Goal: Task Accomplishment & Management: Use online tool/utility

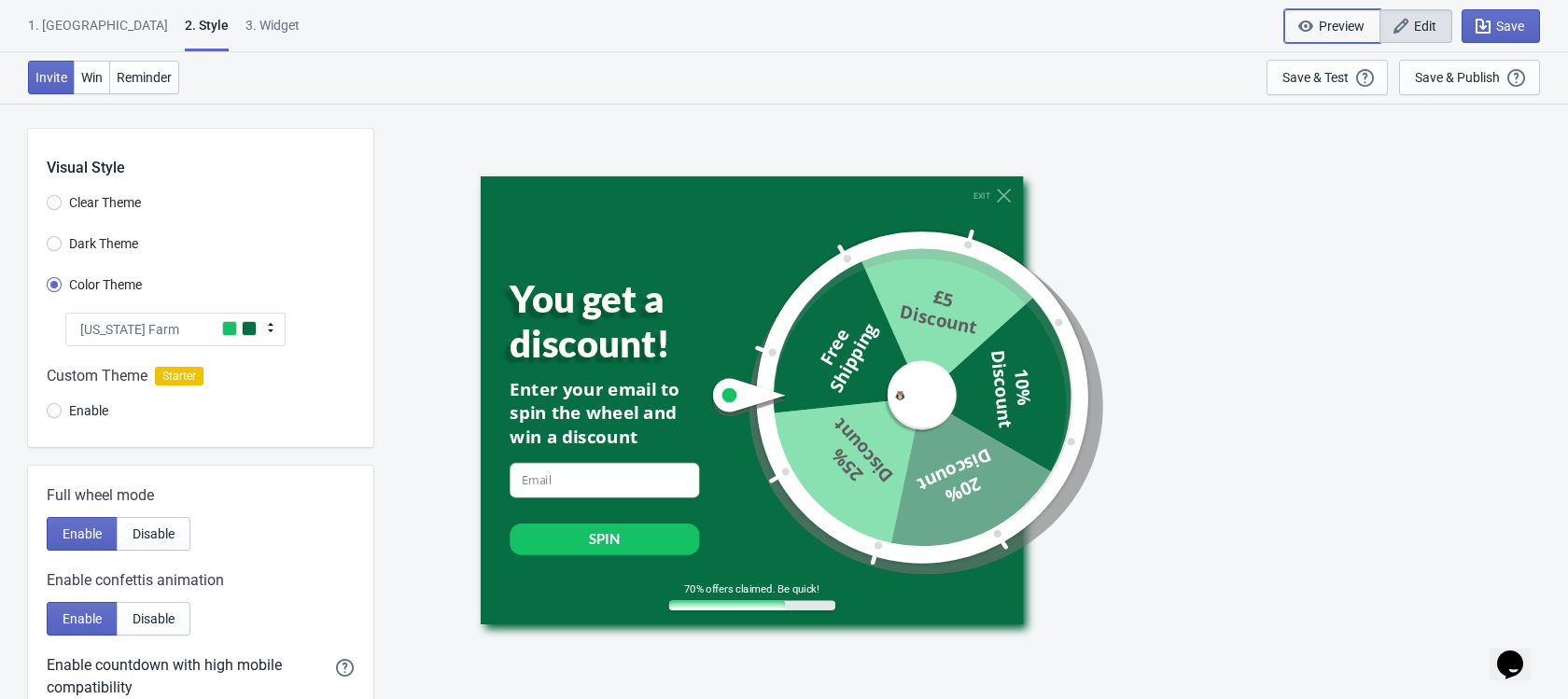
click at [1323, 34] on span "Preview" at bounding box center [1332, 26] width 64 height 19
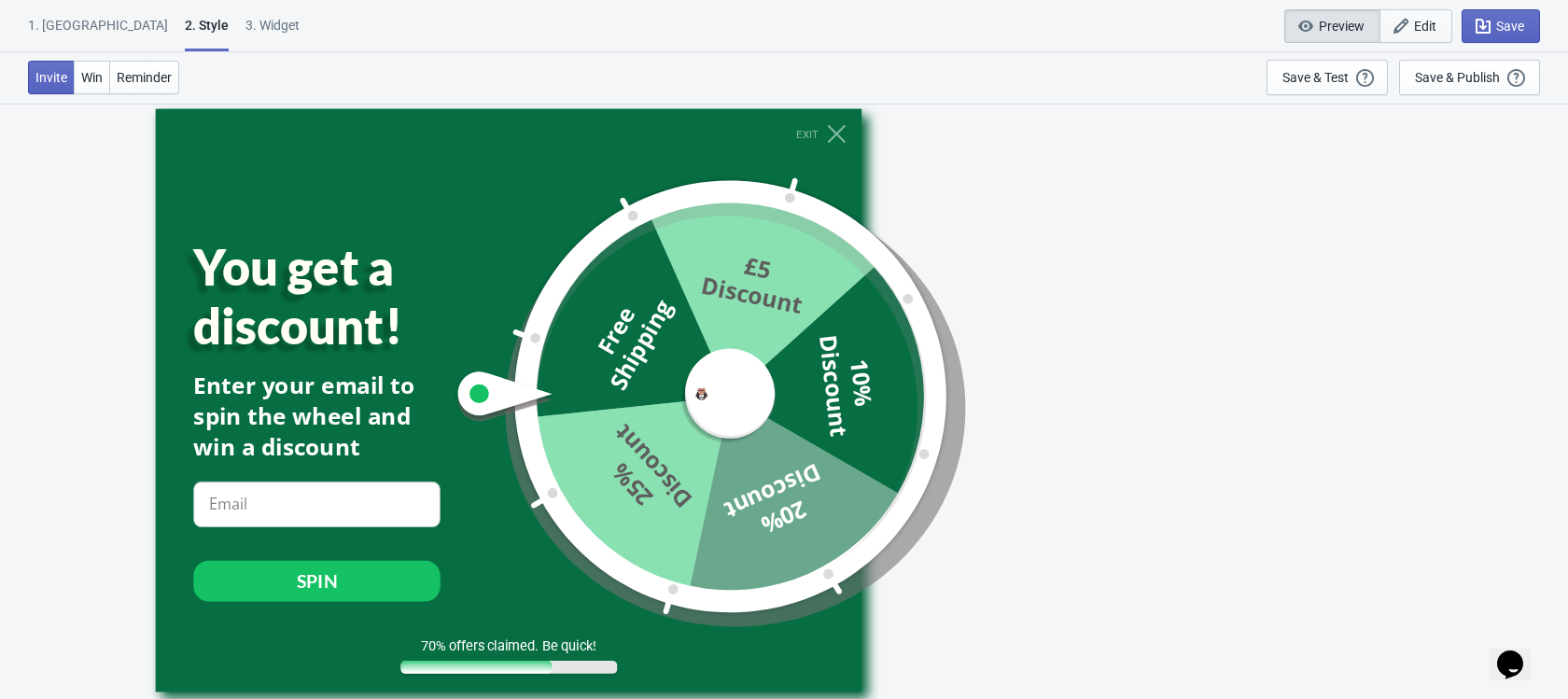
click at [1410, 19] on span "Edit" at bounding box center [1416, 26] width 42 height 19
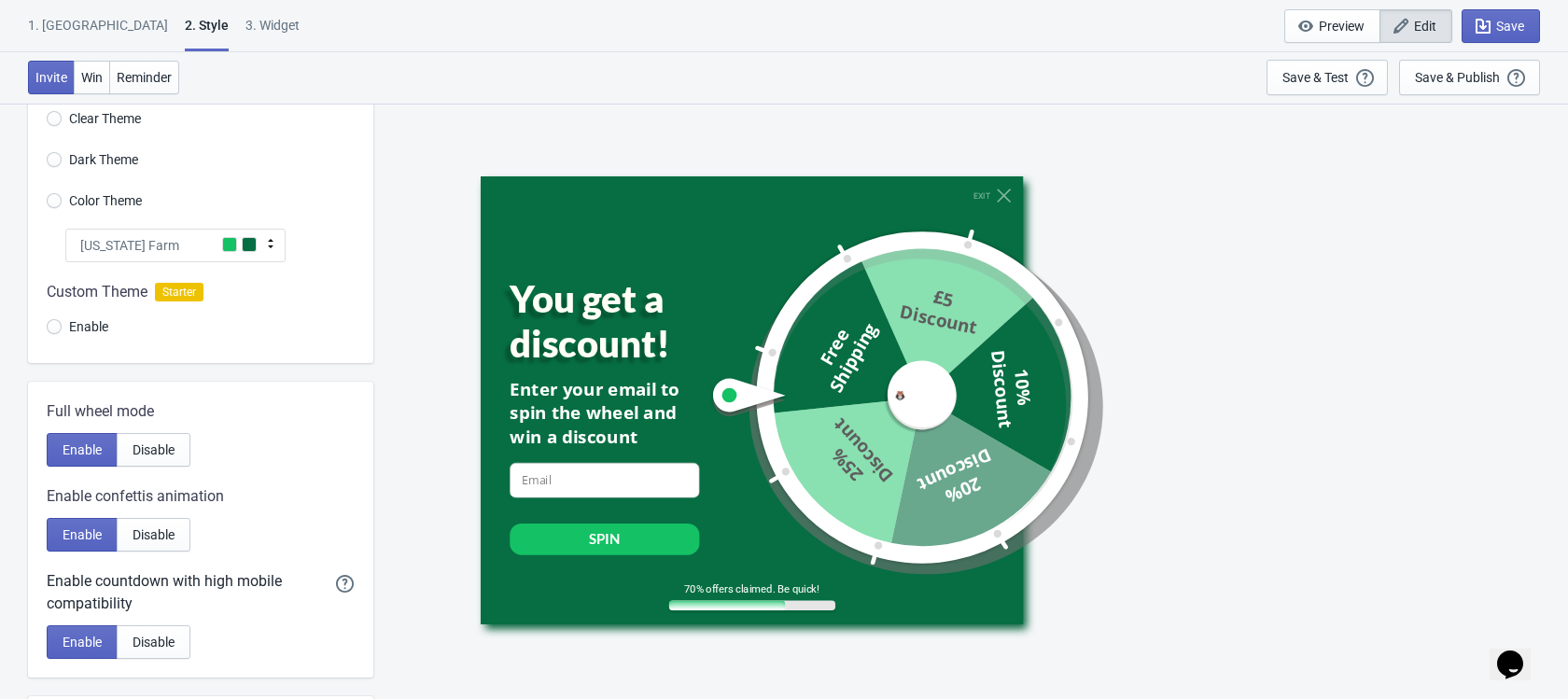
scroll to position [8, 0]
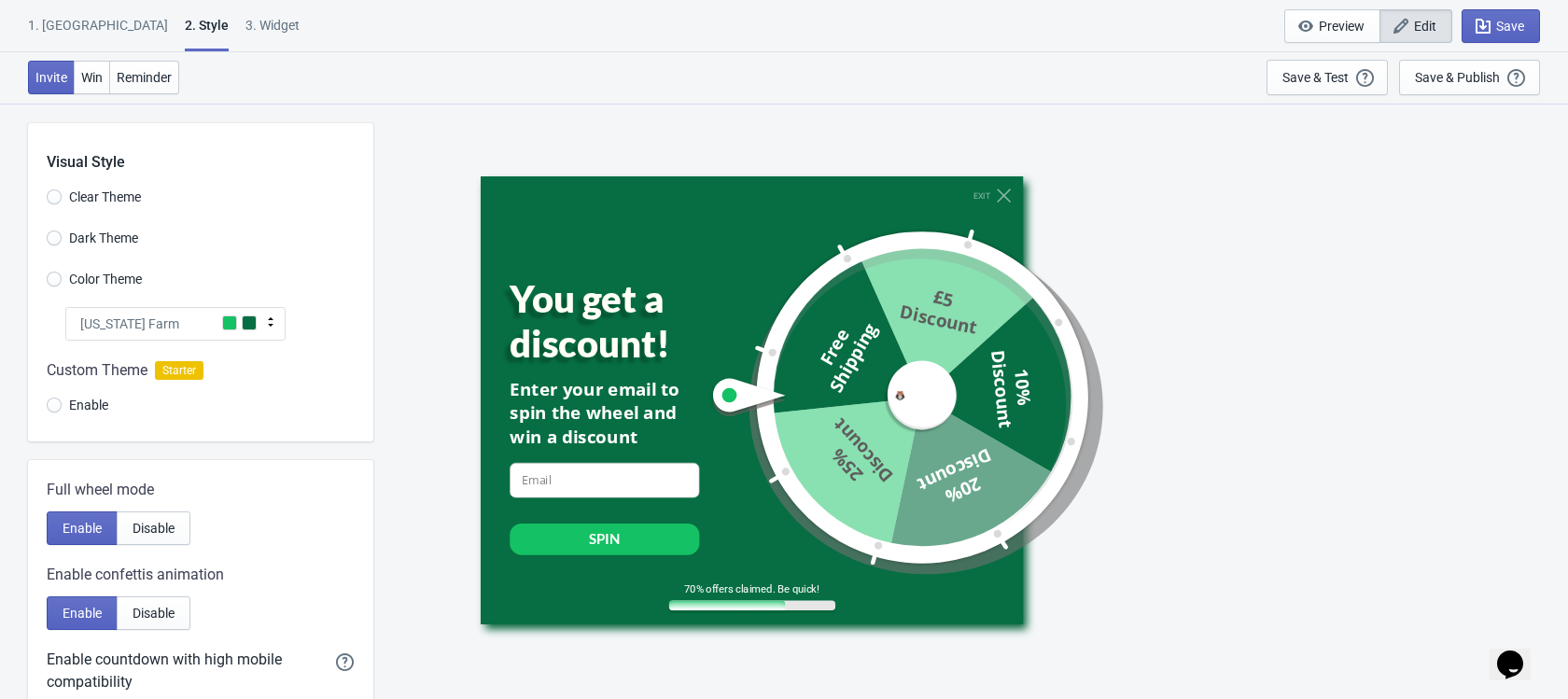
click at [122, 325] on span "[US_STATE] Farm" at bounding box center [129, 324] width 99 height 19
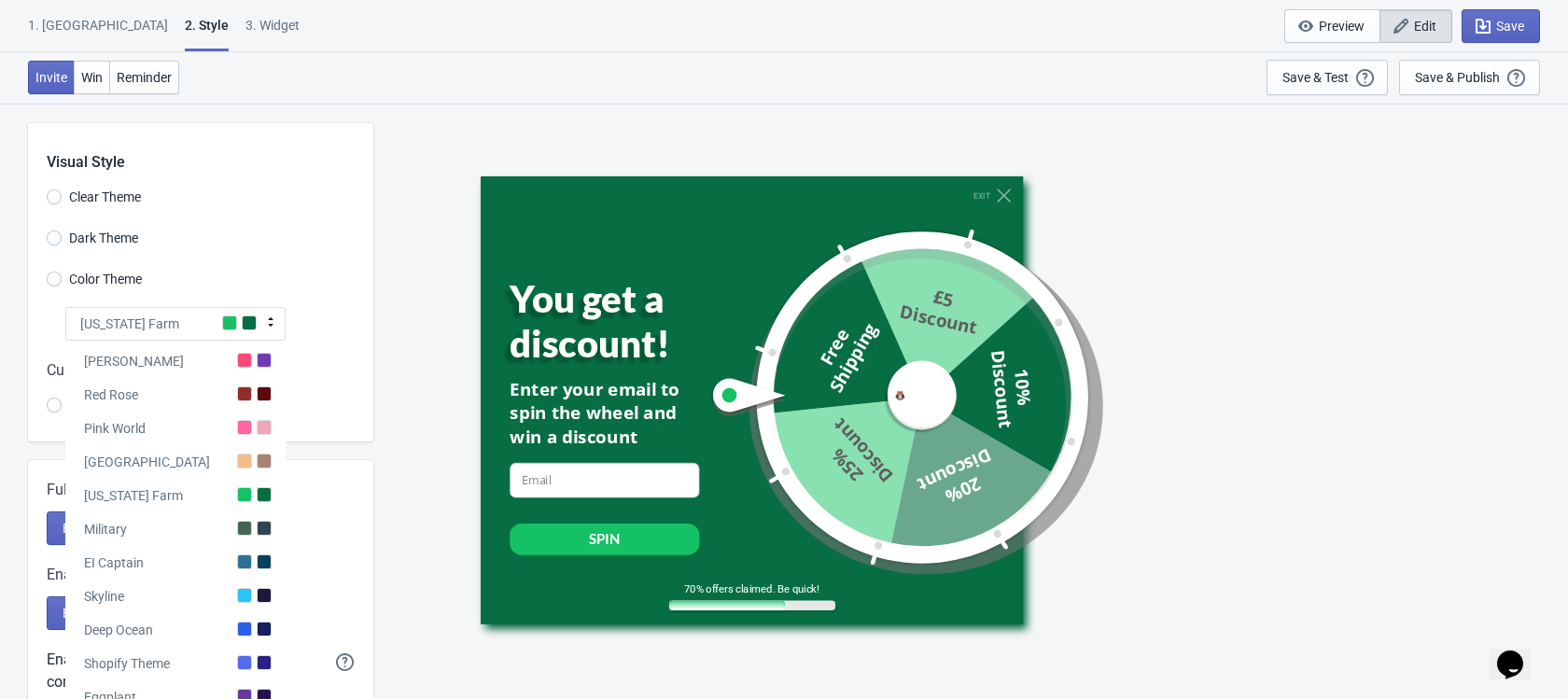
click at [349, 372] on div "Custom Theme Starter" at bounding box center [200, 371] width 308 height 23
click at [346, 330] on div "Visual Style Clear Theme Dark Theme Color Theme [US_STATE] Farm Tada Red Rose P…" at bounding box center [201, 282] width 345 height 318
click at [113, 331] on span "[US_STATE] Farm" at bounding box center [129, 324] width 99 height 19
radio input "true"
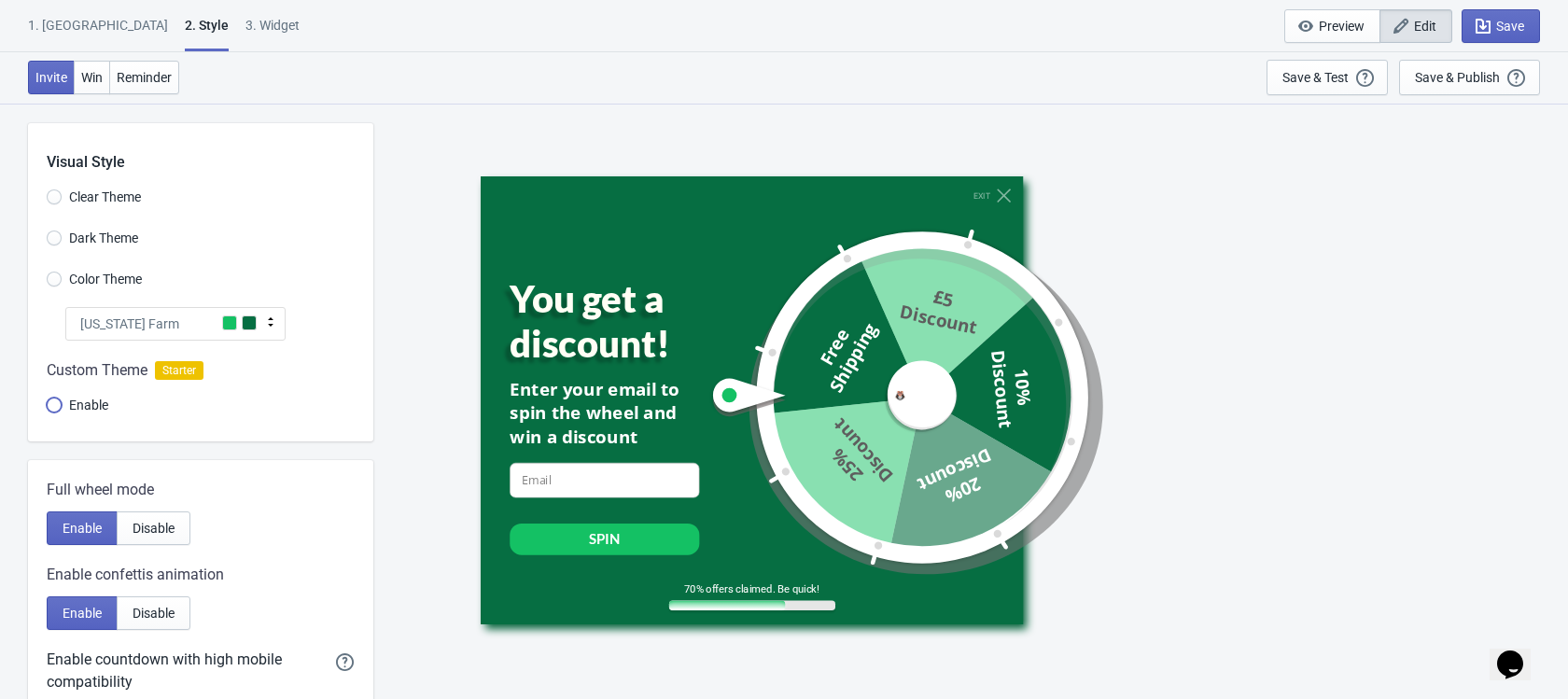
click at [54, 408] on input "Enable" at bounding box center [54, 414] width 15 height 34
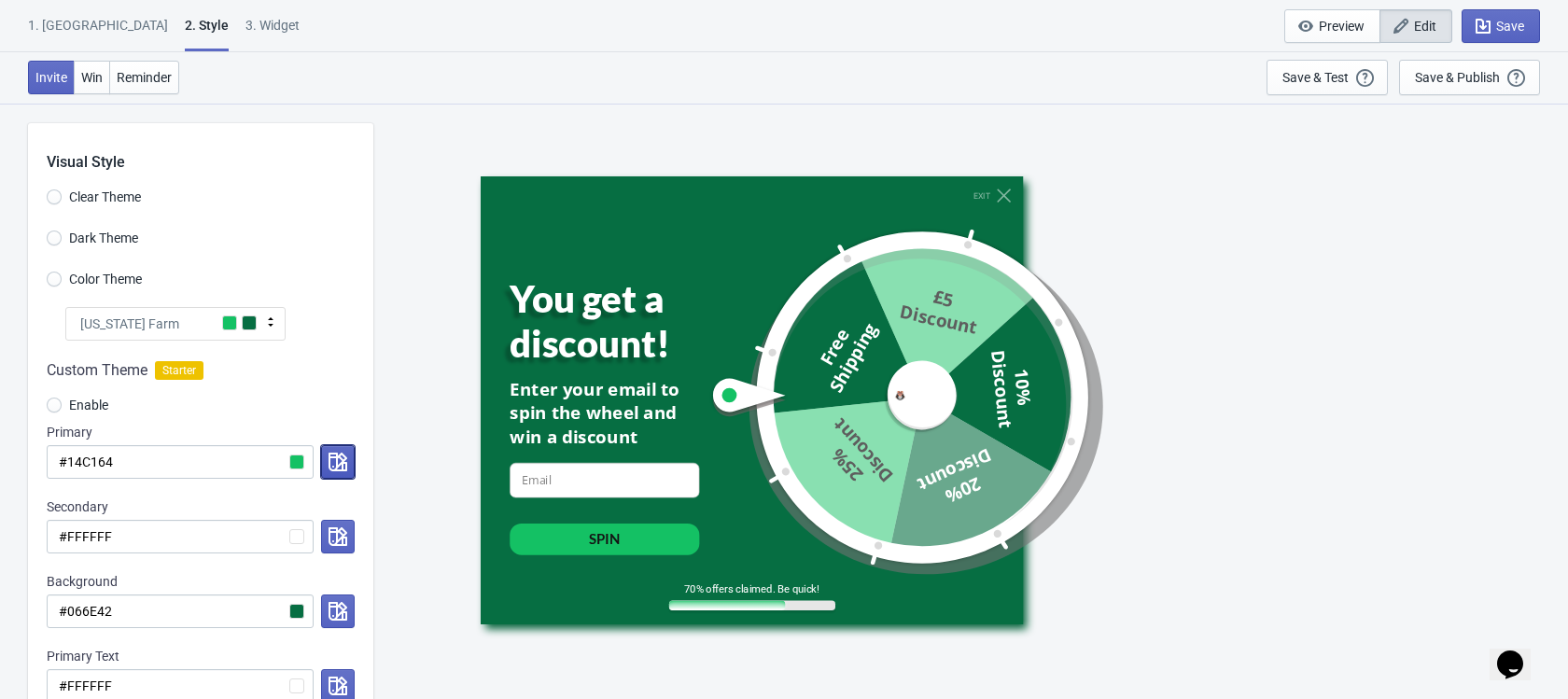
click at [336, 471] on icon "button" at bounding box center [338, 462] width 19 height 19
click at [338, 419] on div "Enable" at bounding box center [200, 408] width 308 height 31
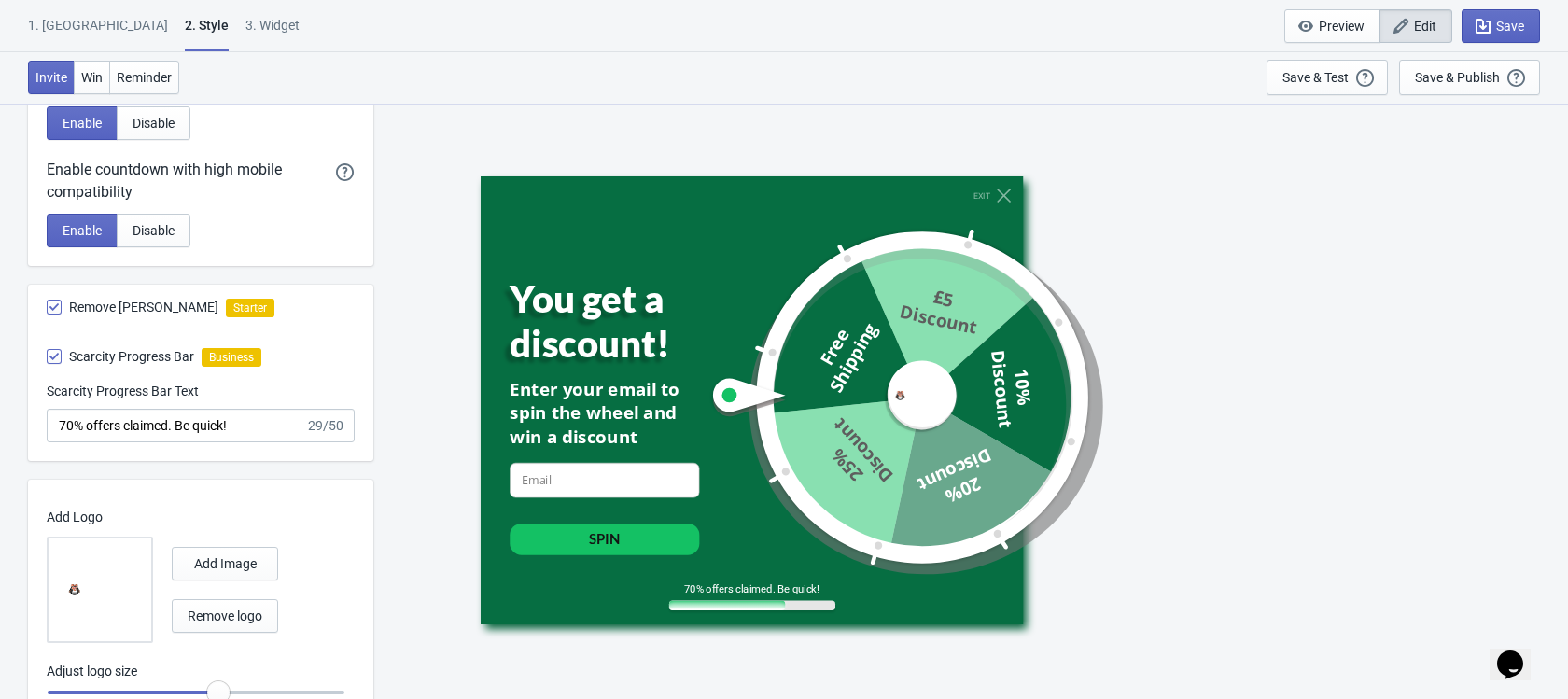
scroll to position [1021, 0]
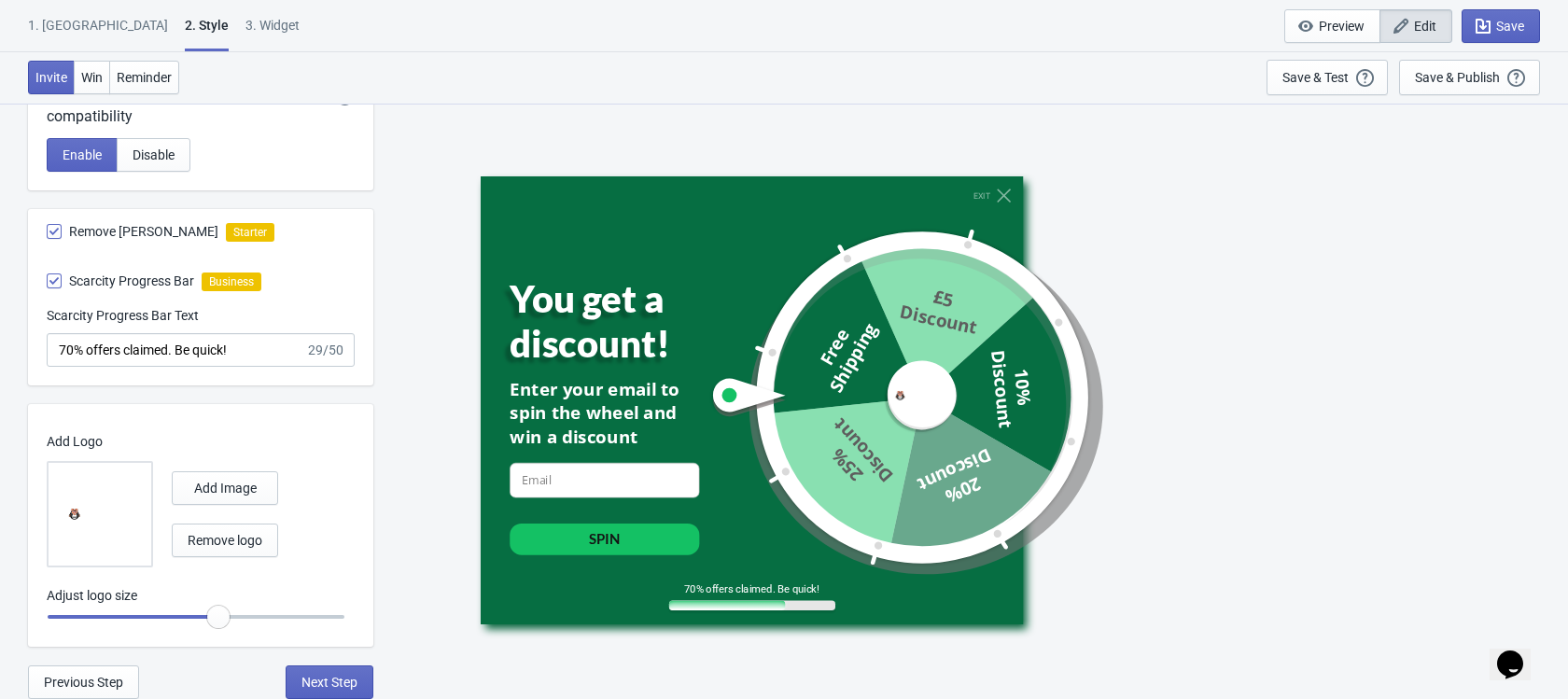
radio input "true"
type input "0.85"
radio input "true"
type input "0.9"
radio input "true"
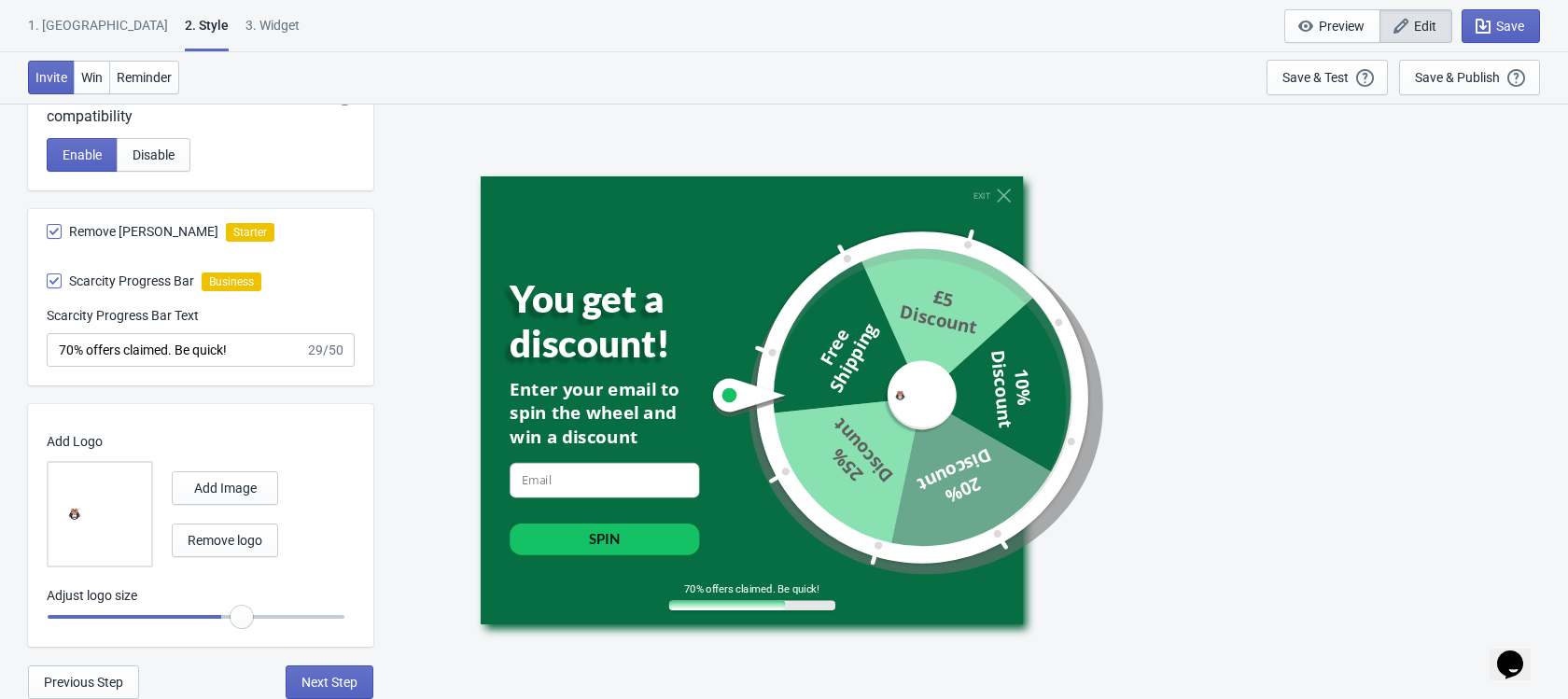
type input "0.95"
radio input "true"
type input "1"
radio input "true"
type input "1.05"
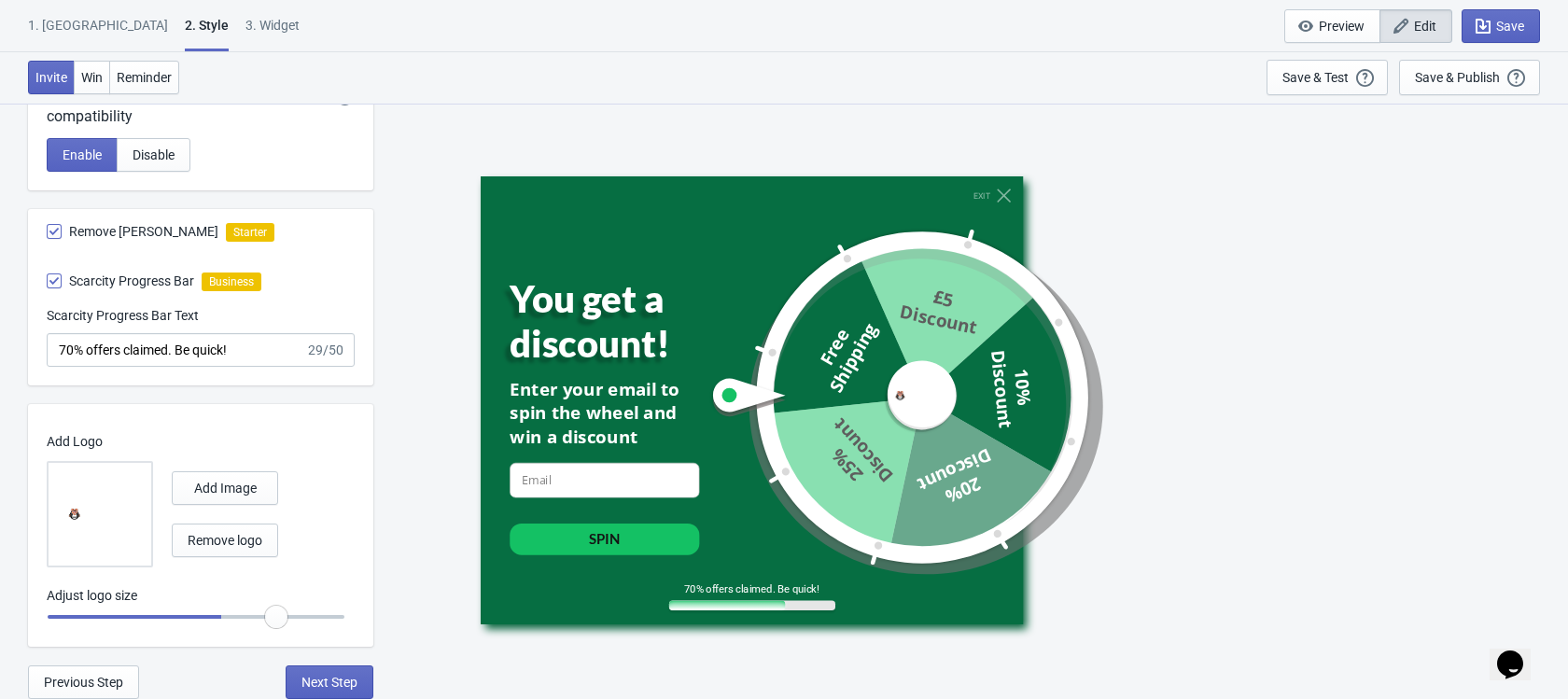
radio input "true"
type input "1.1"
radio input "true"
type input "1.15"
radio input "true"
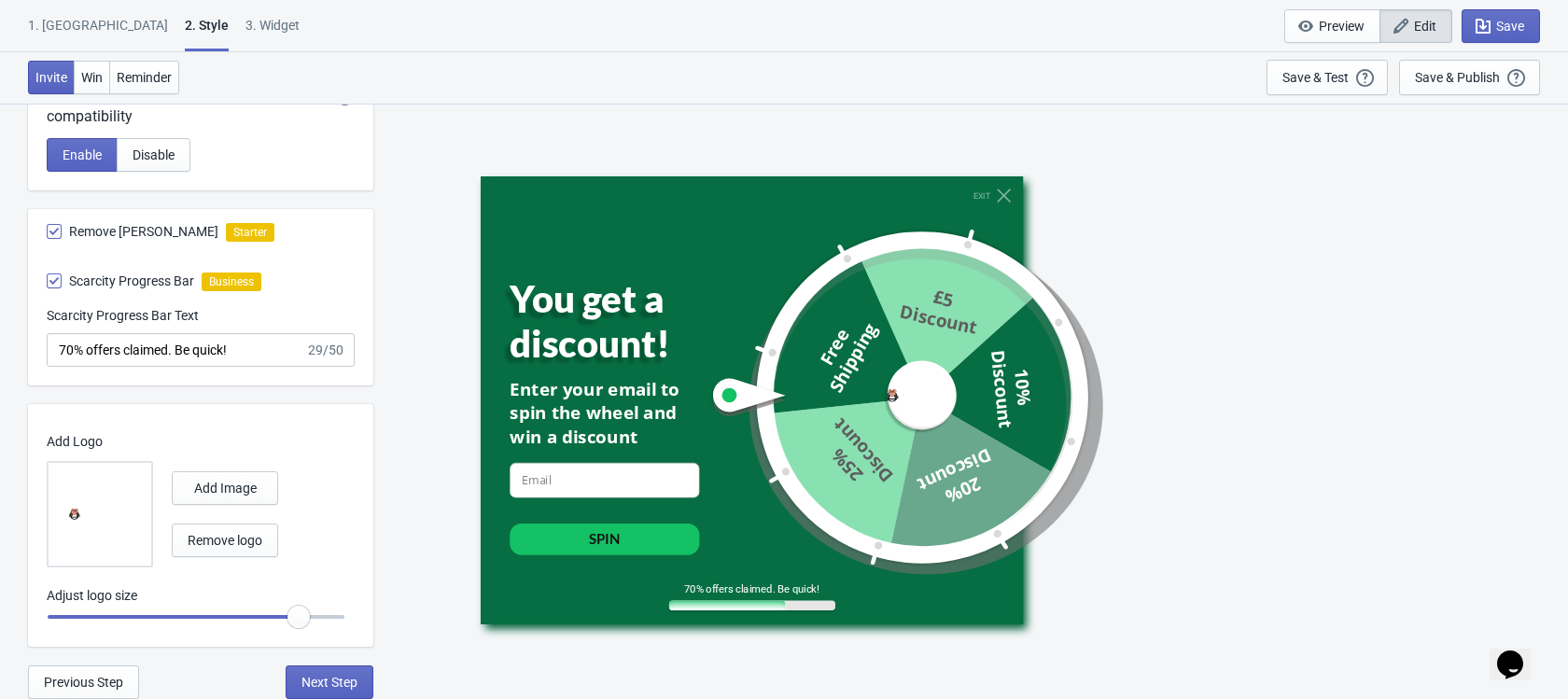
type input "1.2"
radio input "true"
type input "1.25"
radio input "true"
type input "1.3"
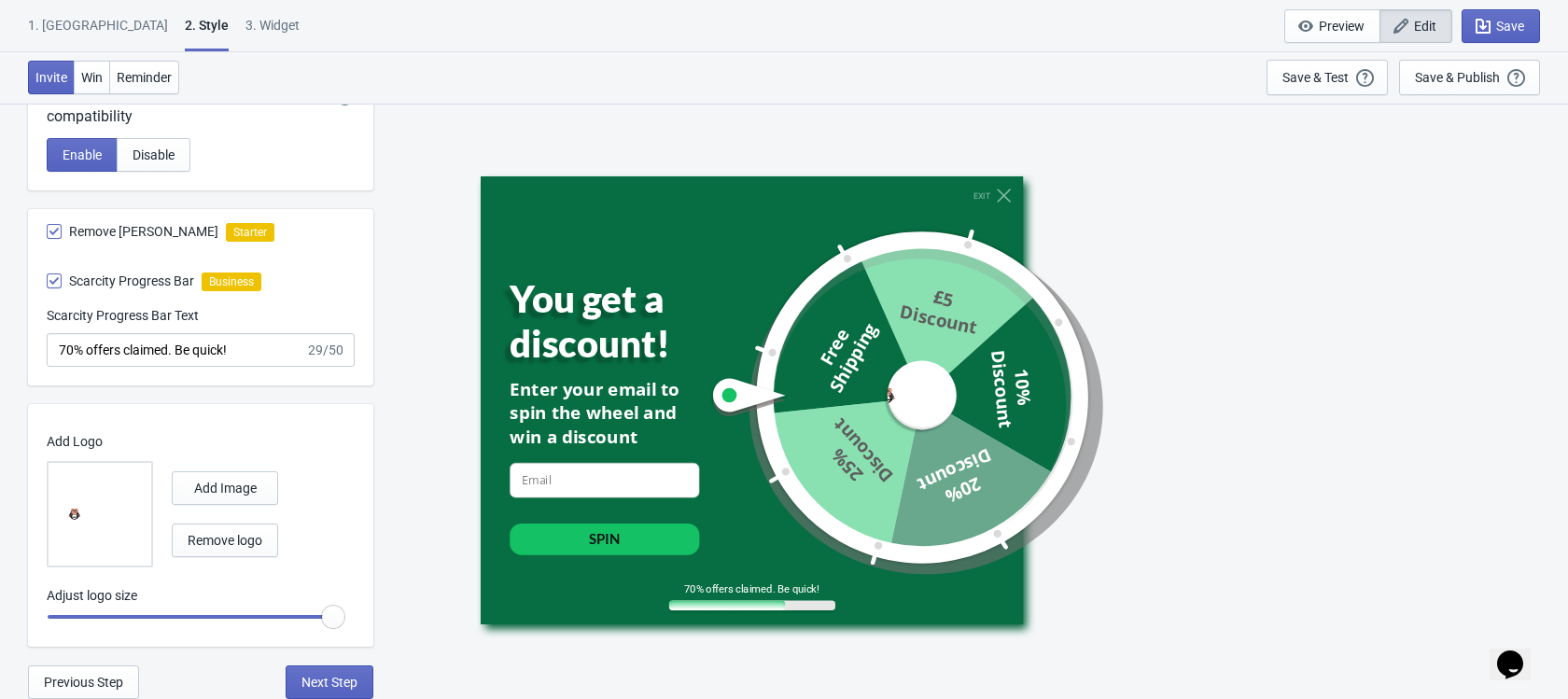
radio input "true"
type input "1.2"
radio input "true"
type input "1.15"
radio input "true"
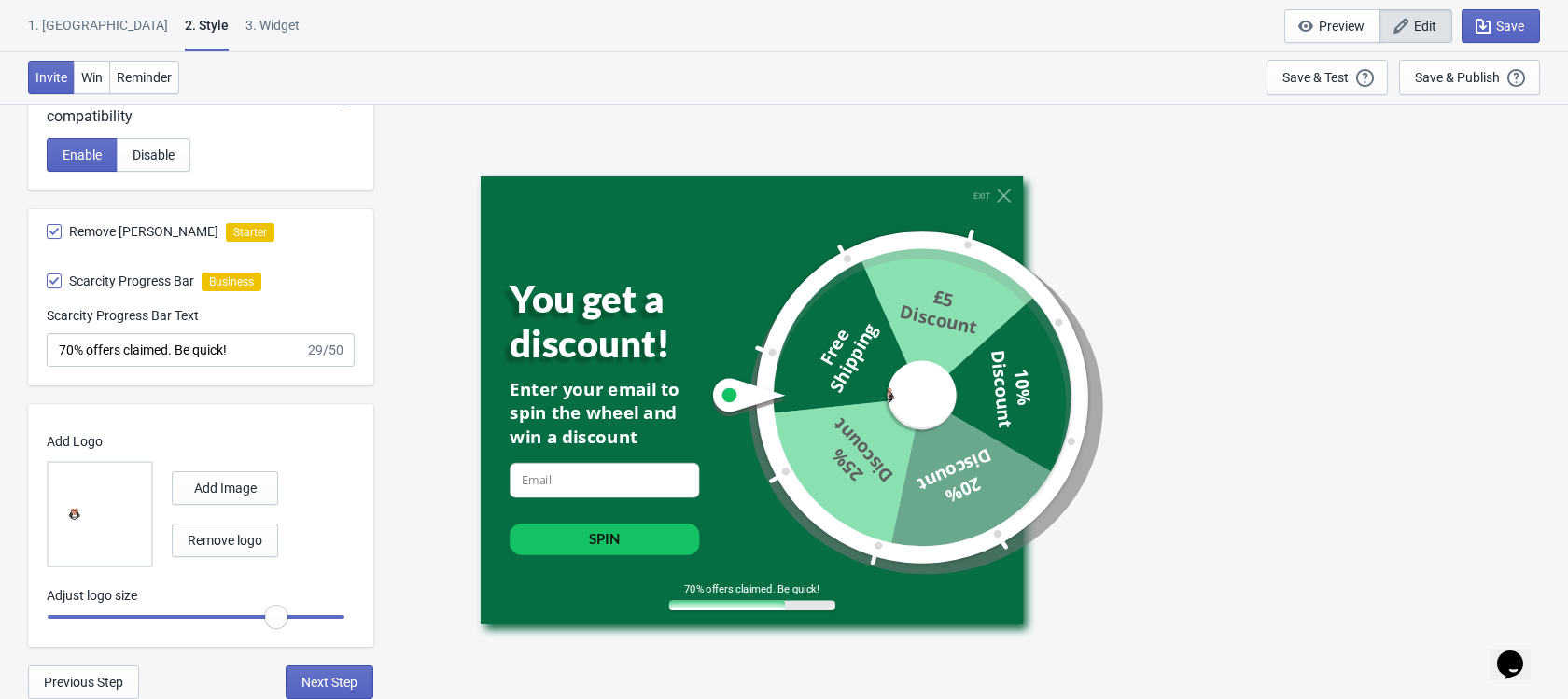
drag, startPoint x: 222, startPoint y: 616, endPoint x: 276, endPoint y: 622, distance: 54.3
type input "1.05"
click at [276, 622] on input "range" at bounding box center [195, 617] width 299 height 34
click at [242, 478] on button "Add Image" at bounding box center [225, 489] width 107 height 34
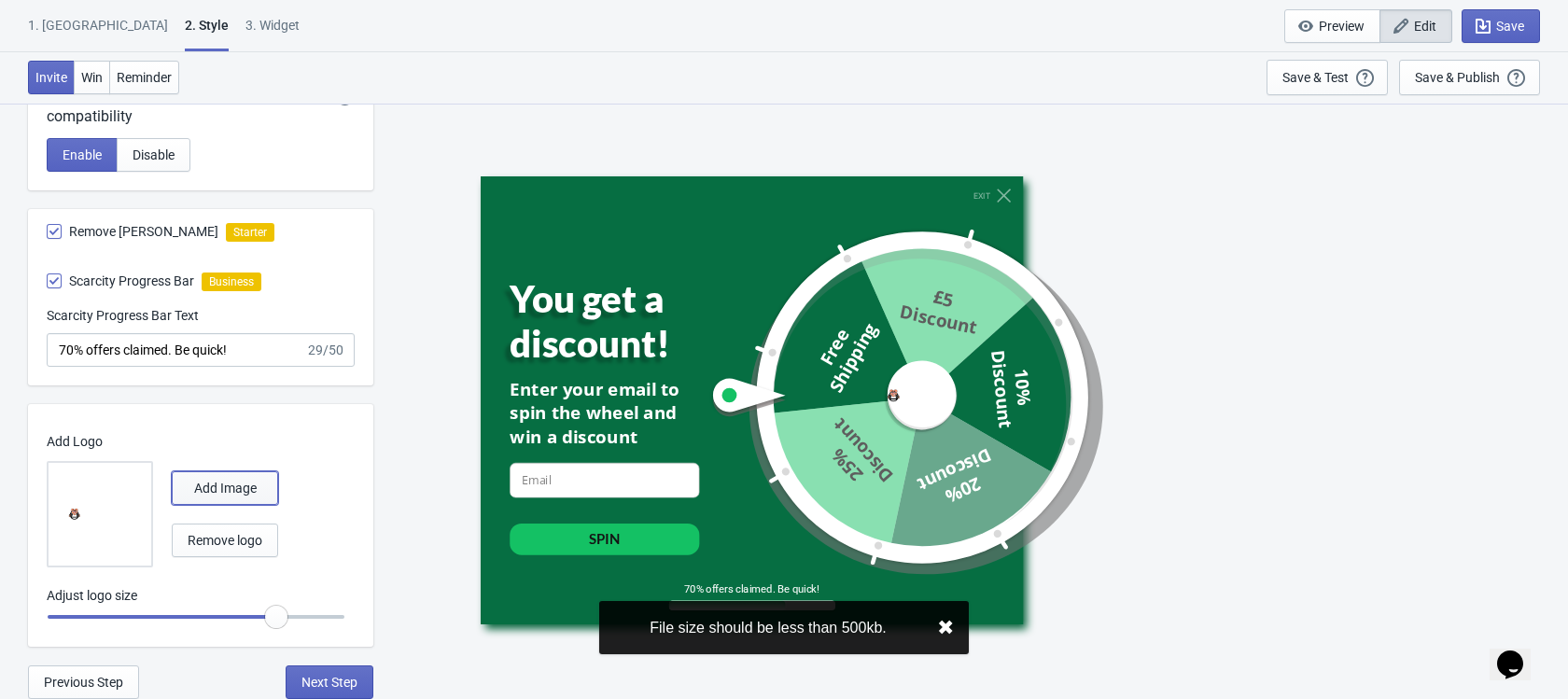
click at [241, 484] on span "Add Image" at bounding box center [225, 488] width 62 height 15
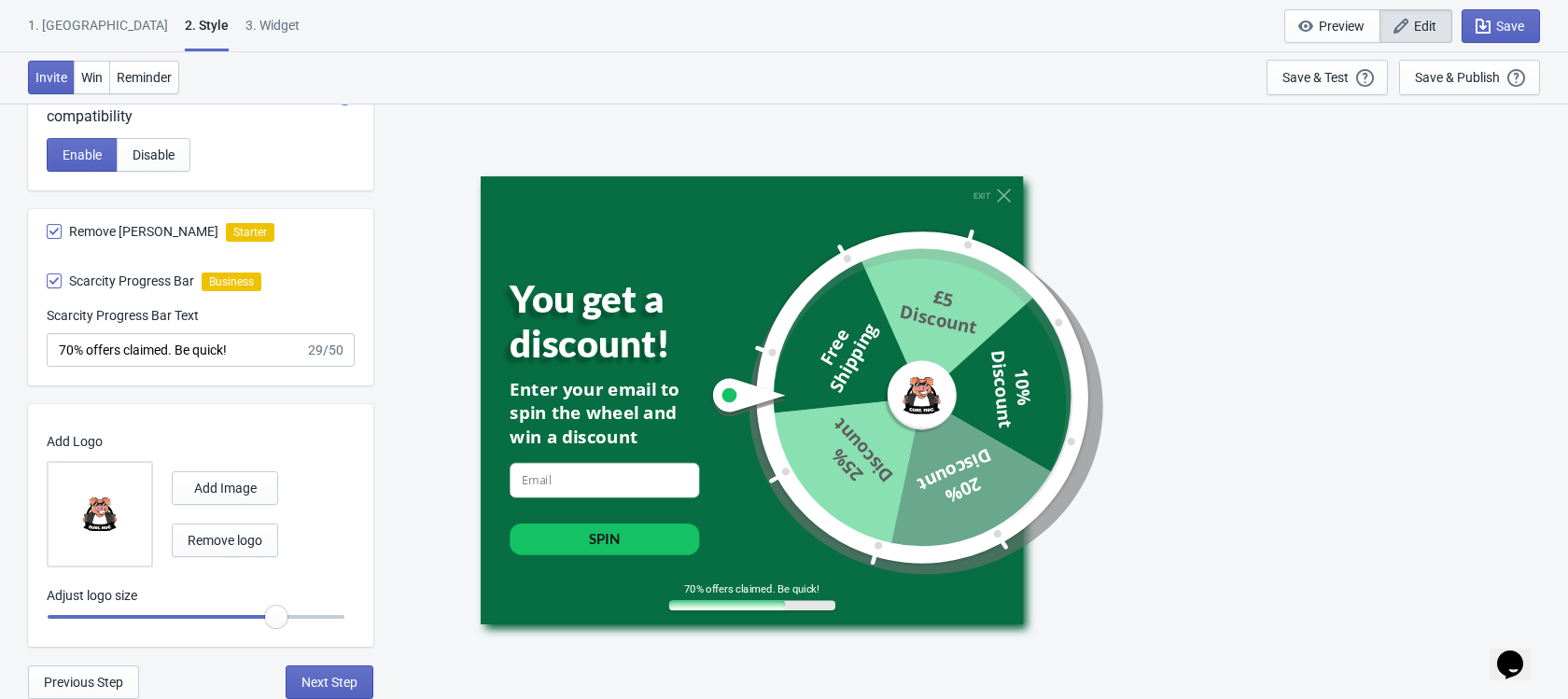
radio input "true"
type input "1.1"
radio input "true"
type input "1.15"
radio input "true"
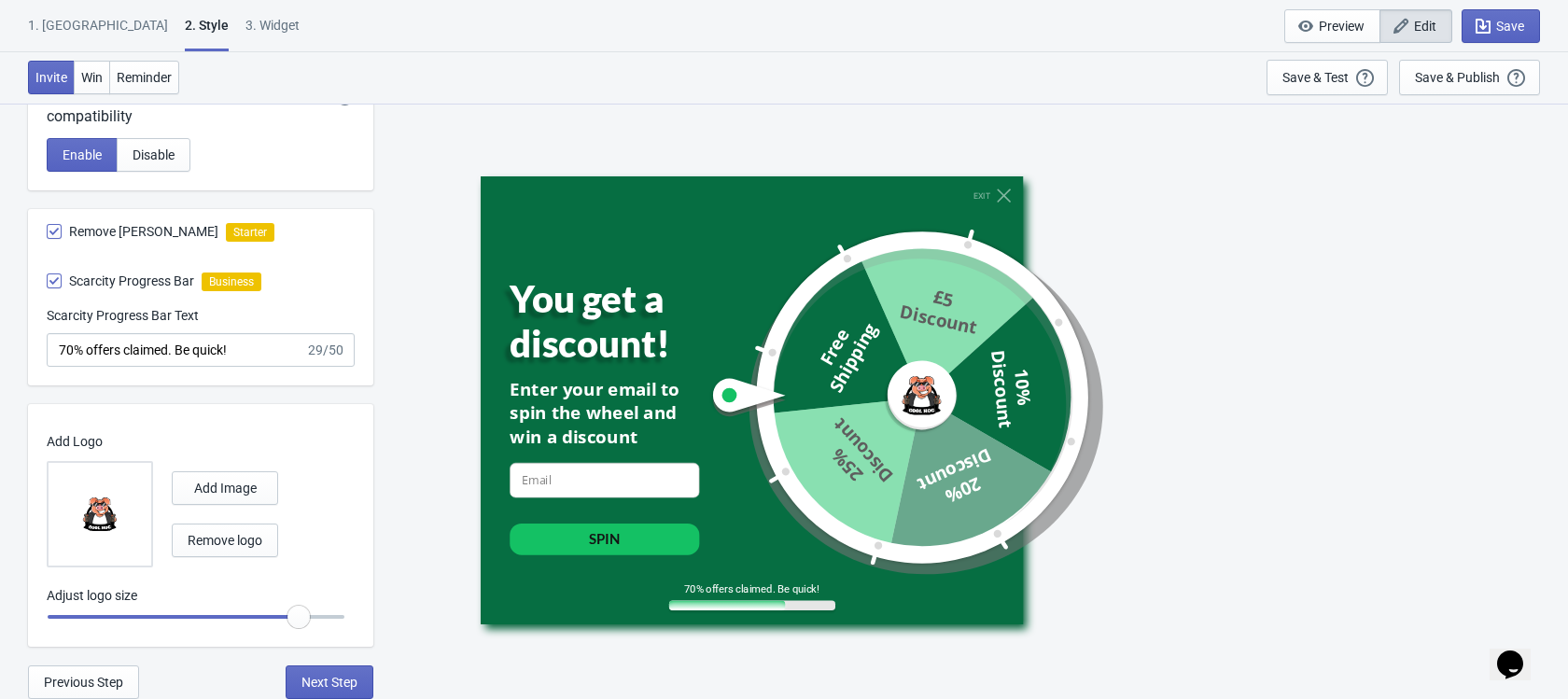
type input "1.2"
radio input "true"
drag, startPoint x: 275, startPoint y: 614, endPoint x: 300, endPoint y: 612, distance: 25.1
type input "1.15"
click at [300, 612] on input "range" at bounding box center [195, 617] width 299 height 34
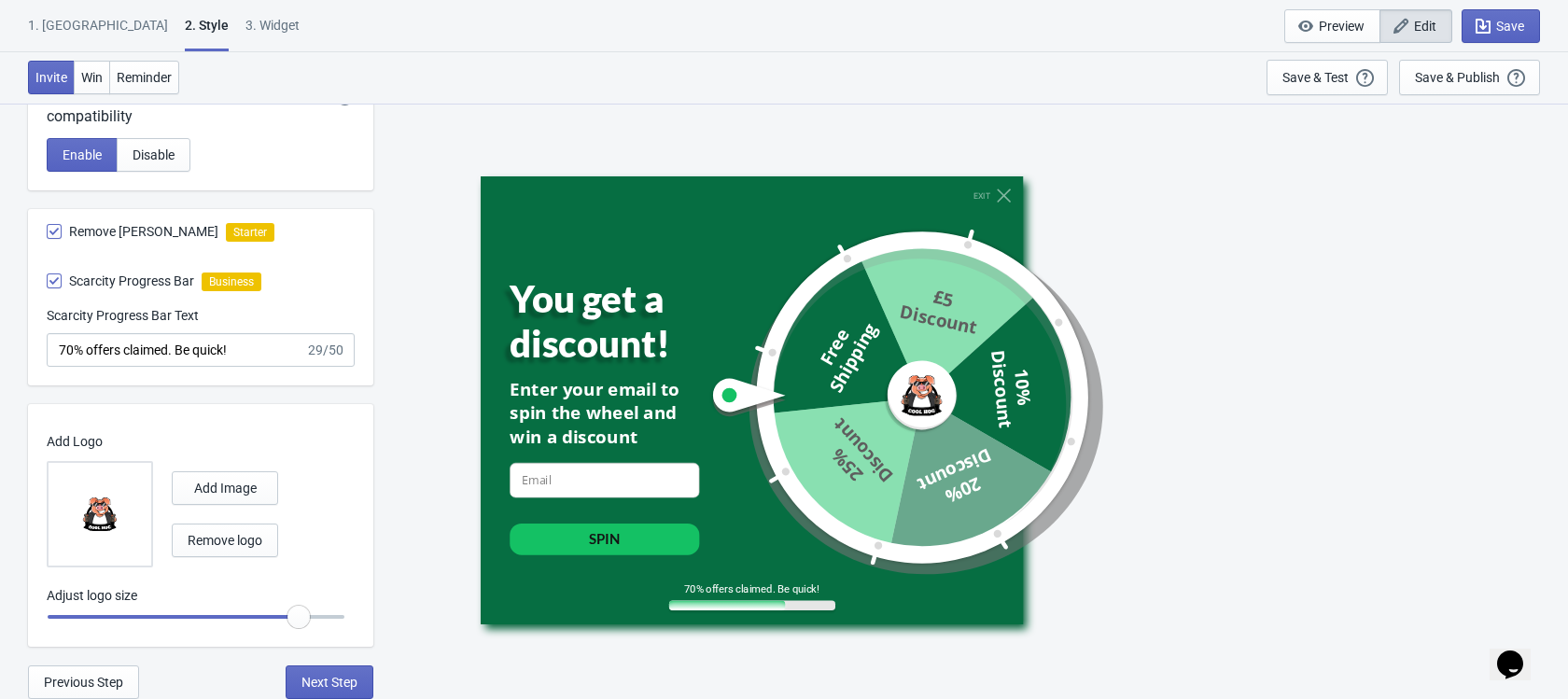
click at [294, 621] on input "range" at bounding box center [195, 617] width 299 height 34
radio input "true"
type input "1.1"
radio input "true"
type input "1.05"
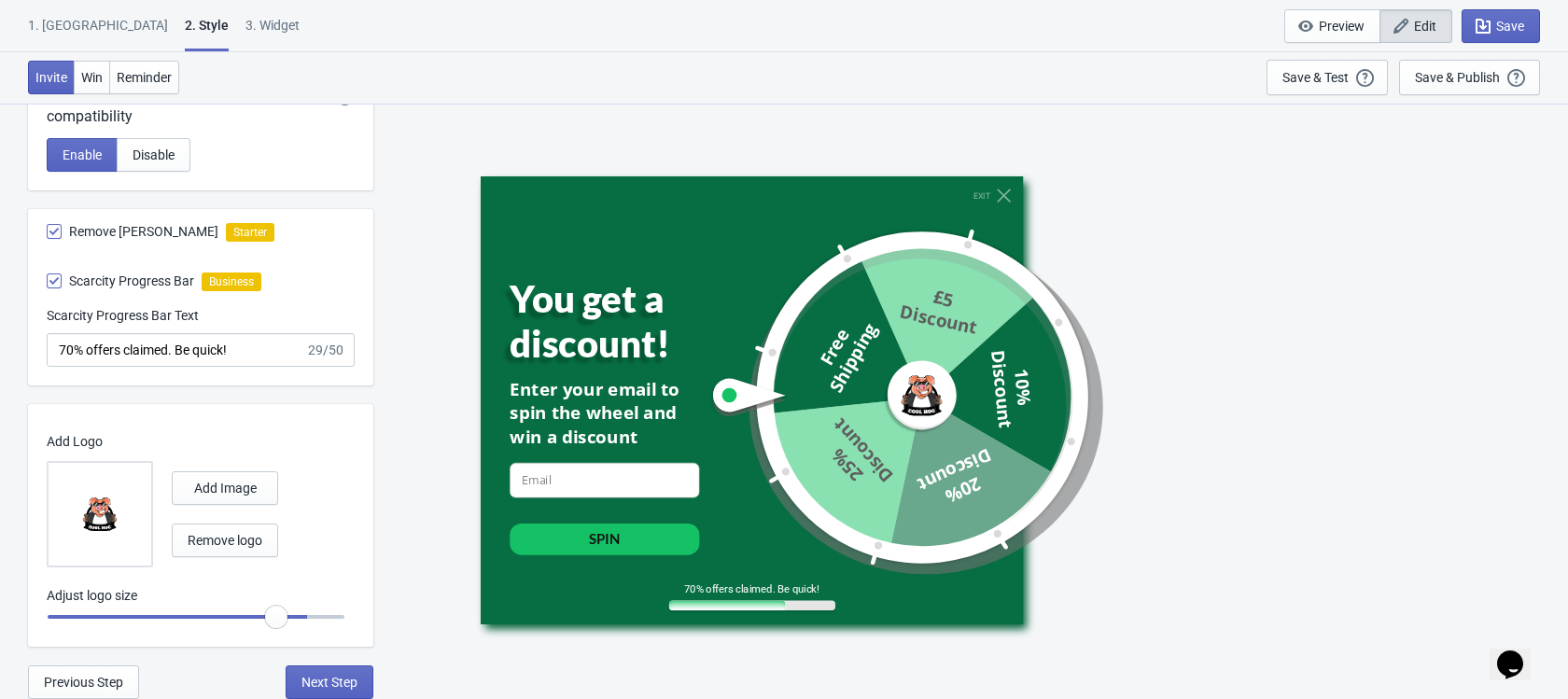
radio input "true"
type input "1"
radio input "true"
type input "0.95"
radio input "true"
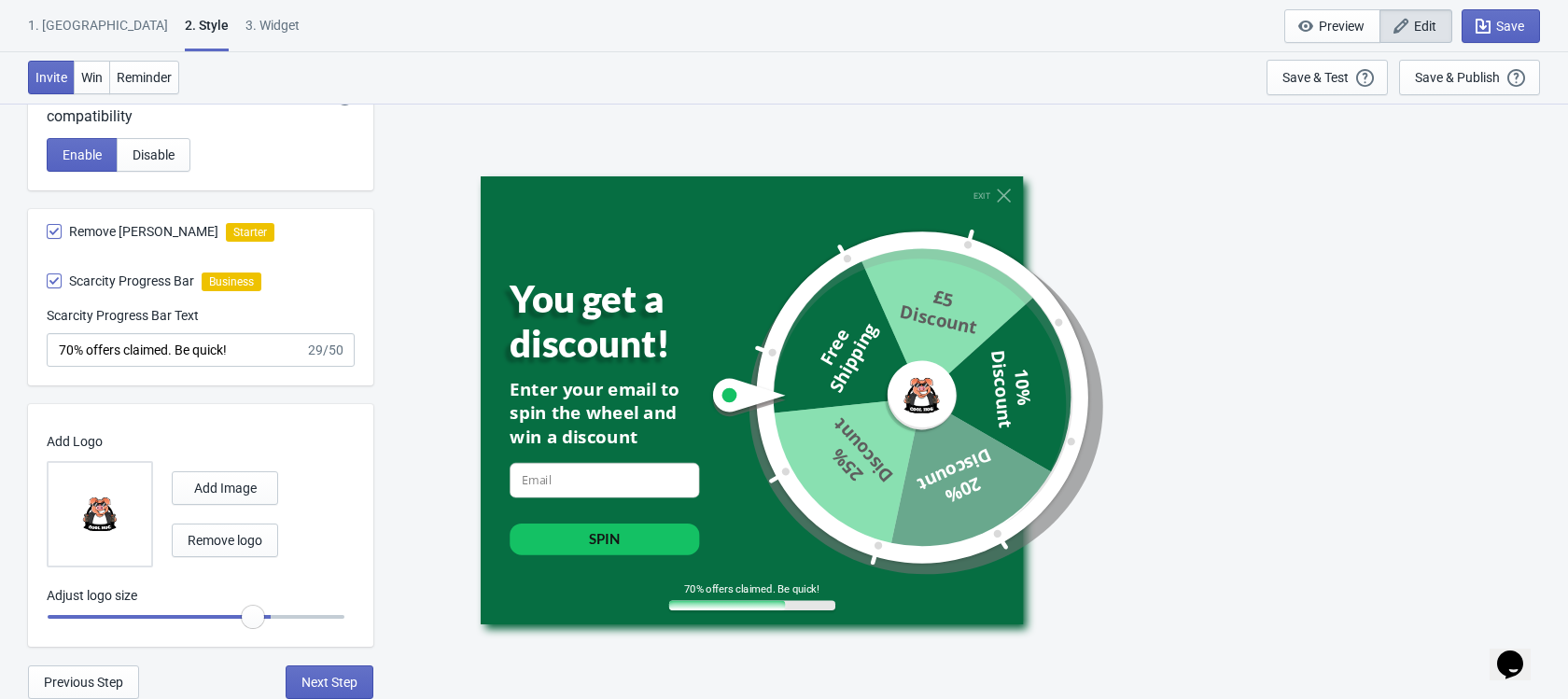
type input "0.9"
radio input "true"
type input "0.85"
radio input "true"
type input "0.8"
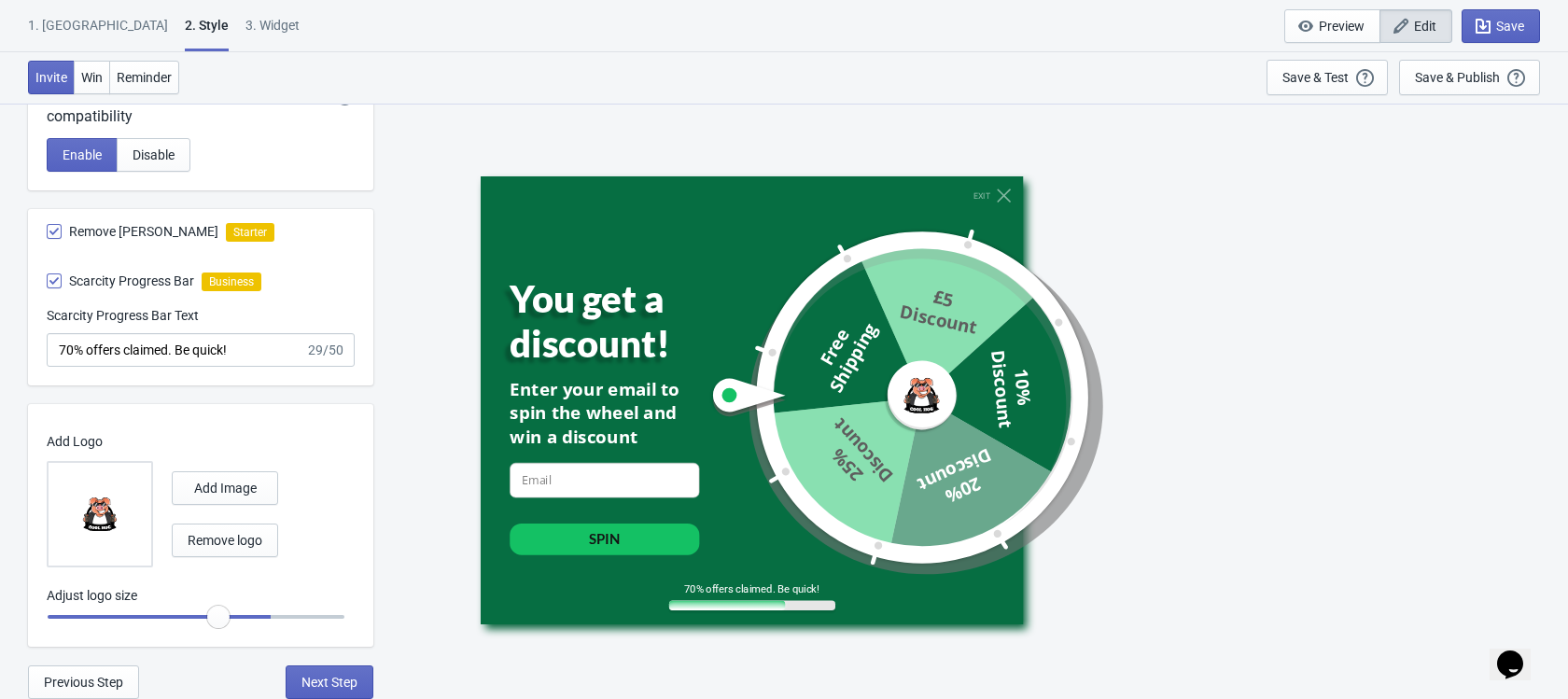
radio input "true"
type input "0.75"
radio input "true"
type input "0.7"
radio input "true"
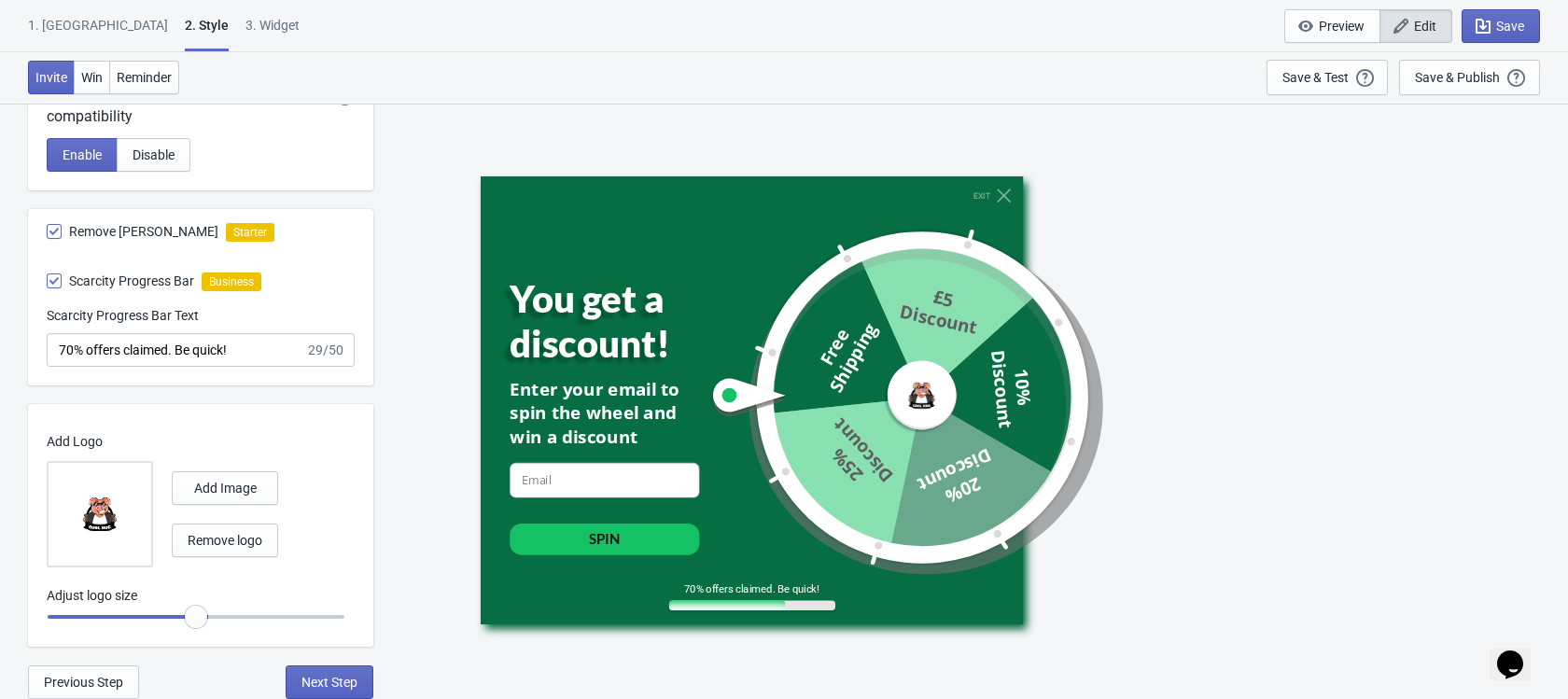
type input "0.75"
radio input "true"
type input "0.8"
radio input "true"
type input "0.85"
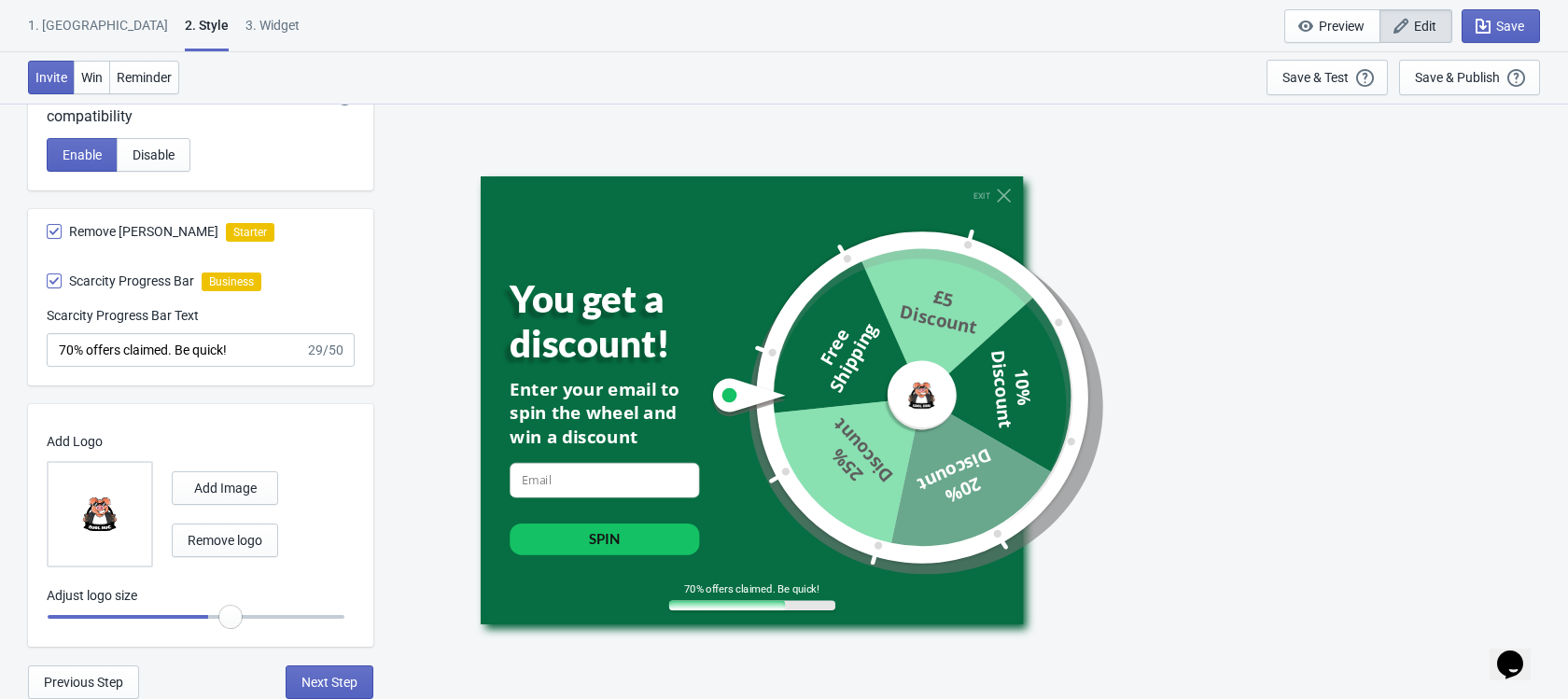
radio input "true"
type input "0.9"
radio input "true"
type input "0.95"
radio input "true"
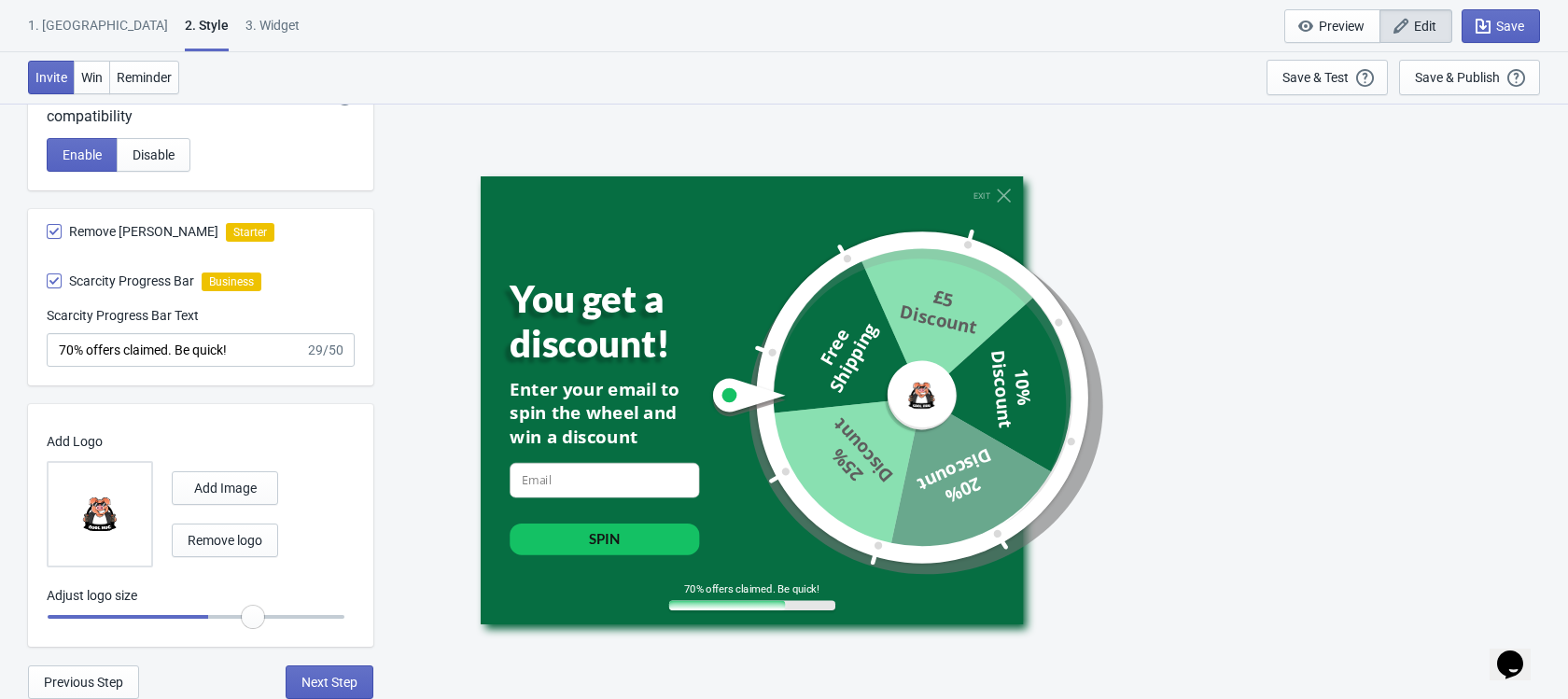
type input "1"
radio input "true"
type input "1.05"
radio input "true"
type input "1.1"
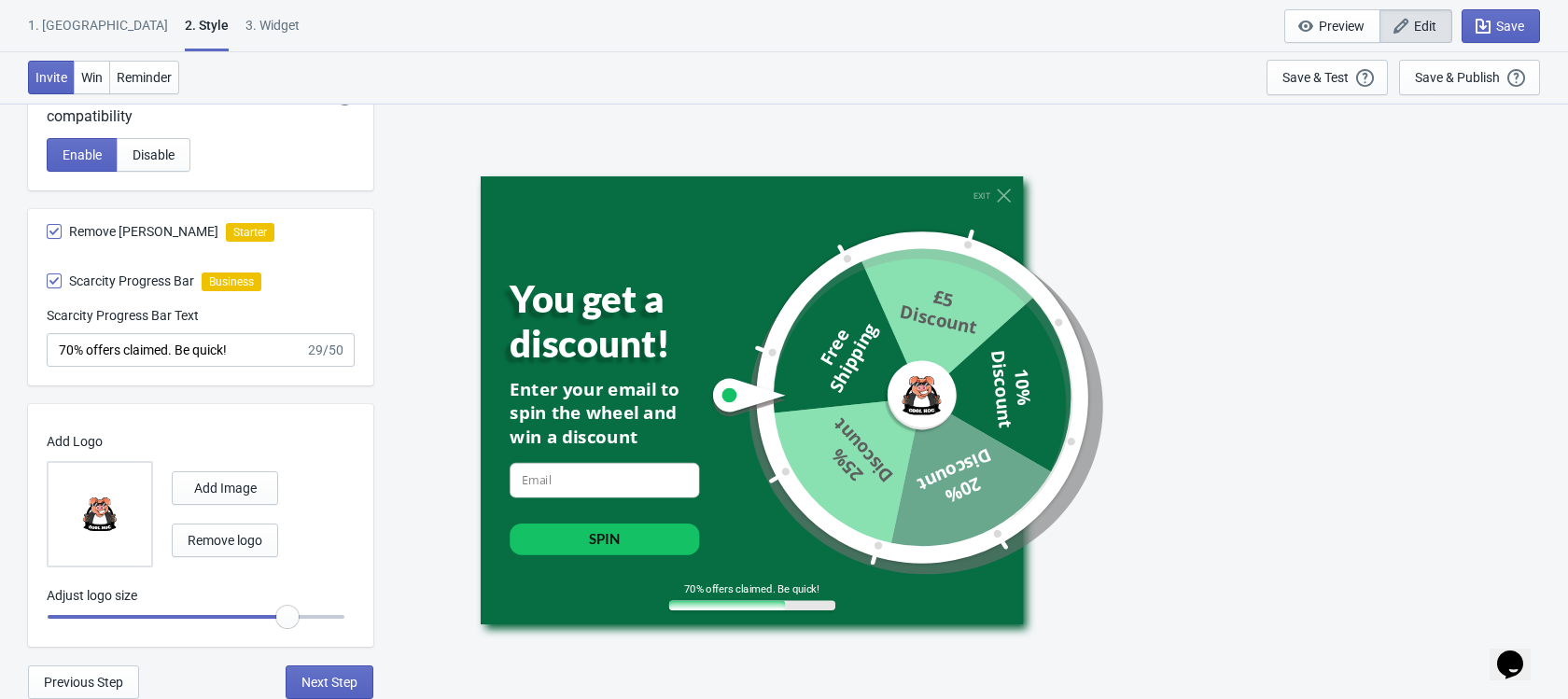
radio input "true"
type input "1.1"
click at [292, 617] on input "range" at bounding box center [195, 617] width 299 height 34
radio input "true"
type input "1.15"
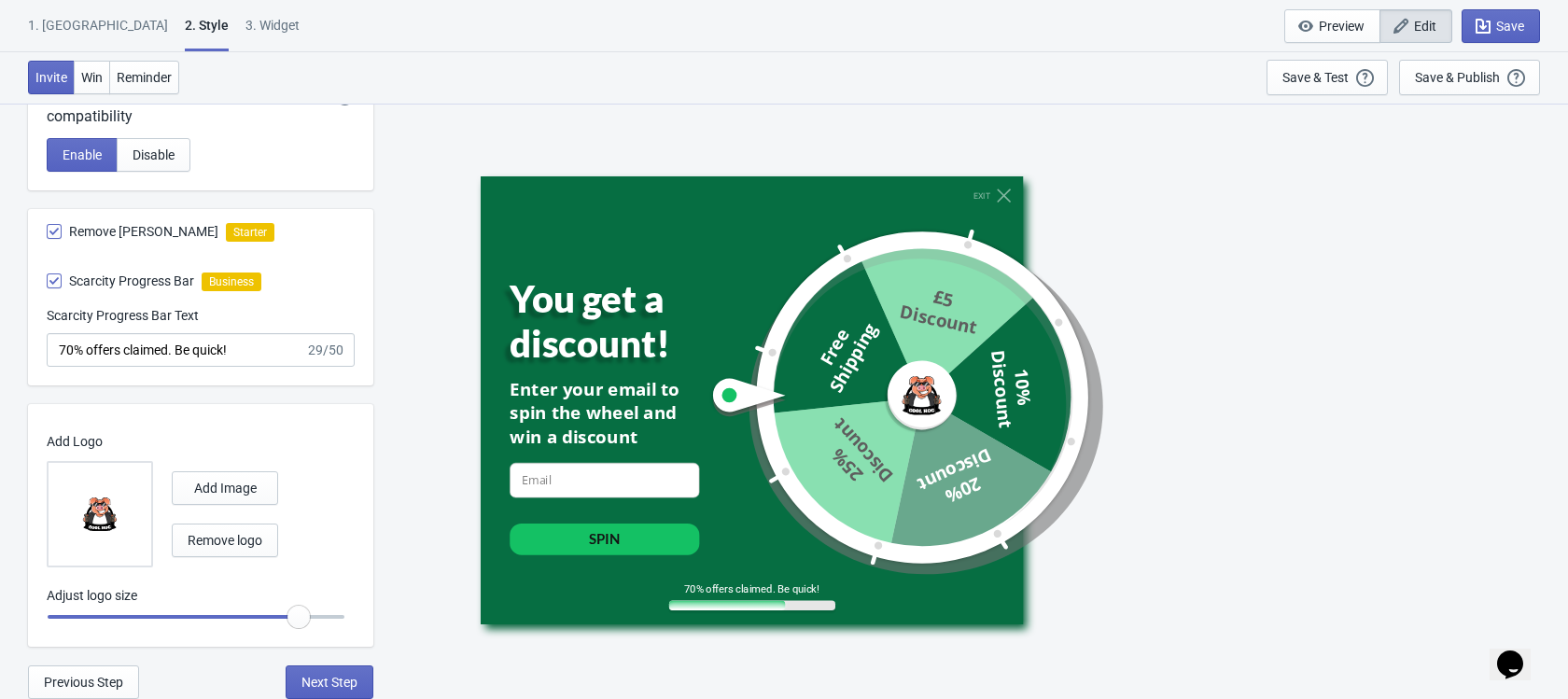
radio input "true"
type input "1.2"
radio input "true"
type input "1.25"
radio input "true"
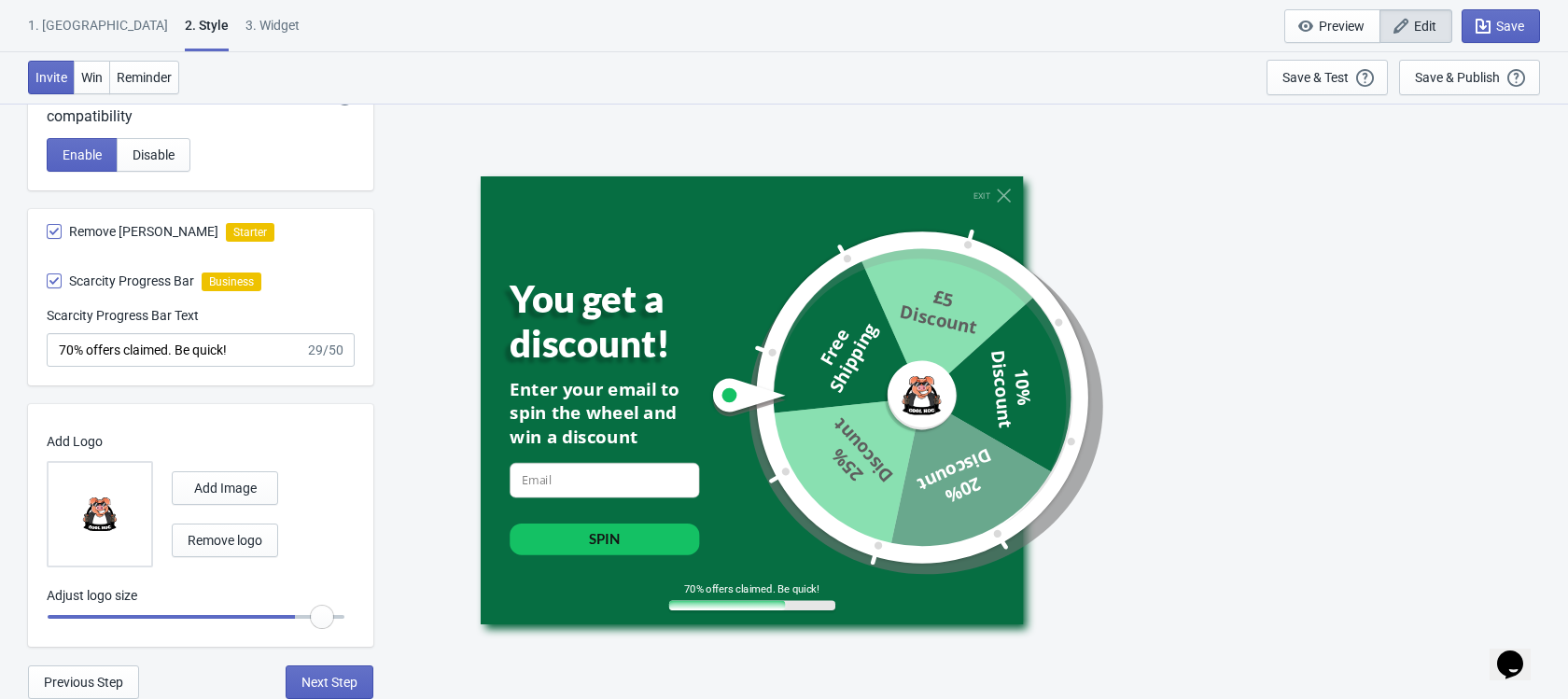
type input "1.3"
radio input "true"
type input "1.25"
radio input "true"
drag, startPoint x: 292, startPoint y: 617, endPoint x: 305, endPoint y: 627, distance: 16.4
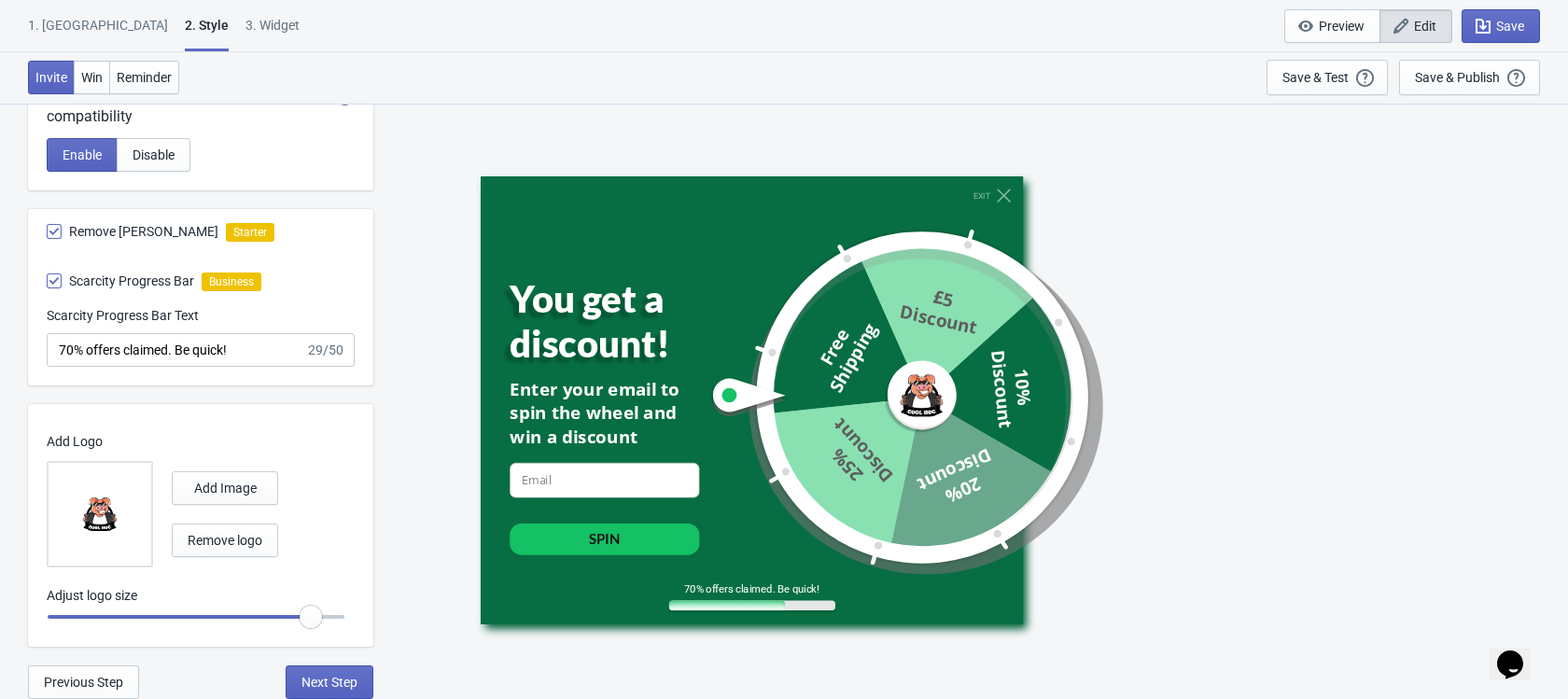
type input "1.2"
click at [305, 627] on input "range" at bounding box center [195, 617] width 299 height 34
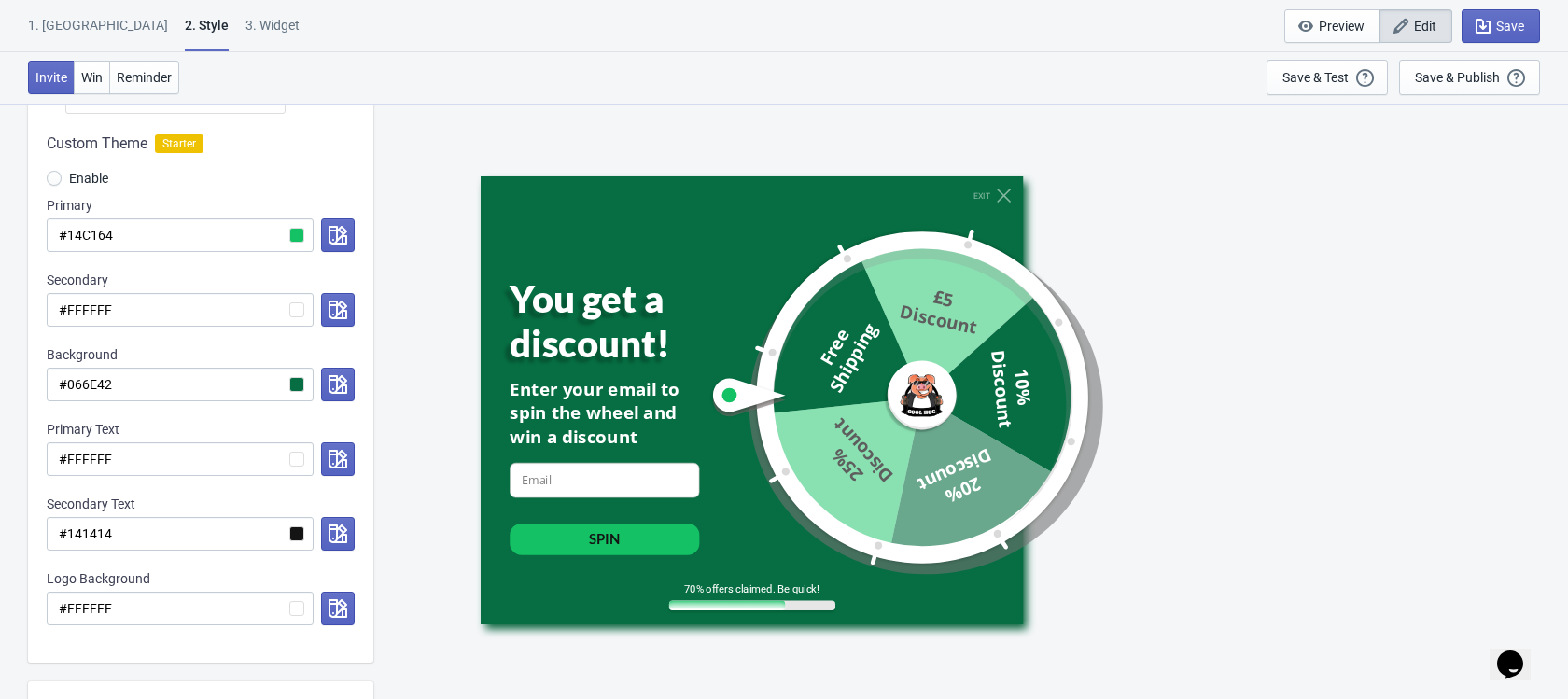
scroll to position [226, 0]
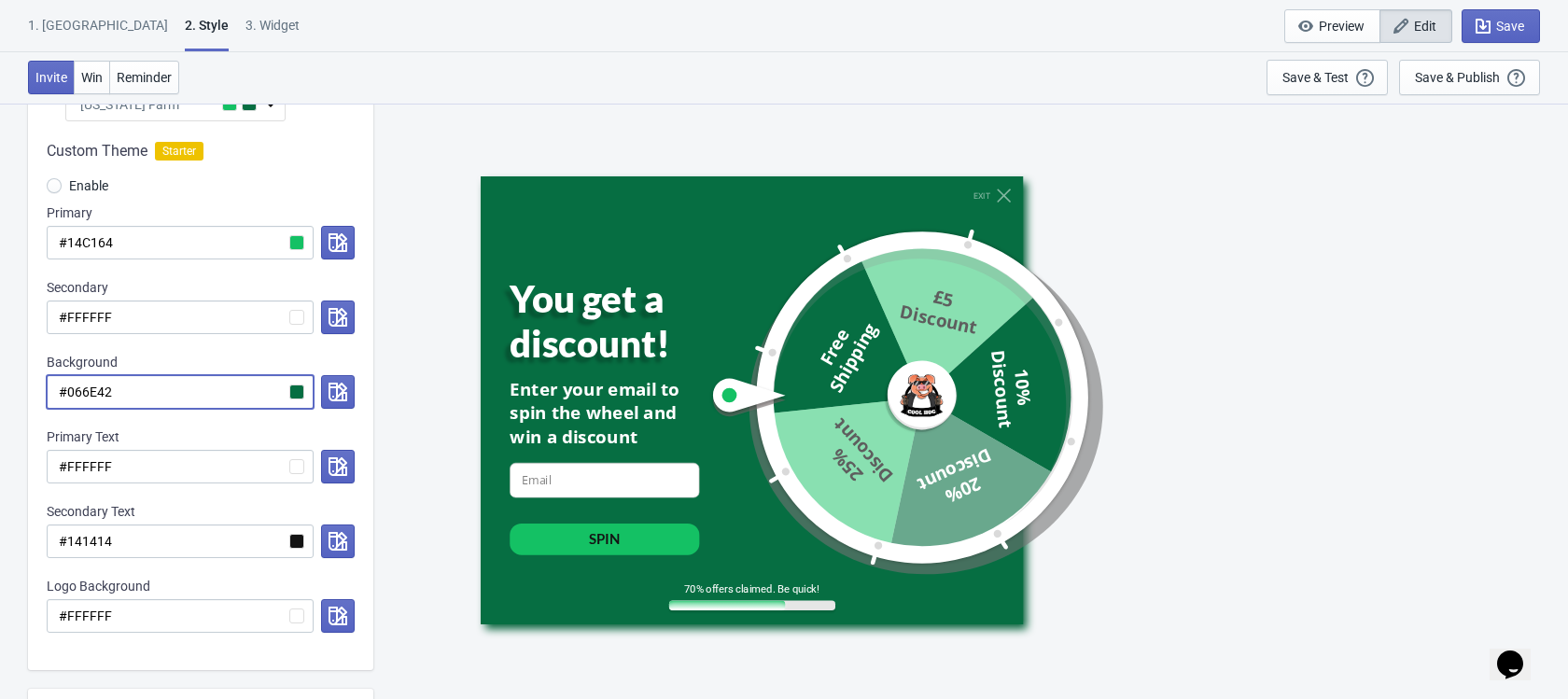
click at [285, 396] on input "#066E42" at bounding box center [179, 392] width 267 height 34
click at [346, 393] on icon "button" at bounding box center [338, 392] width 19 height 19
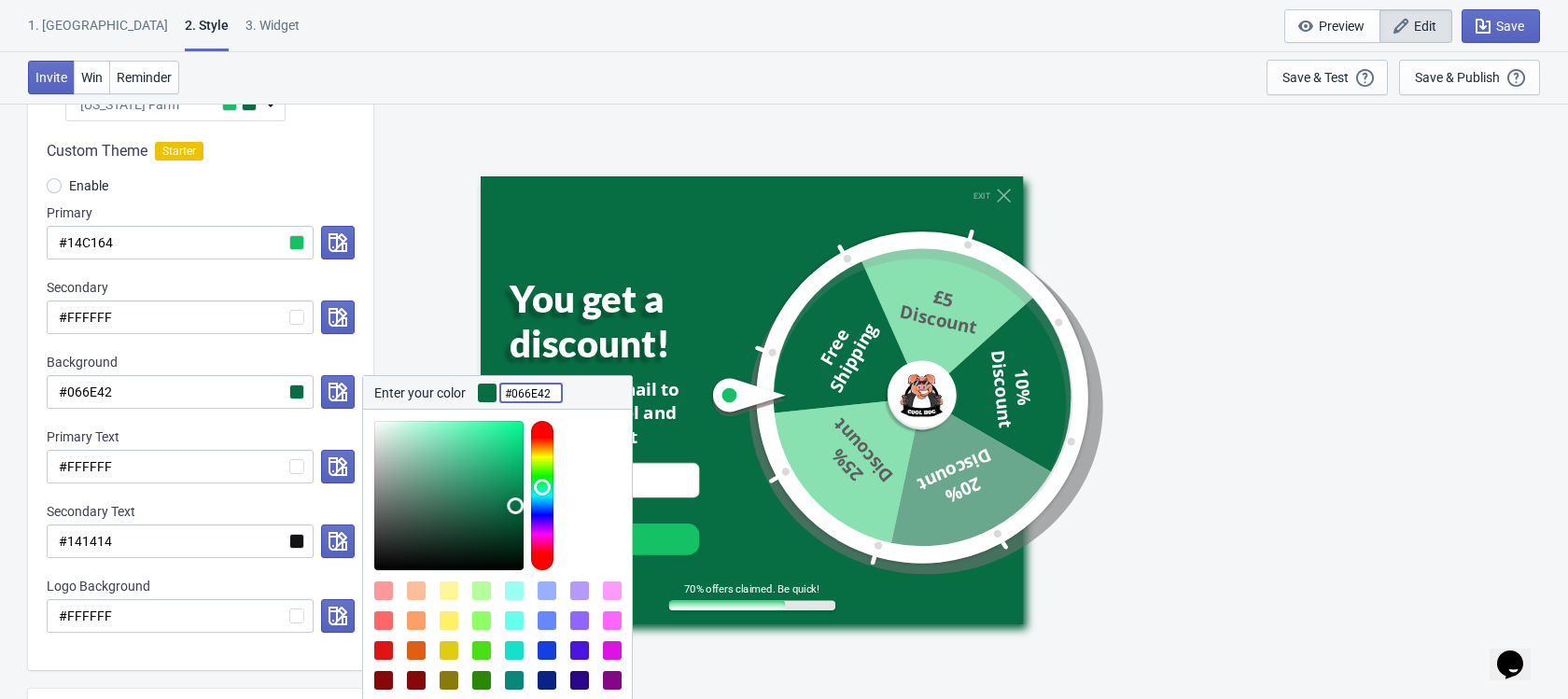
click at [531, 385] on input "#066E42" at bounding box center [530, 393] width 61 height 34
drag, startPoint x: 463, startPoint y: 460, endPoint x: 333, endPoint y: 375, distance: 155.3
click at [333, 375] on div "Enter your color #ffffff Cancel Accept" at bounding box center [334, 392] width 42 height 34
type input "#e0e6e3"
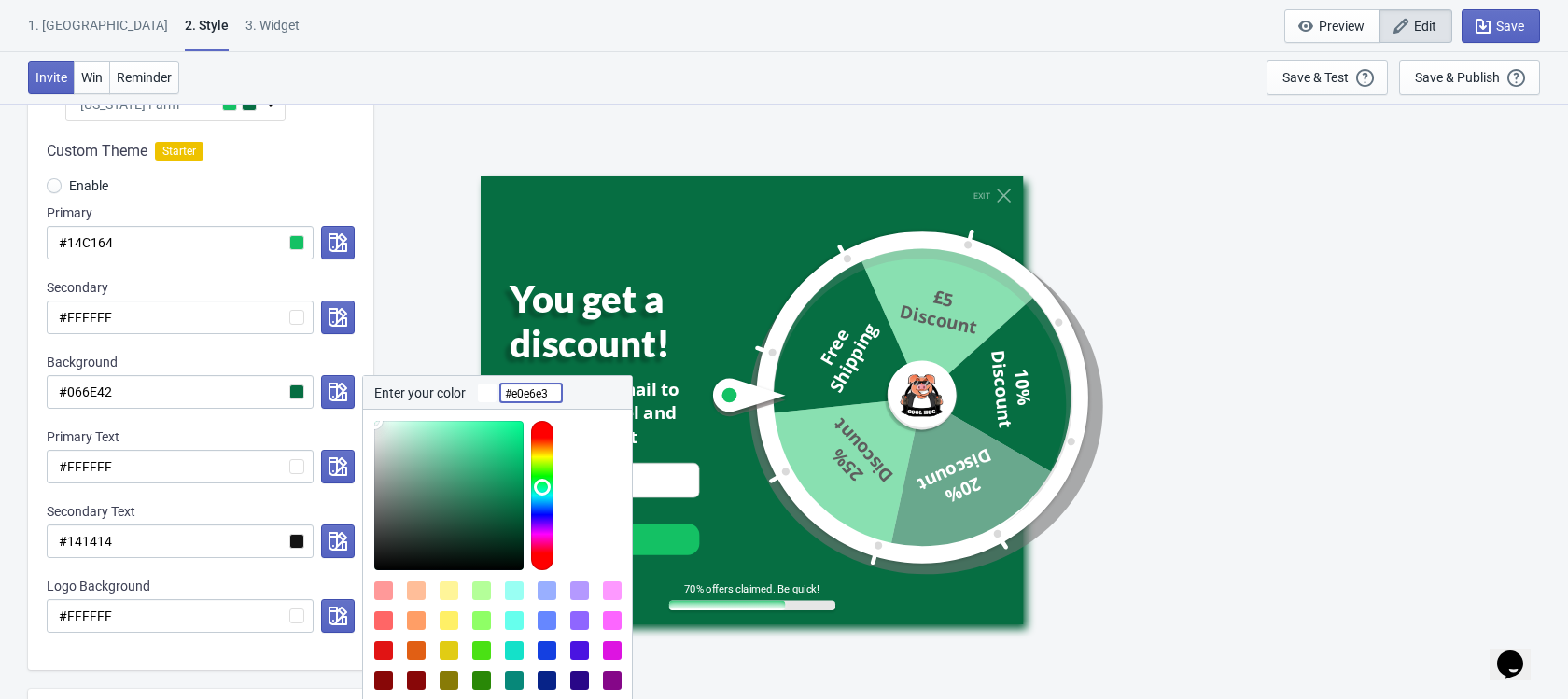
click at [378, 436] on div at bounding box center [449, 495] width 149 height 149
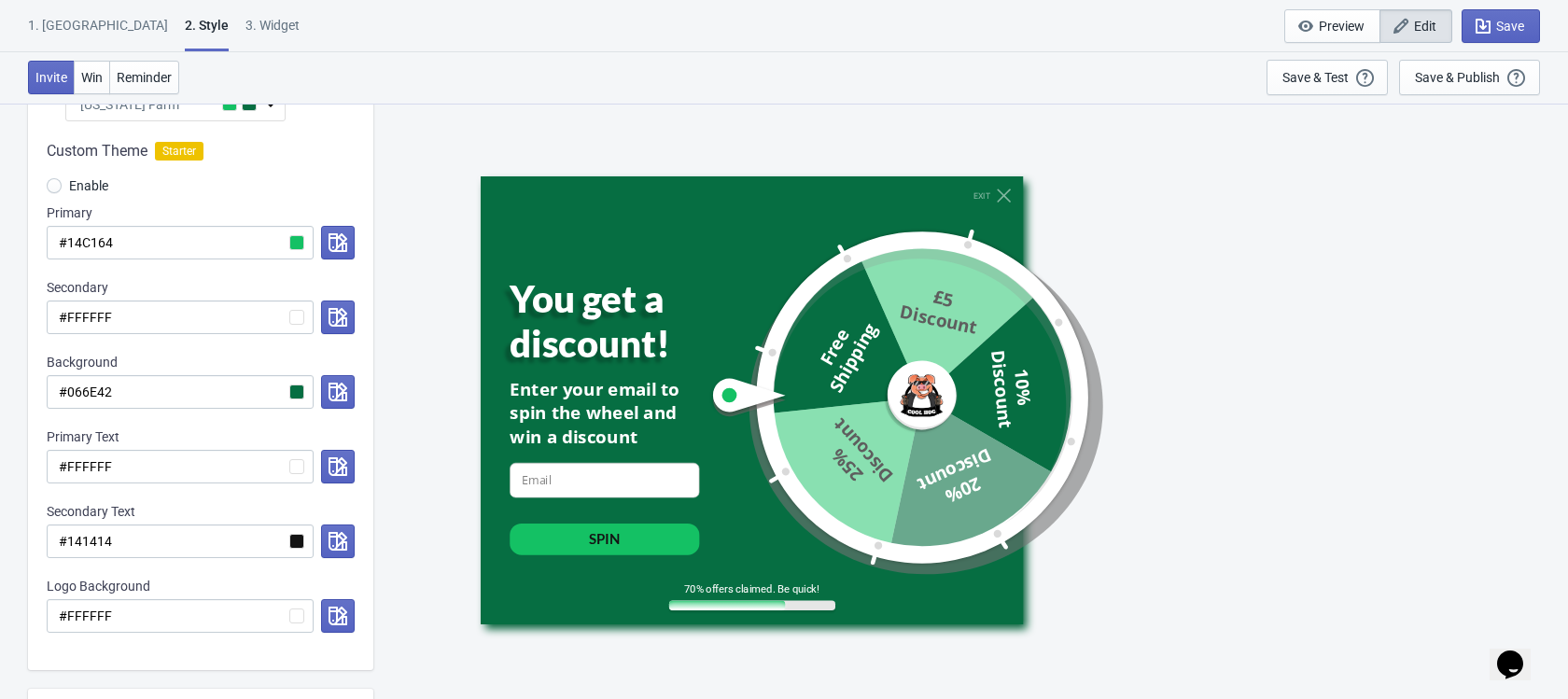
click at [376, 314] on div "Visual Style Clear Theme Dark Theme Color Theme [US_STATE] Farm Tada Red Rose P…" at bounding box center [784, 684] width 1568 height 1617
click at [332, 396] on icon "button" at bounding box center [338, 392] width 19 height 19
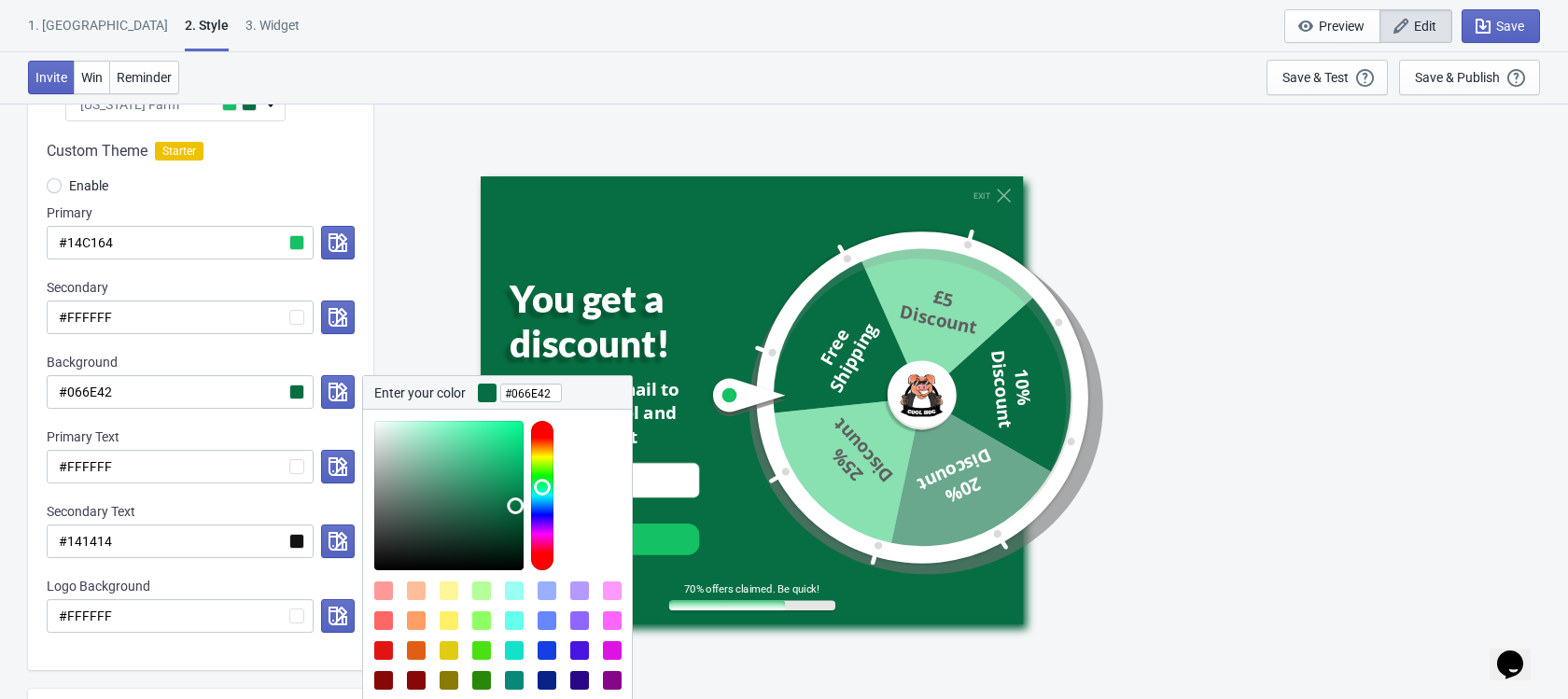
type input "#b7dccc"
click at [399, 441] on div at bounding box center [449, 495] width 149 height 149
click at [359, 355] on div "Custom Theme Starter Enable Primary #14C164 Secondary #FFFFFF Background #066E4…" at bounding box center [201, 396] width 345 height 549
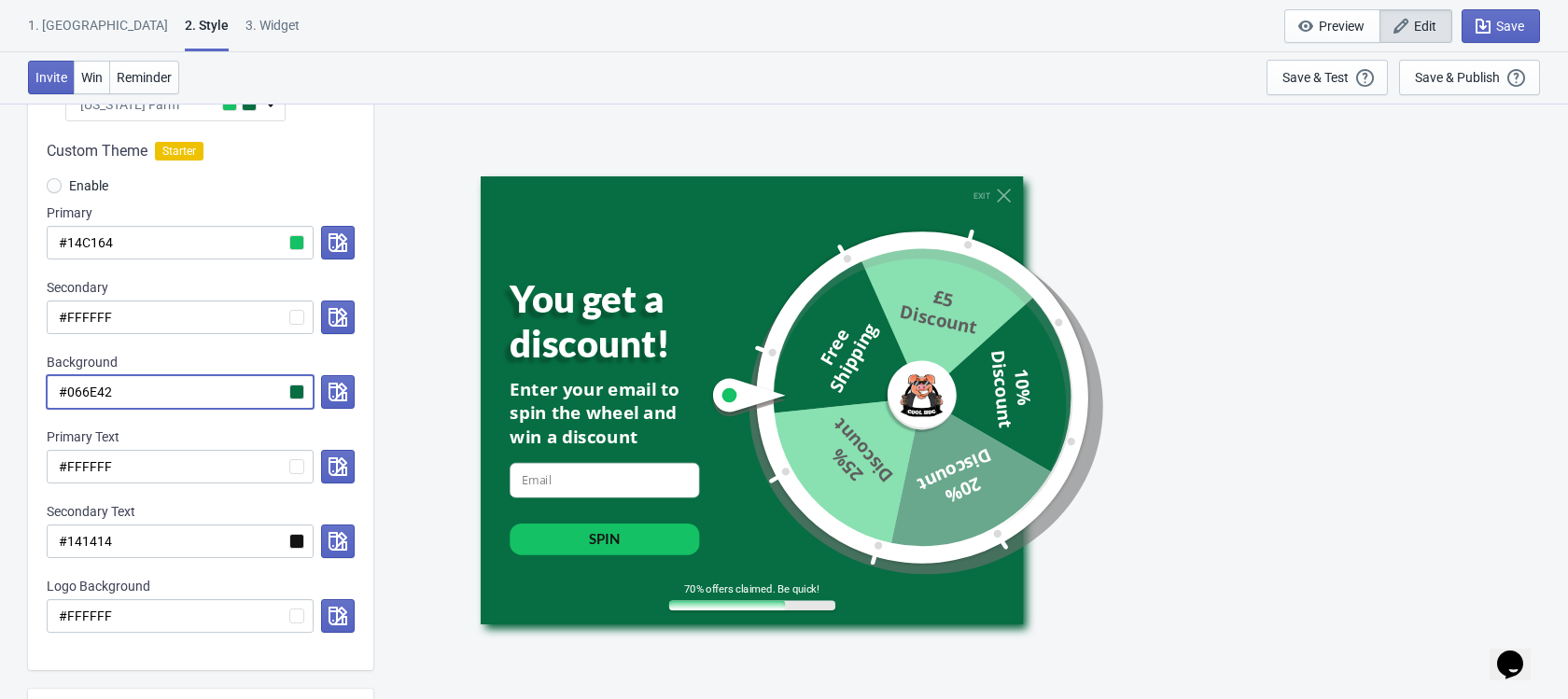
click at [301, 393] on input "#066E42" at bounding box center [179, 392] width 267 height 34
click at [342, 393] on icon "button" at bounding box center [338, 392] width 19 height 19
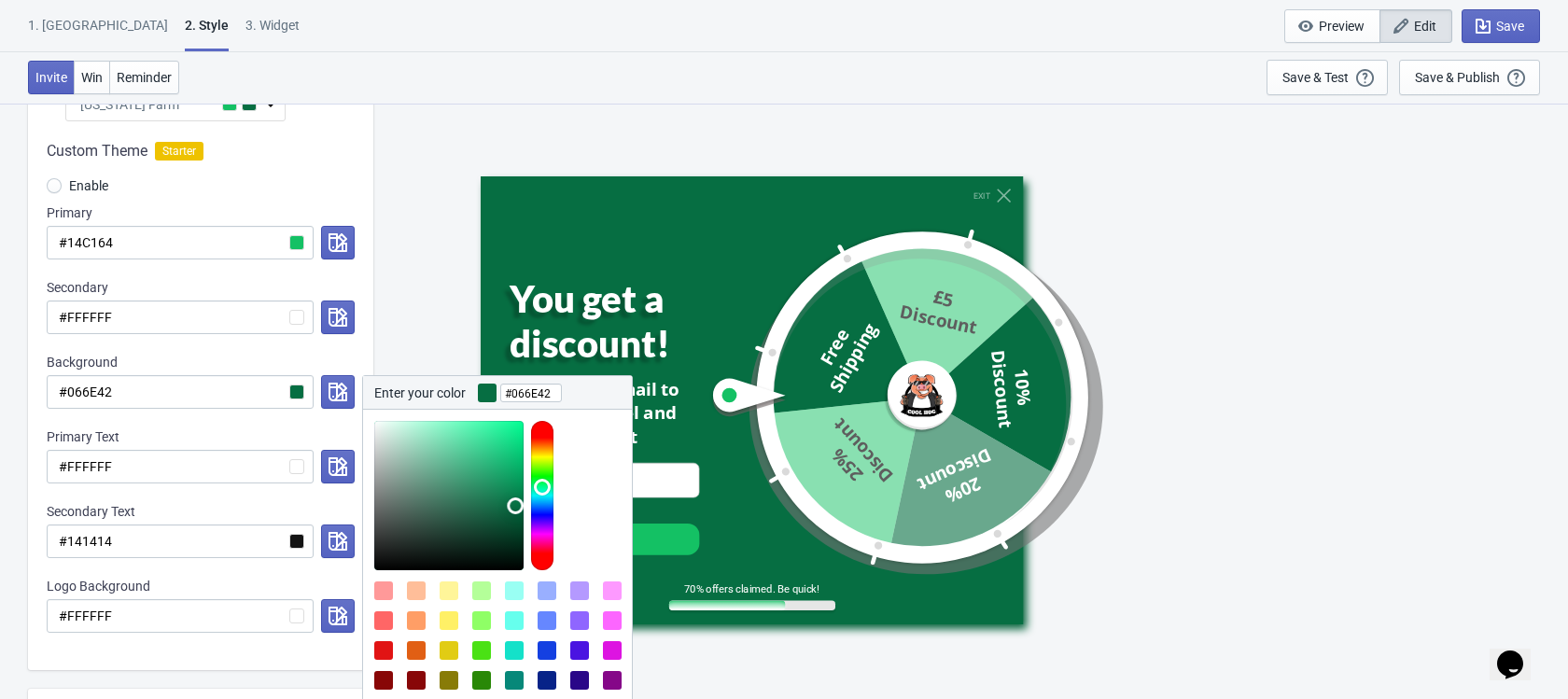
drag, startPoint x: 479, startPoint y: 617, endPoint x: 494, endPoint y: 617, distance: 15.0
click at [494, 617] on div at bounding box center [505, 641] width 261 height 120
click at [484, 649] on div at bounding box center [482, 651] width 19 height 19
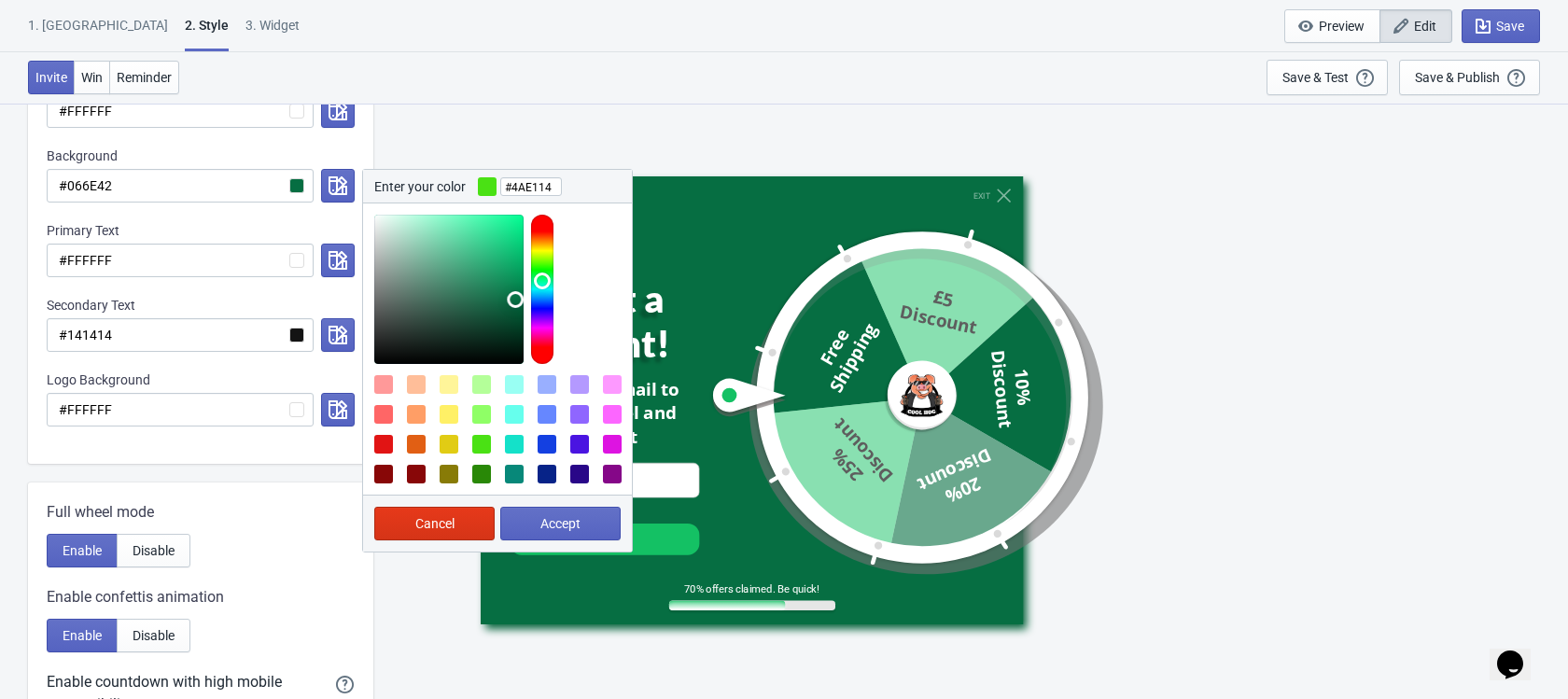
scroll to position [443, 0]
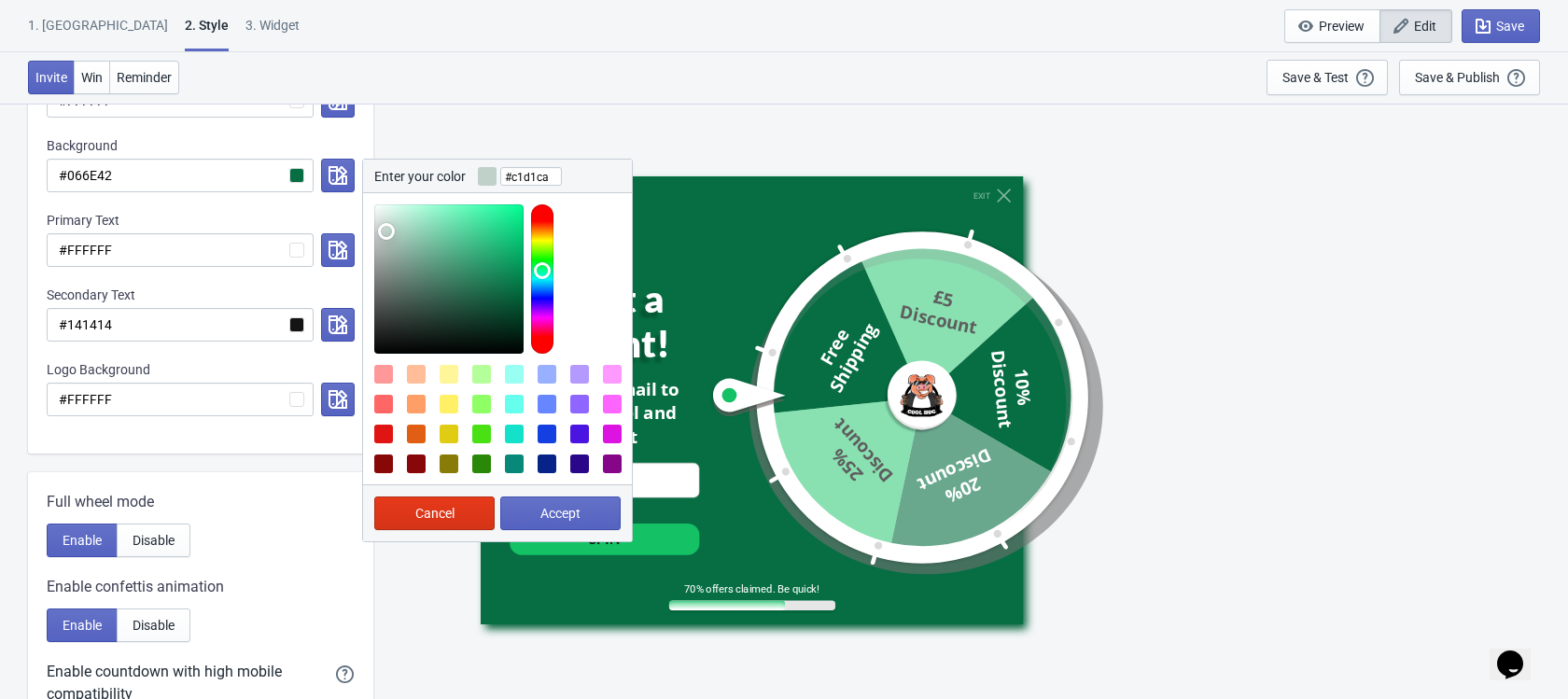
type input "#c4d2cc"
drag, startPoint x: 469, startPoint y: 304, endPoint x: 385, endPoint y: 230, distance: 111.9
click at [385, 230] on div at bounding box center [449, 279] width 149 height 149
click at [589, 519] on button "Accept" at bounding box center [560, 513] width 121 height 34
radio input "true"
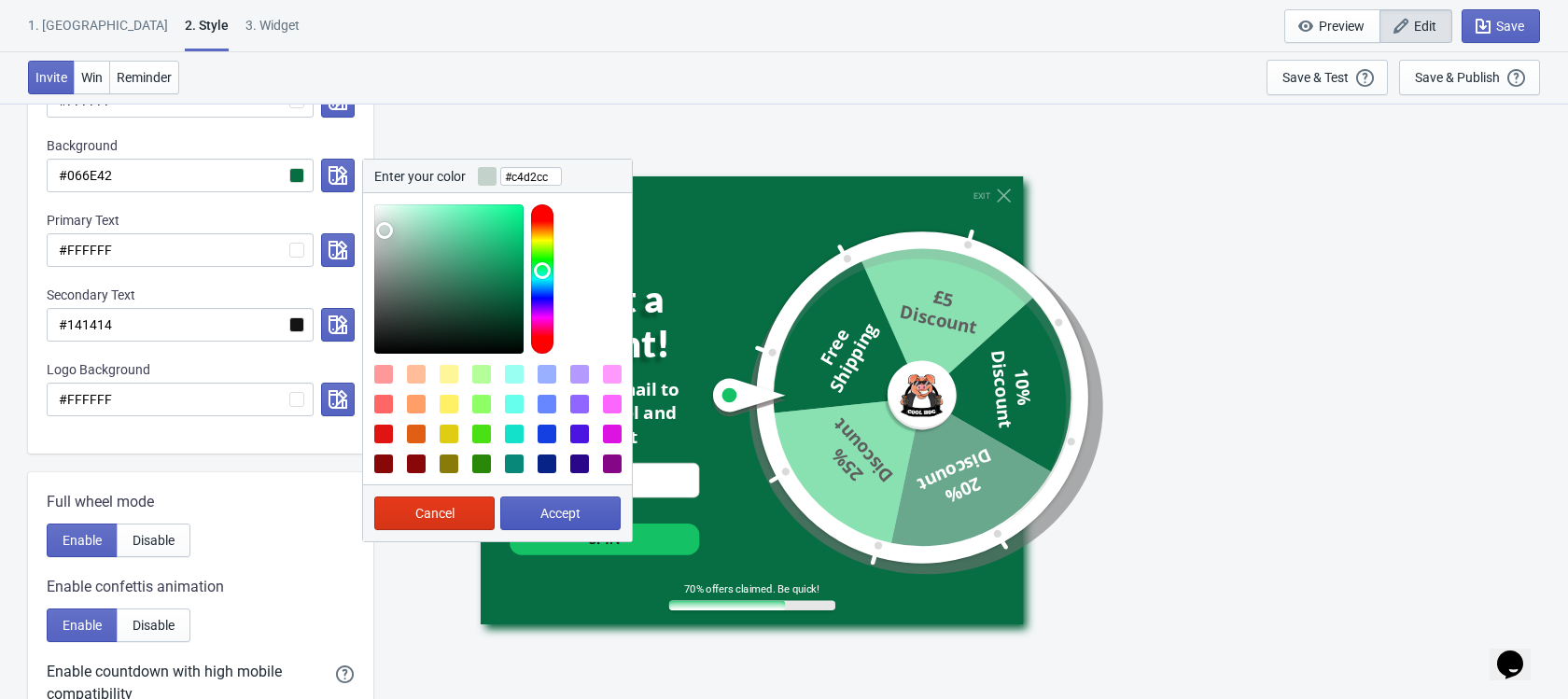
type input "#c4d2cc"
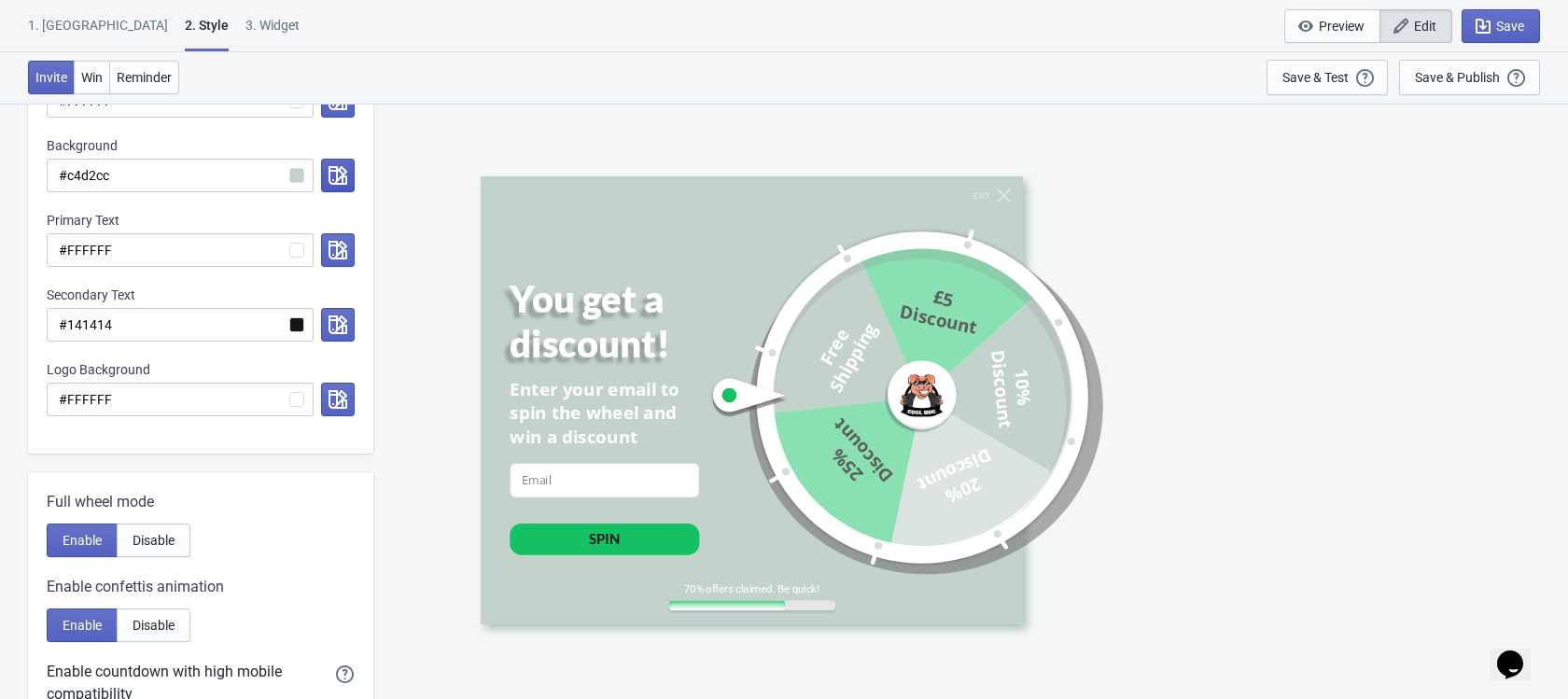
click at [329, 162] on button "button" at bounding box center [338, 175] width 34 height 34
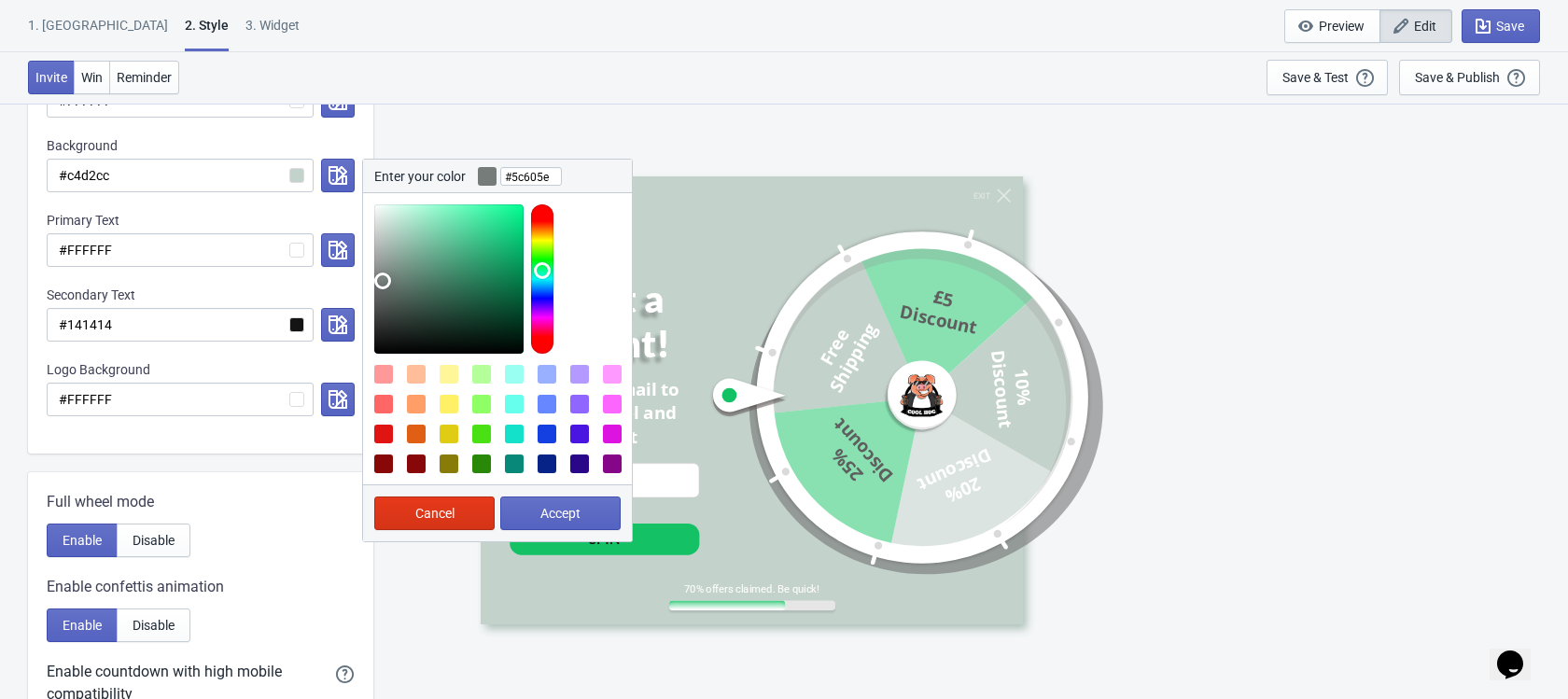
type input "#5b5e5d"
drag, startPoint x: 387, startPoint y: 259, endPoint x: 380, endPoint y: 299, distance: 40.6
click at [380, 299] on div at bounding box center [449, 279] width 149 height 149
click at [568, 513] on span "Accept" at bounding box center [560, 513] width 41 height 15
radio input "true"
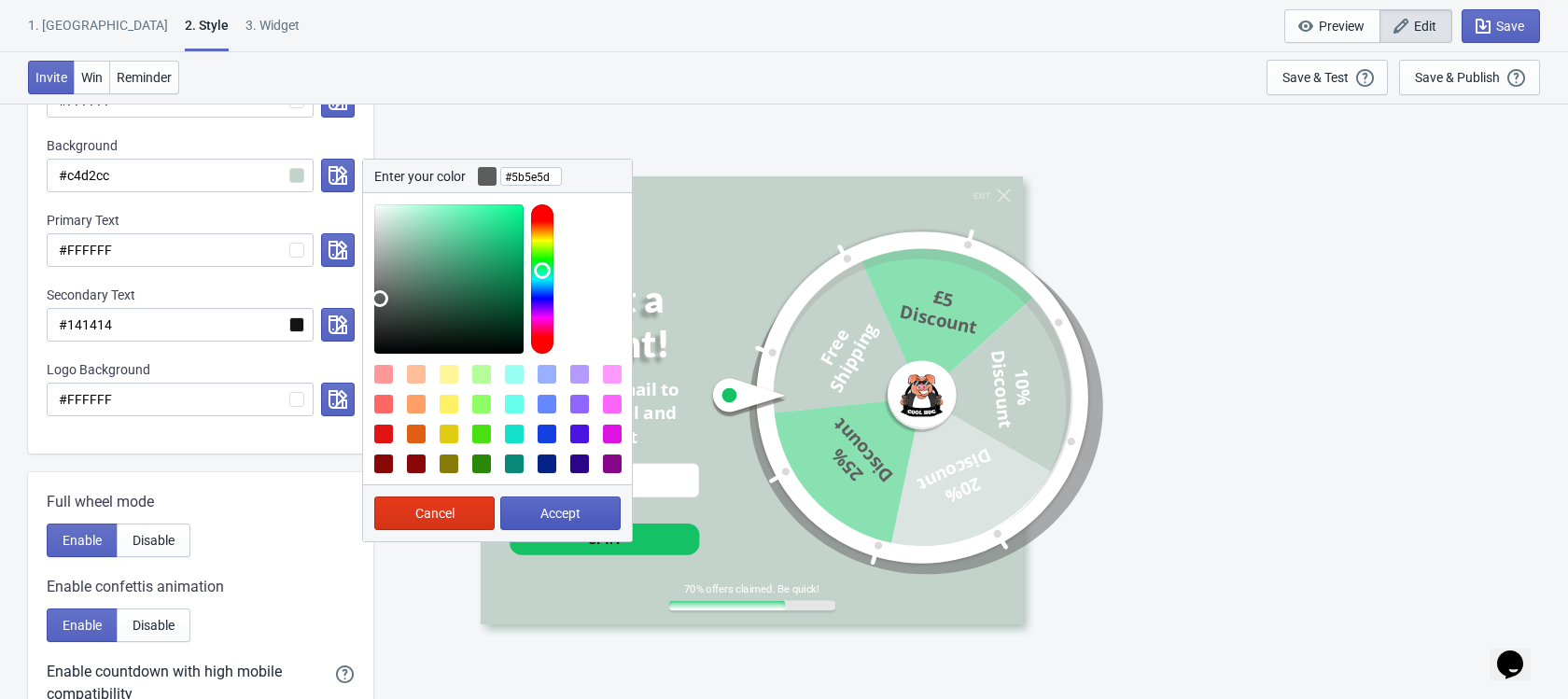
type input "#5b5e5d"
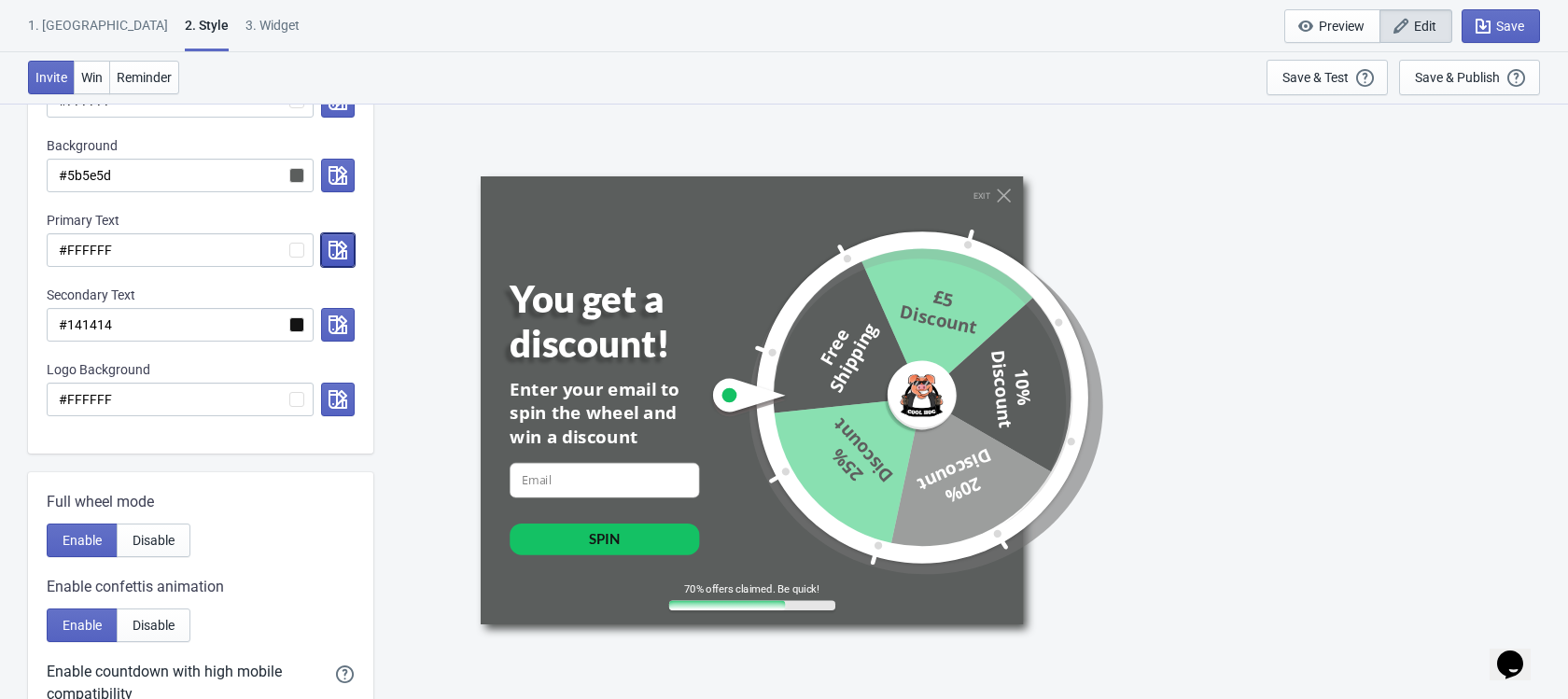
click at [328, 253] on icon "button" at bounding box center [338, 250] width 19 height 19
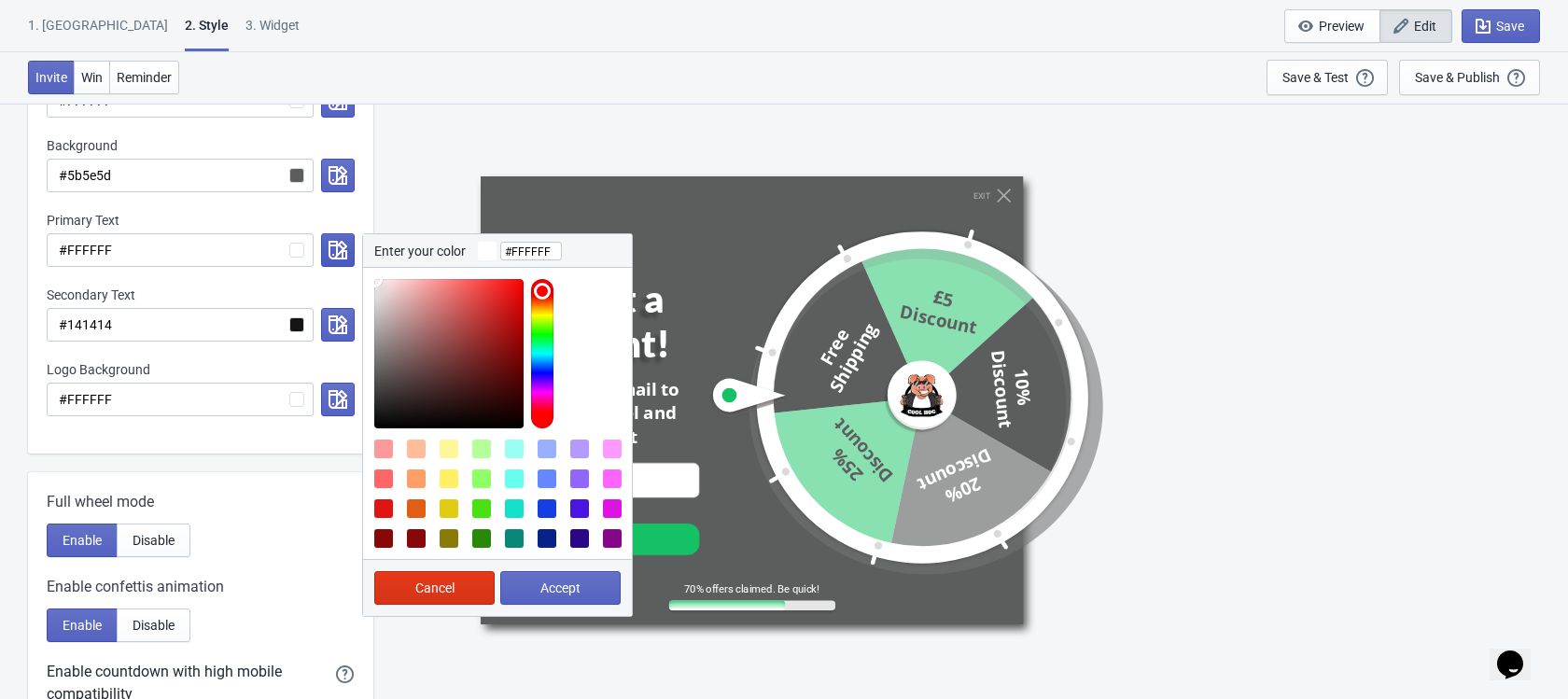
click at [328, 253] on icon "button" at bounding box center [338, 250] width 19 height 19
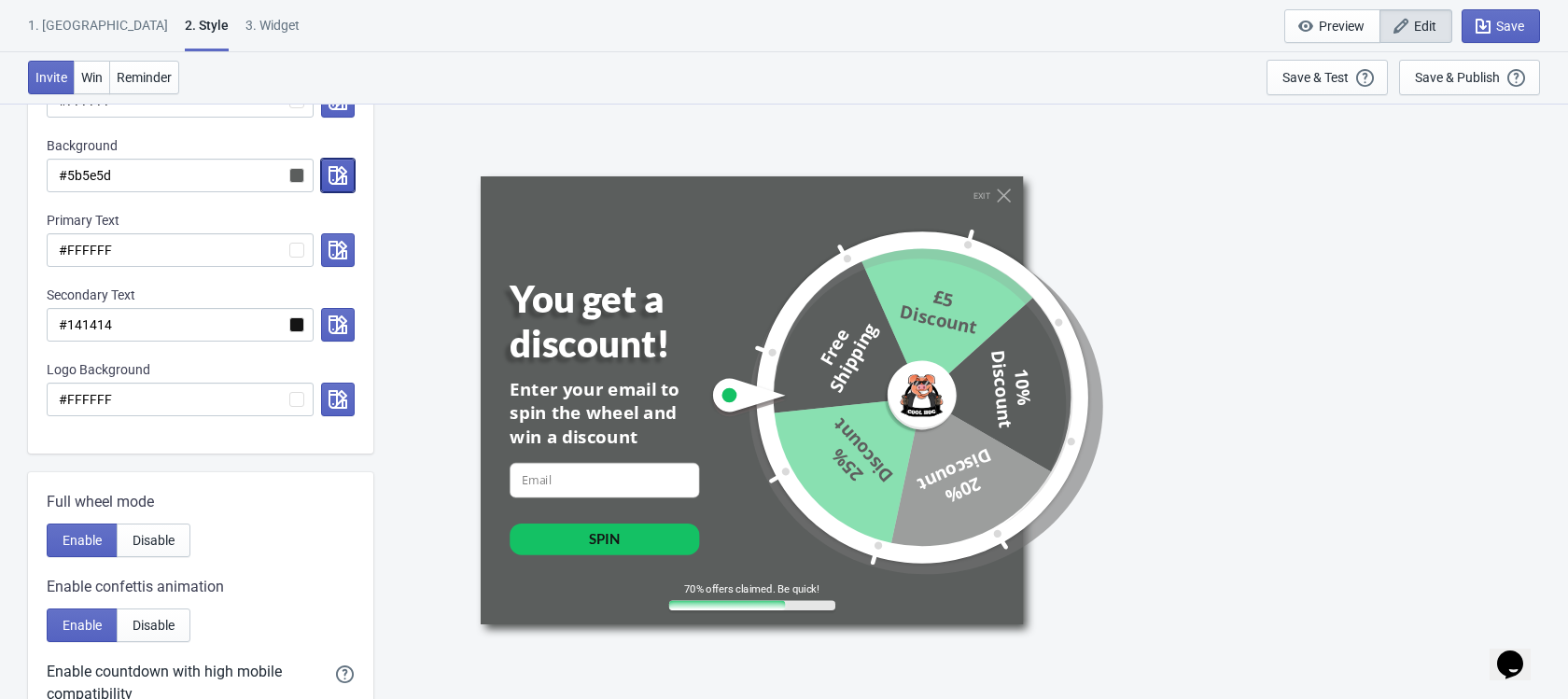
click at [325, 167] on button "button" at bounding box center [338, 175] width 34 height 34
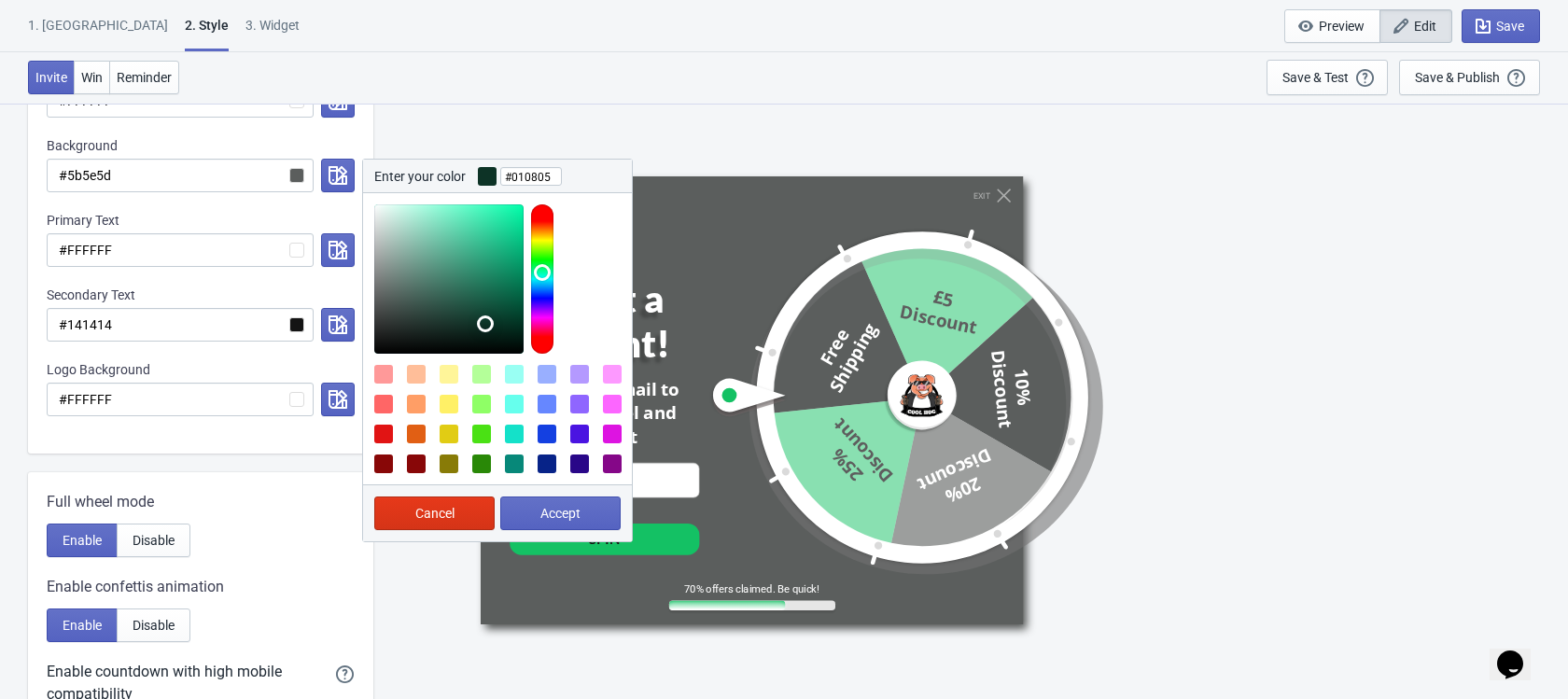
type input "#000000"
drag, startPoint x: 447, startPoint y: 296, endPoint x: 558, endPoint y: 399, distance: 151.4
click at [558, 399] on div at bounding box center [497, 339] width 269 height 291
click at [580, 527] on button "Accept" at bounding box center [560, 513] width 121 height 34
radio input "true"
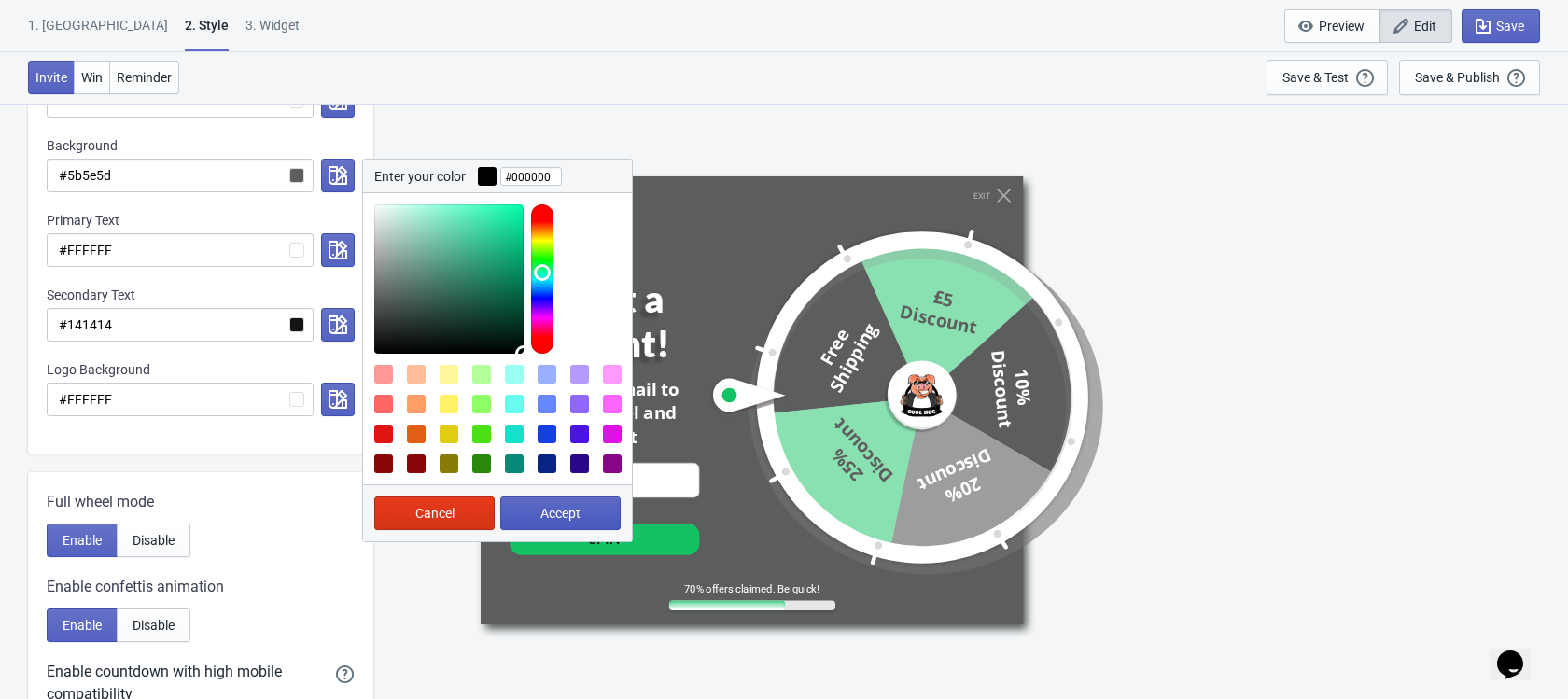
type input "#000000"
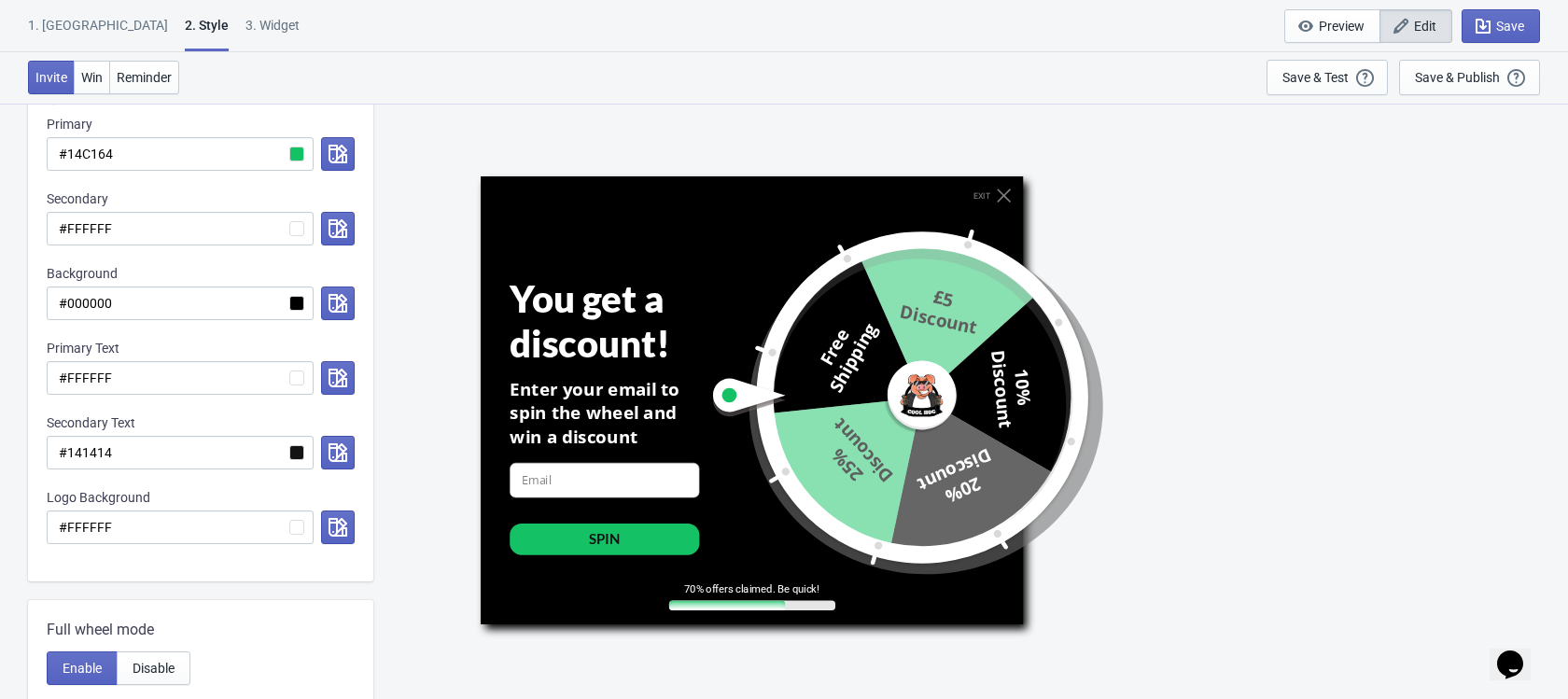
scroll to position [322, 0]
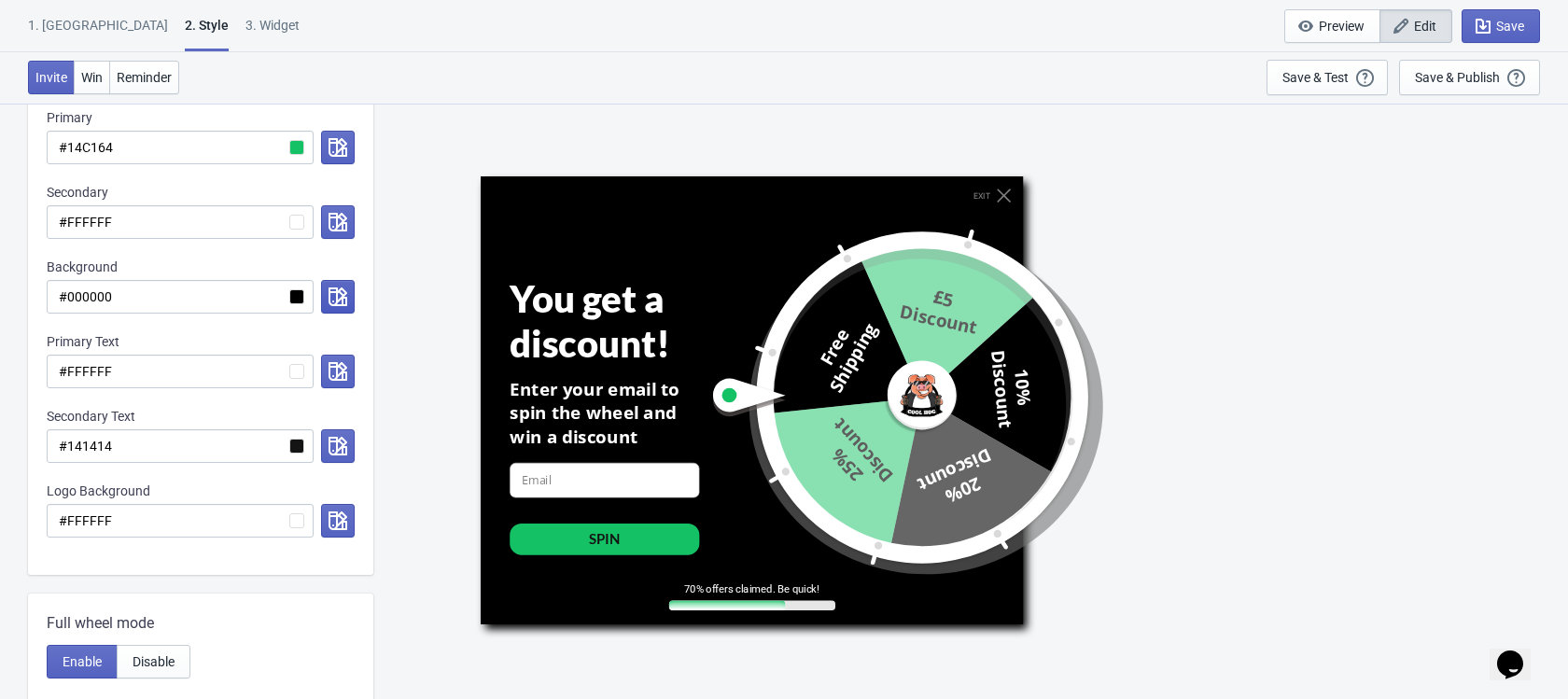
click at [336, 308] on button "button" at bounding box center [338, 297] width 34 height 34
click at [366, 261] on div "Custom Theme Starter Enable Primary #14C164 Secondary #FFFFFF Background #00000…" at bounding box center [201, 301] width 345 height 549
click at [339, 303] on icon "button" at bounding box center [338, 297] width 19 height 19
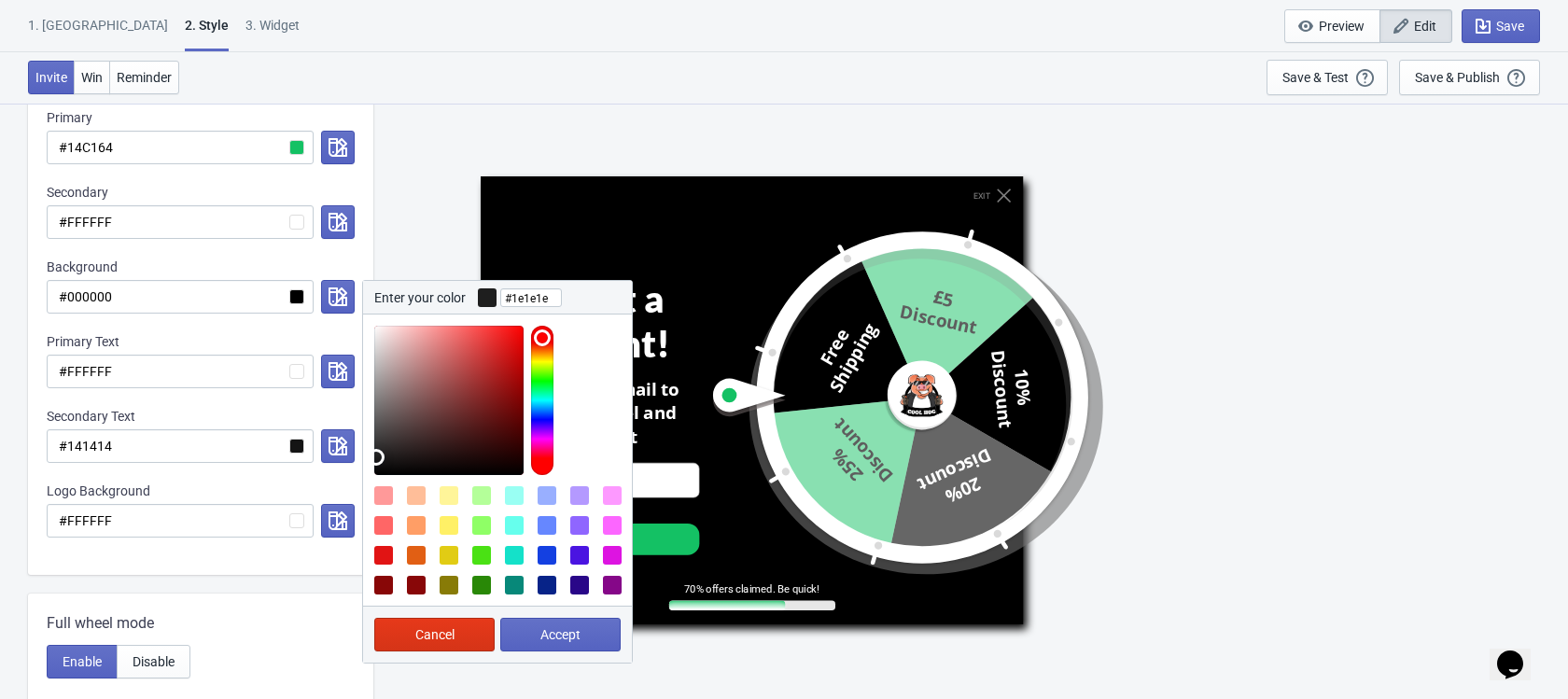
type input "#202020"
drag, startPoint x: 380, startPoint y: 465, endPoint x: 375, endPoint y: 457, distance: 9.4
click at [375, 457] on div at bounding box center [449, 400] width 149 height 149
click at [573, 630] on span "Accept" at bounding box center [560, 635] width 41 height 15
radio input "true"
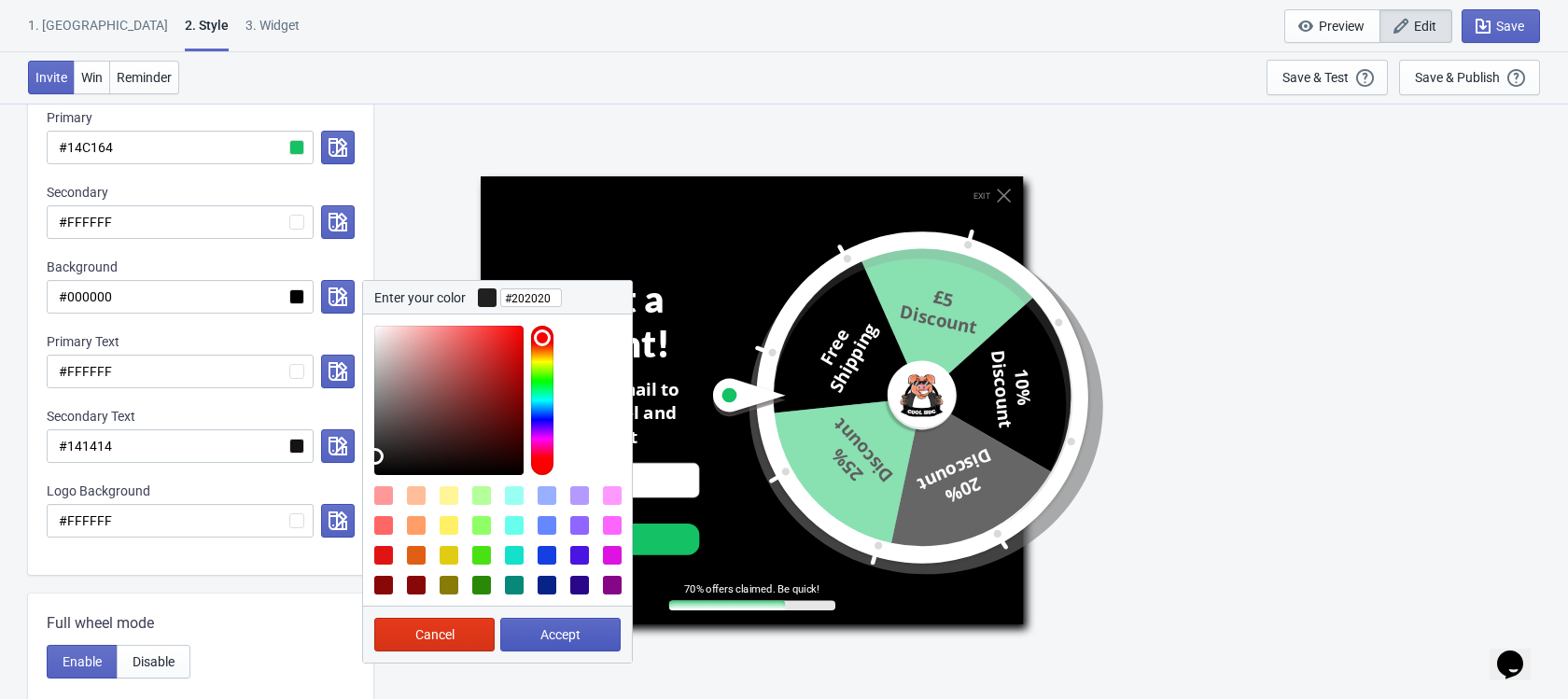
type input "#202020"
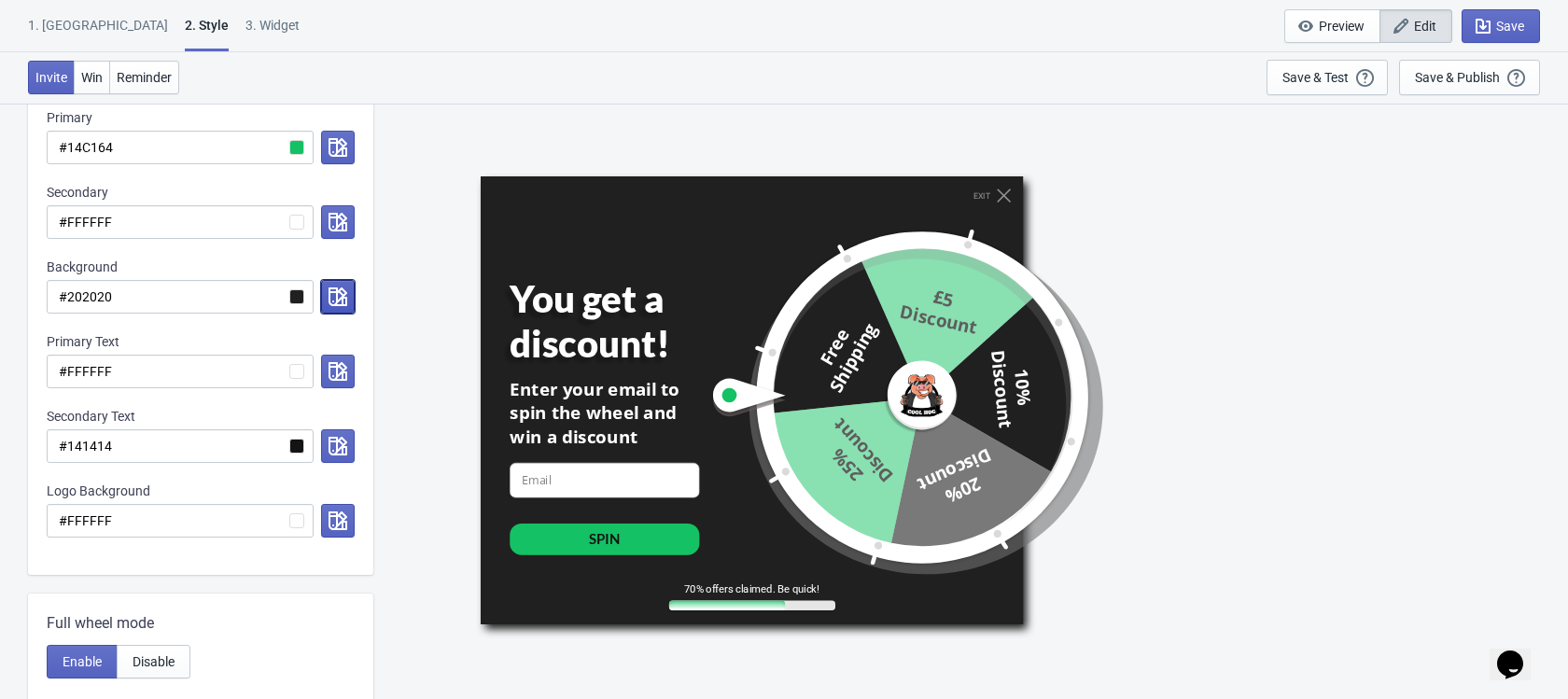
click at [332, 309] on button "button" at bounding box center [338, 297] width 34 height 34
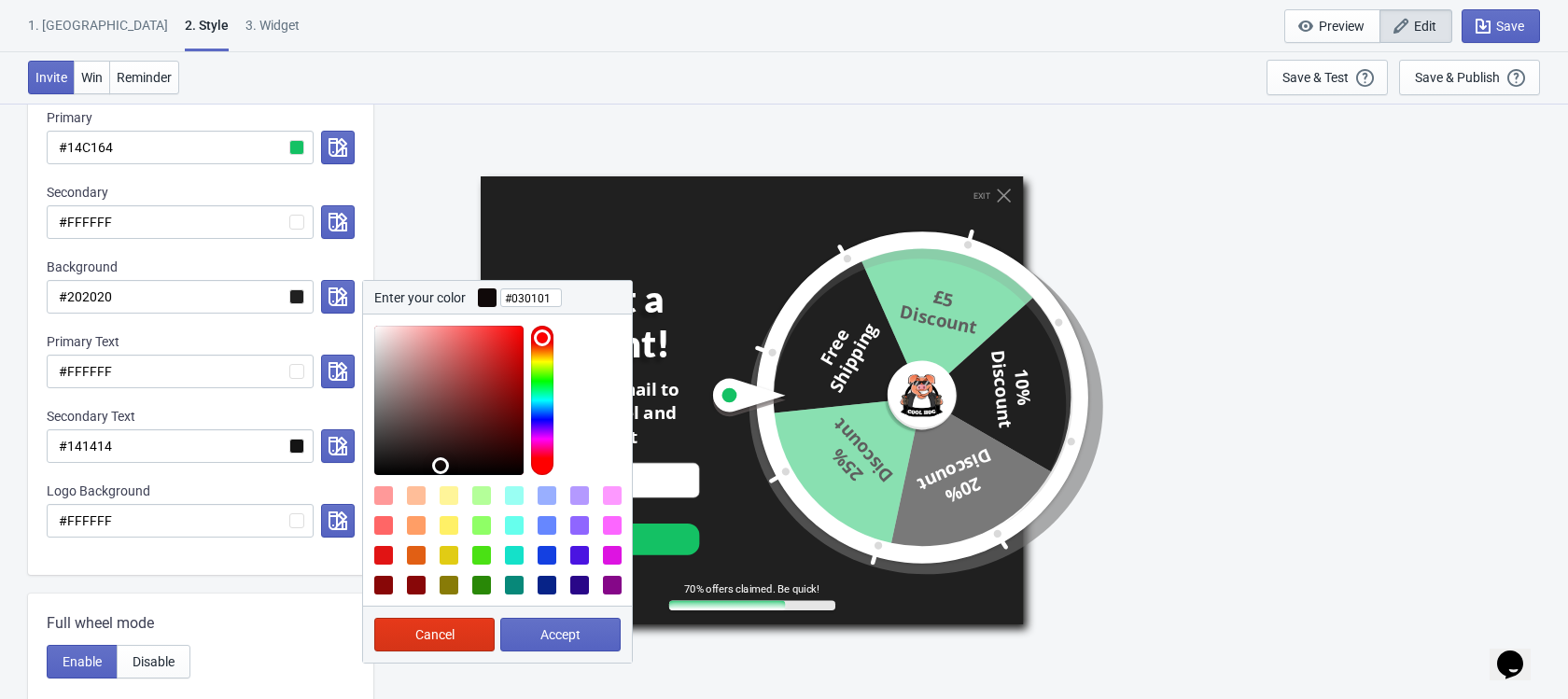
type input "#000000"
drag, startPoint x: 417, startPoint y: 441, endPoint x: 556, endPoint y: 500, distance: 151.0
click at [556, 500] on div at bounding box center [497, 459] width 269 height 291
click at [589, 632] on button "Accept" at bounding box center [560, 635] width 121 height 34
radio input "true"
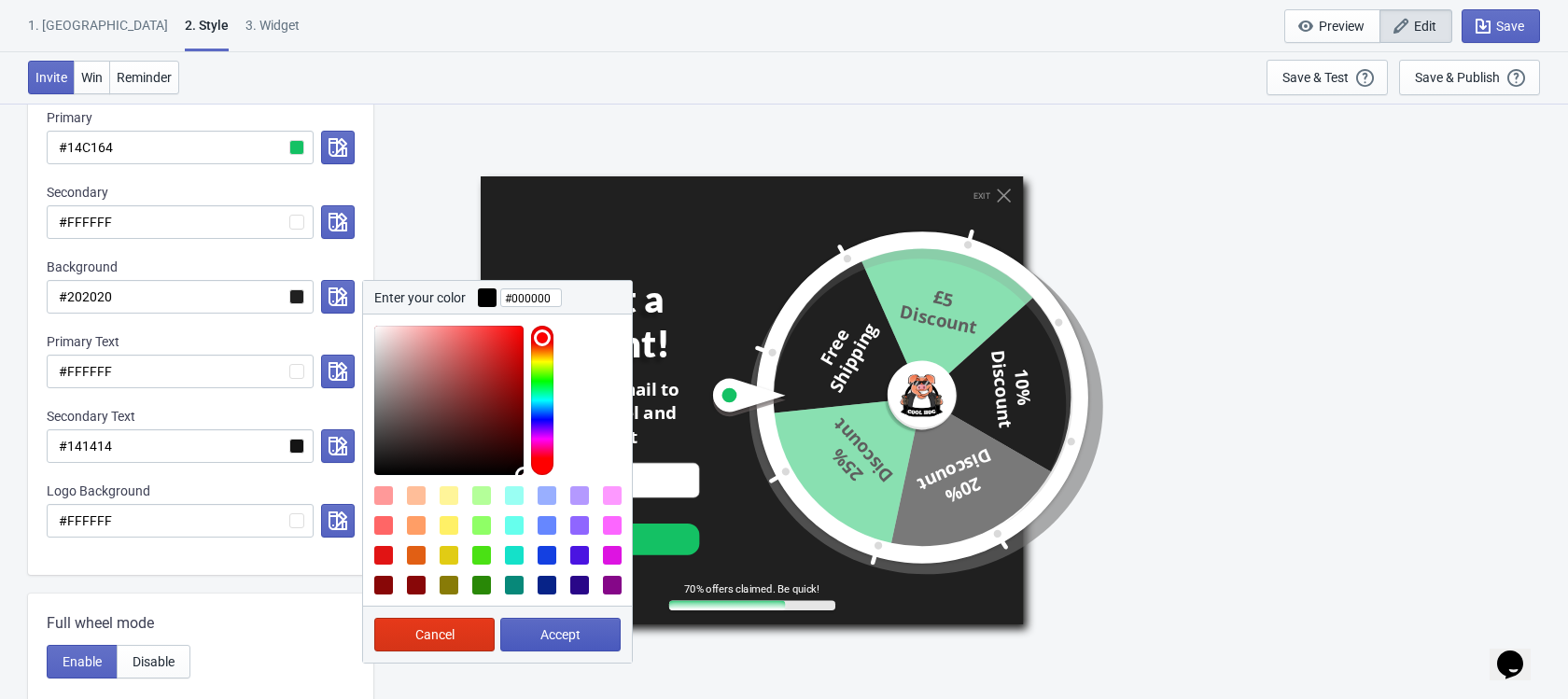
type input "#000000"
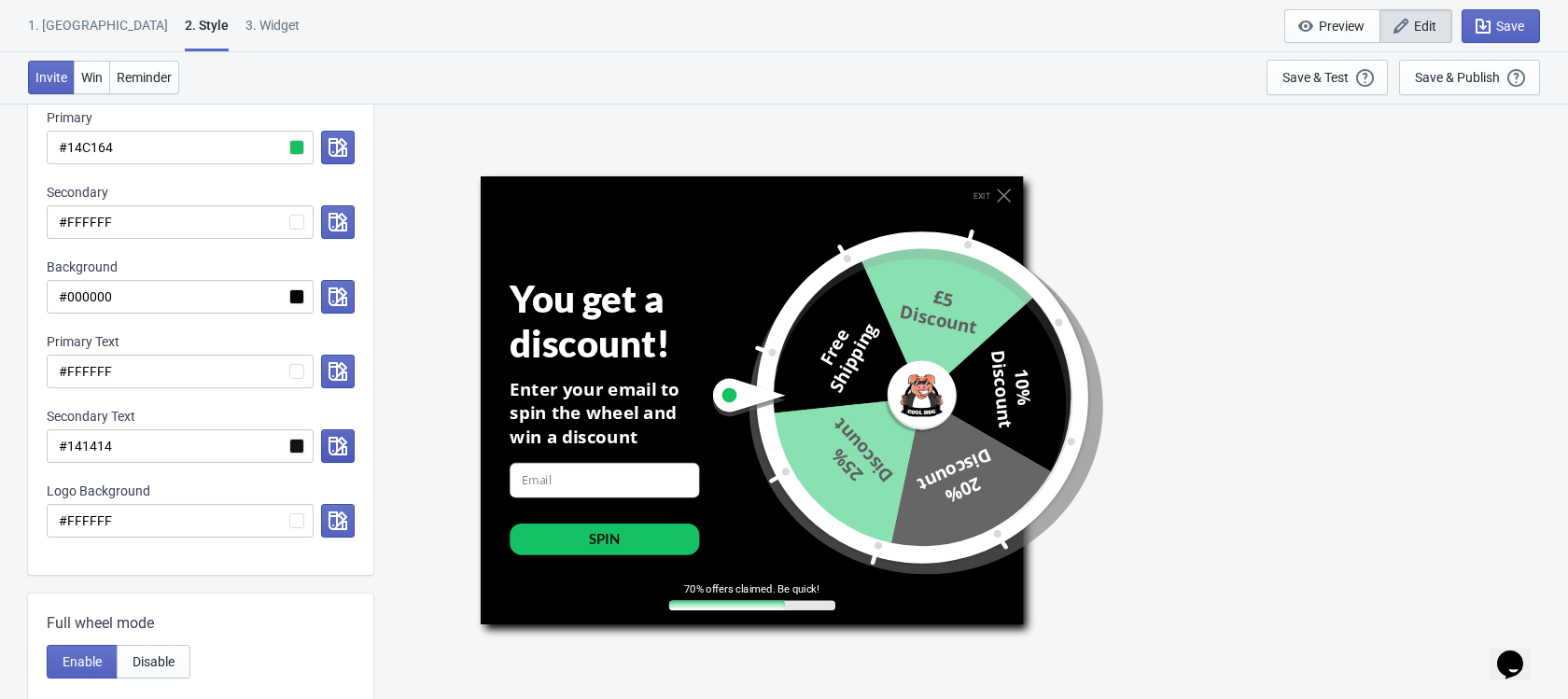
click at [335, 450] on icon "button" at bounding box center [338, 446] width 19 height 19
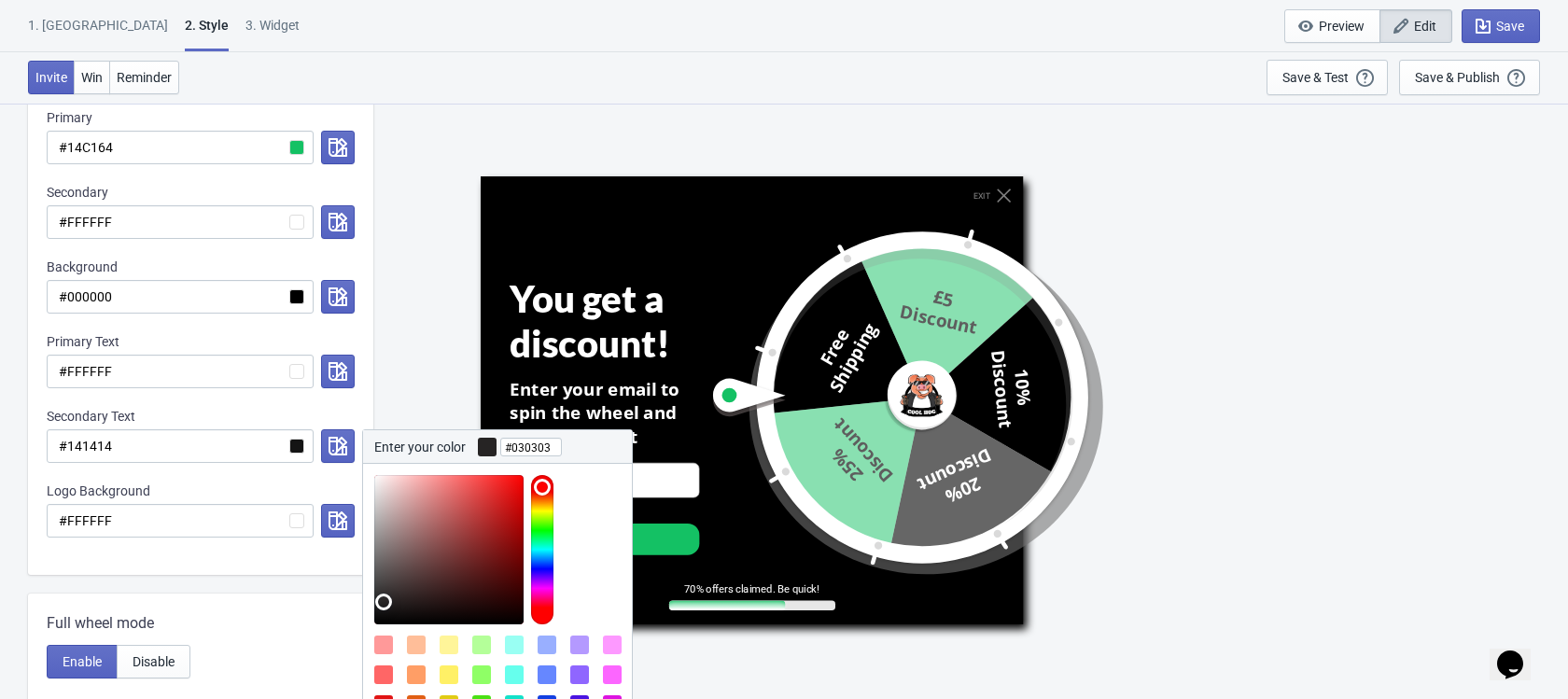
type input "#000000"
drag, startPoint x: 384, startPoint y: 602, endPoint x: 369, endPoint y: 649, distance: 49.3
click at [369, 649] on div at bounding box center [497, 609] width 269 height 291
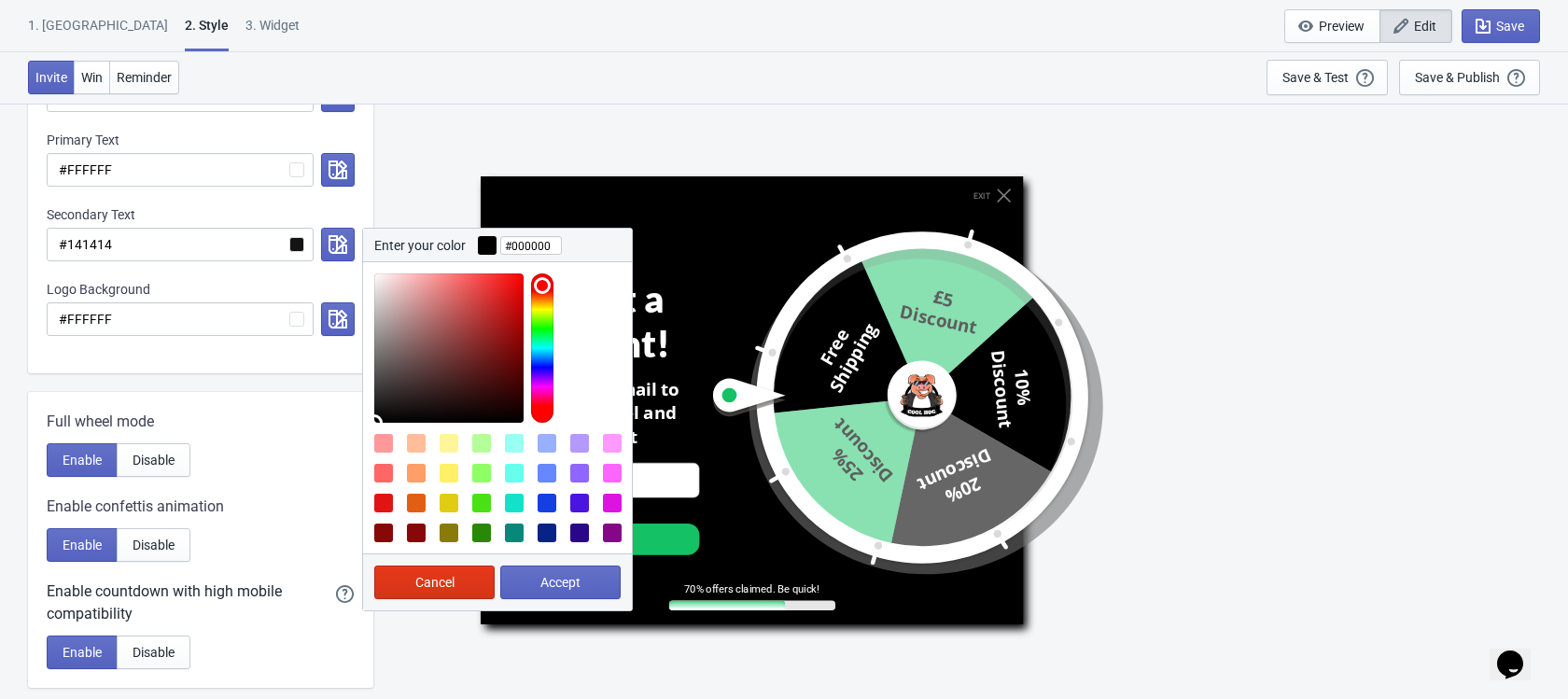
scroll to position [528, 0]
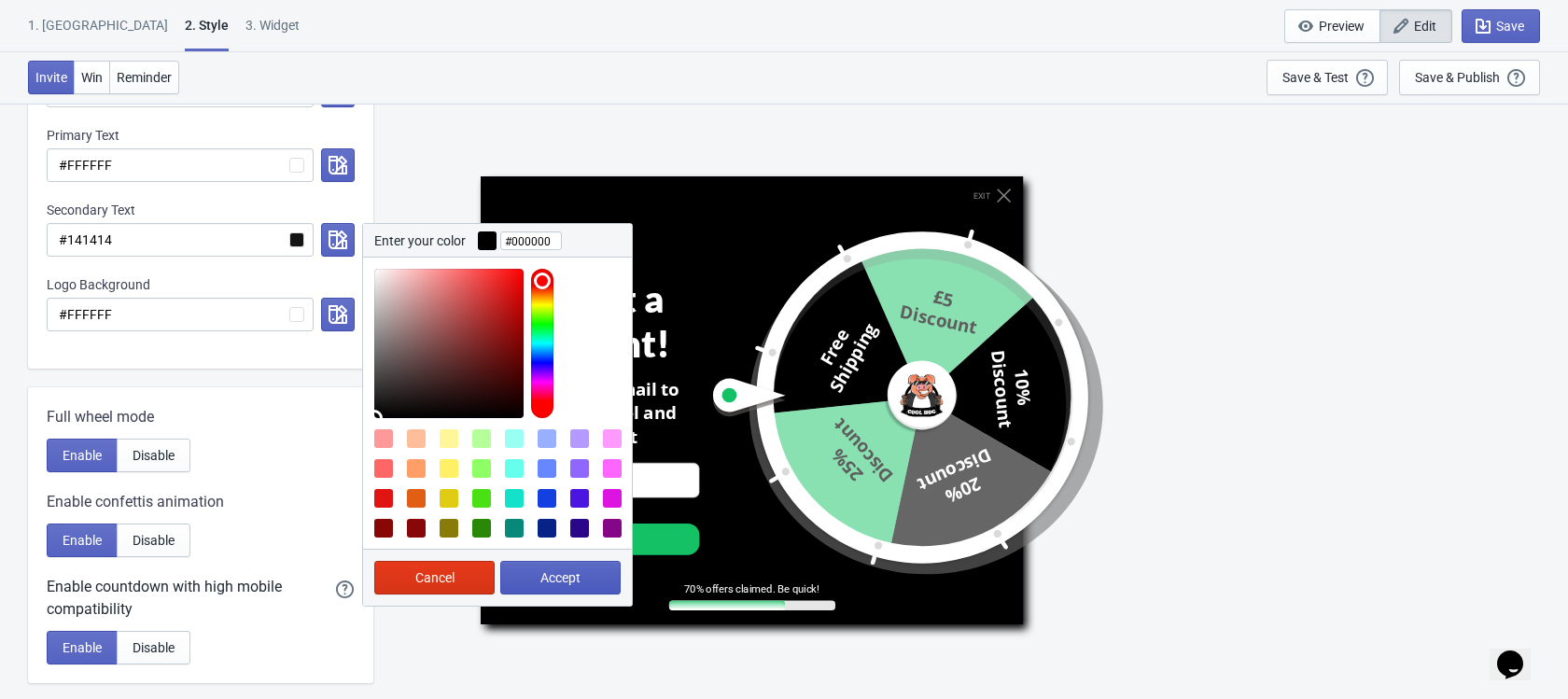
click at [546, 580] on span "Accept" at bounding box center [560, 577] width 41 height 15
radio input "true"
type input "#000000"
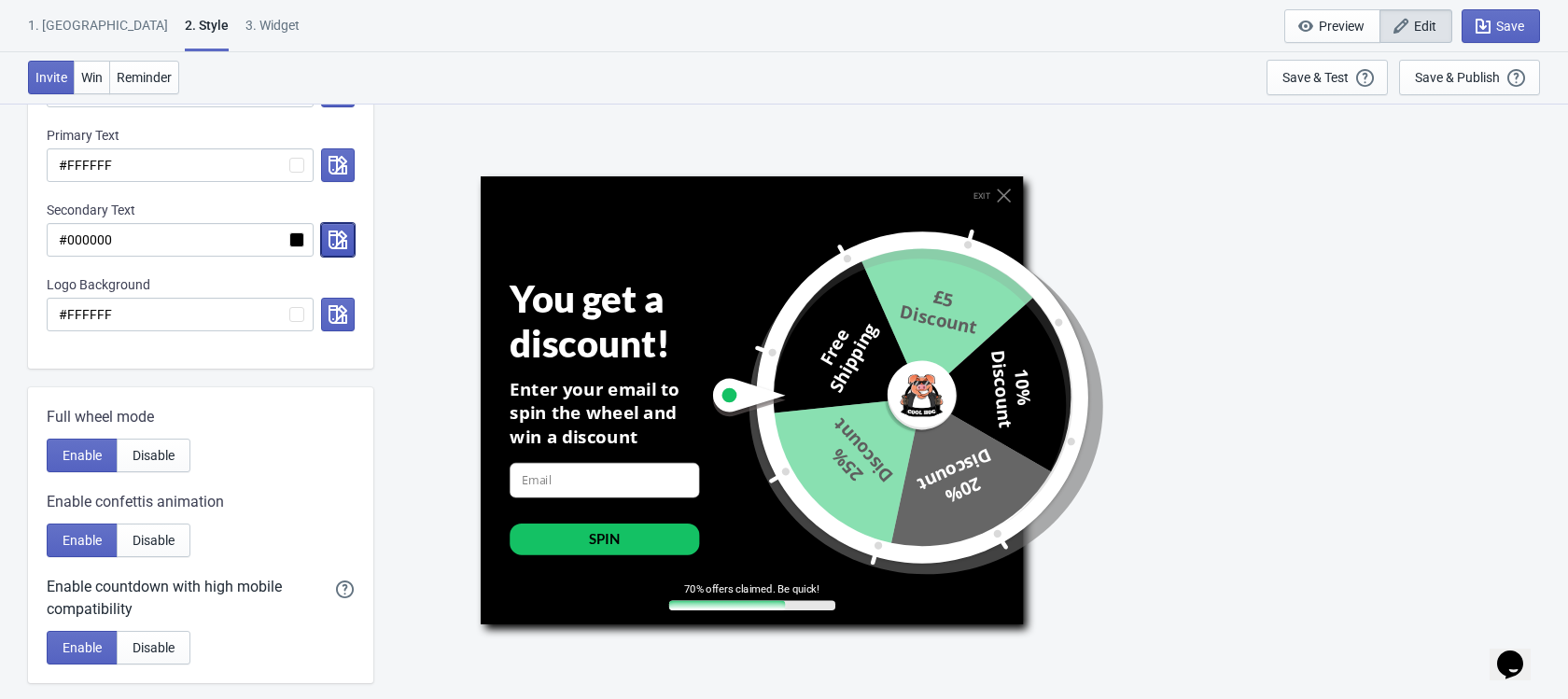
click at [321, 239] on button "button" at bounding box center [338, 240] width 34 height 34
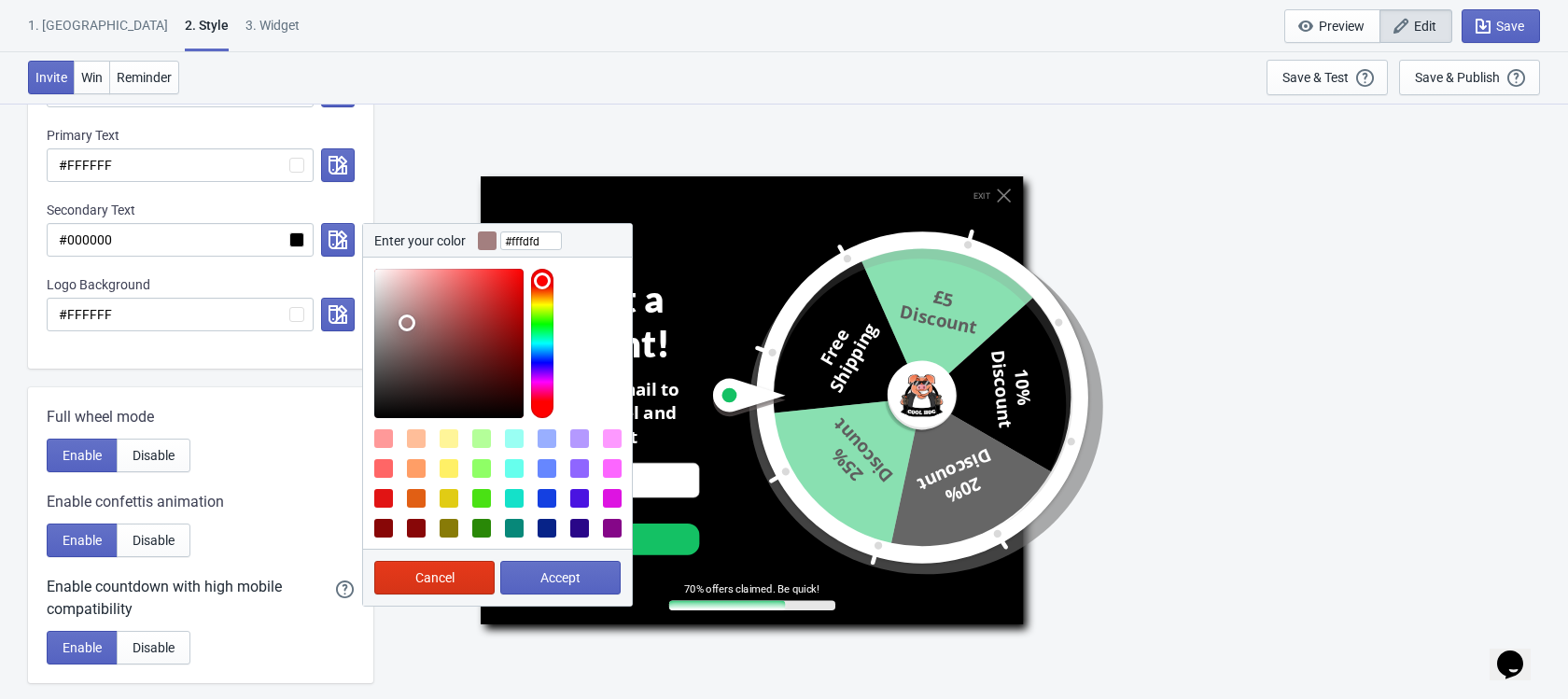
type input "#ffffff"
drag, startPoint x: 407, startPoint y: 326, endPoint x: 349, endPoint y: 241, distance: 102.9
click at [349, 241] on div "Enter your color #ffffff Cancel Accept" at bounding box center [334, 240] width 42 height 34
click at [524, 575] on button "Accept" at bounding box center [560, 578] width 121 height 34
radio input "true"
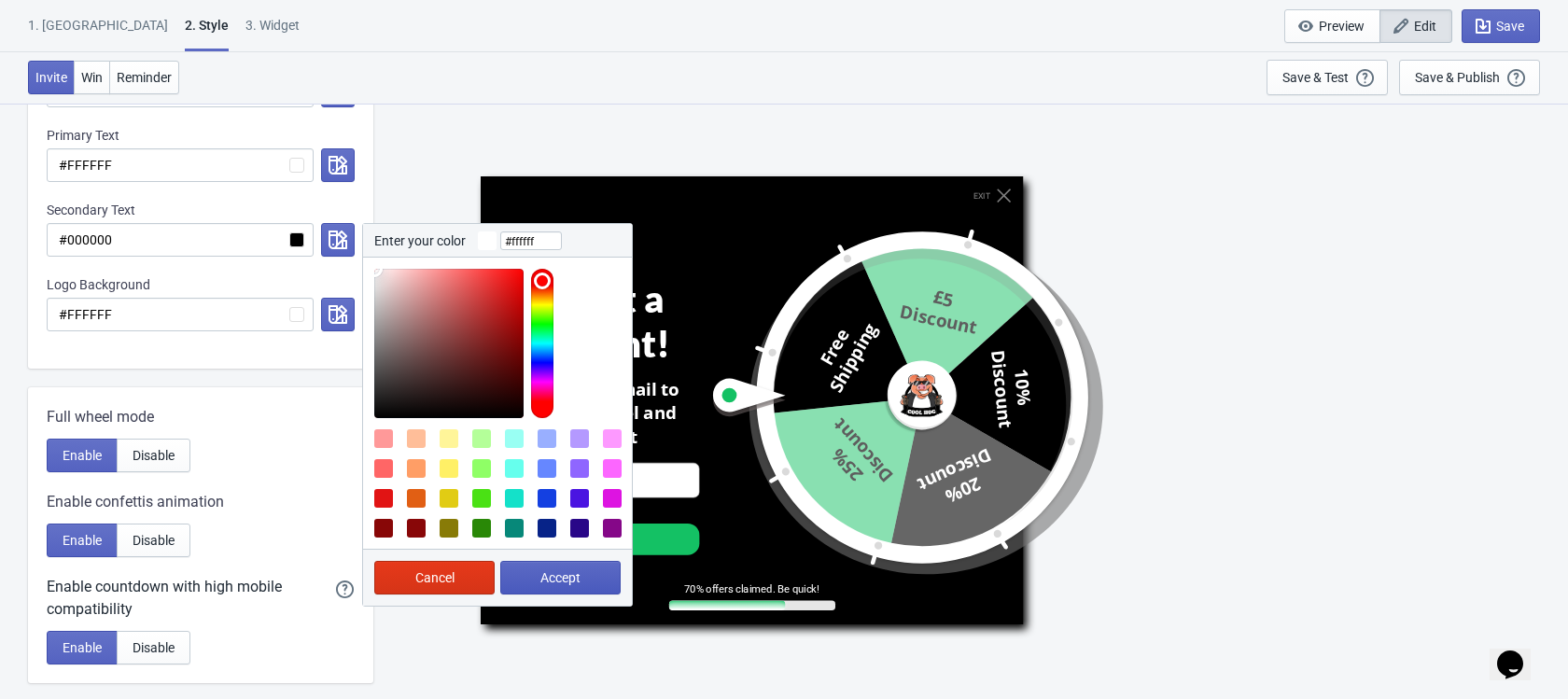
type input "#ffffff"
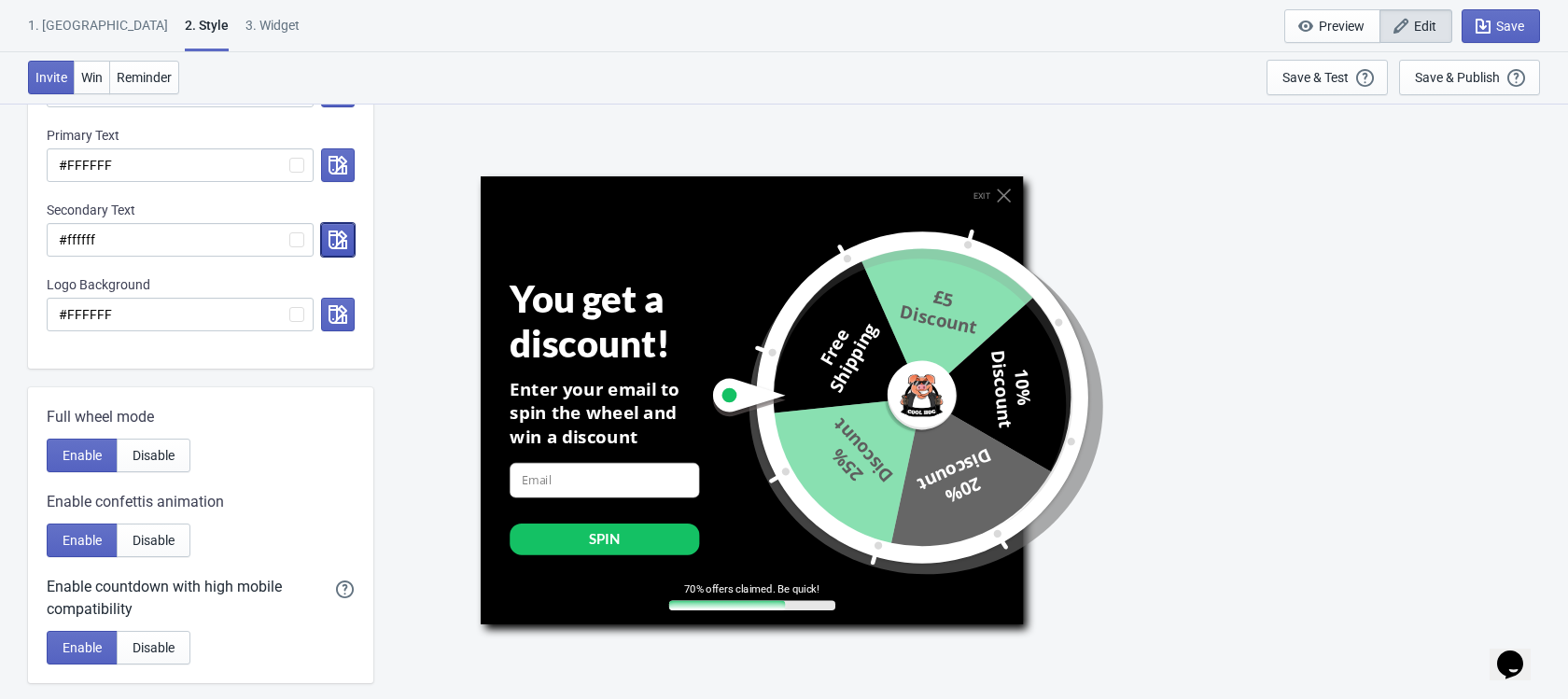
click at [337, 232] on icon "button" at bounding box center [338, 240] width 19 height 19
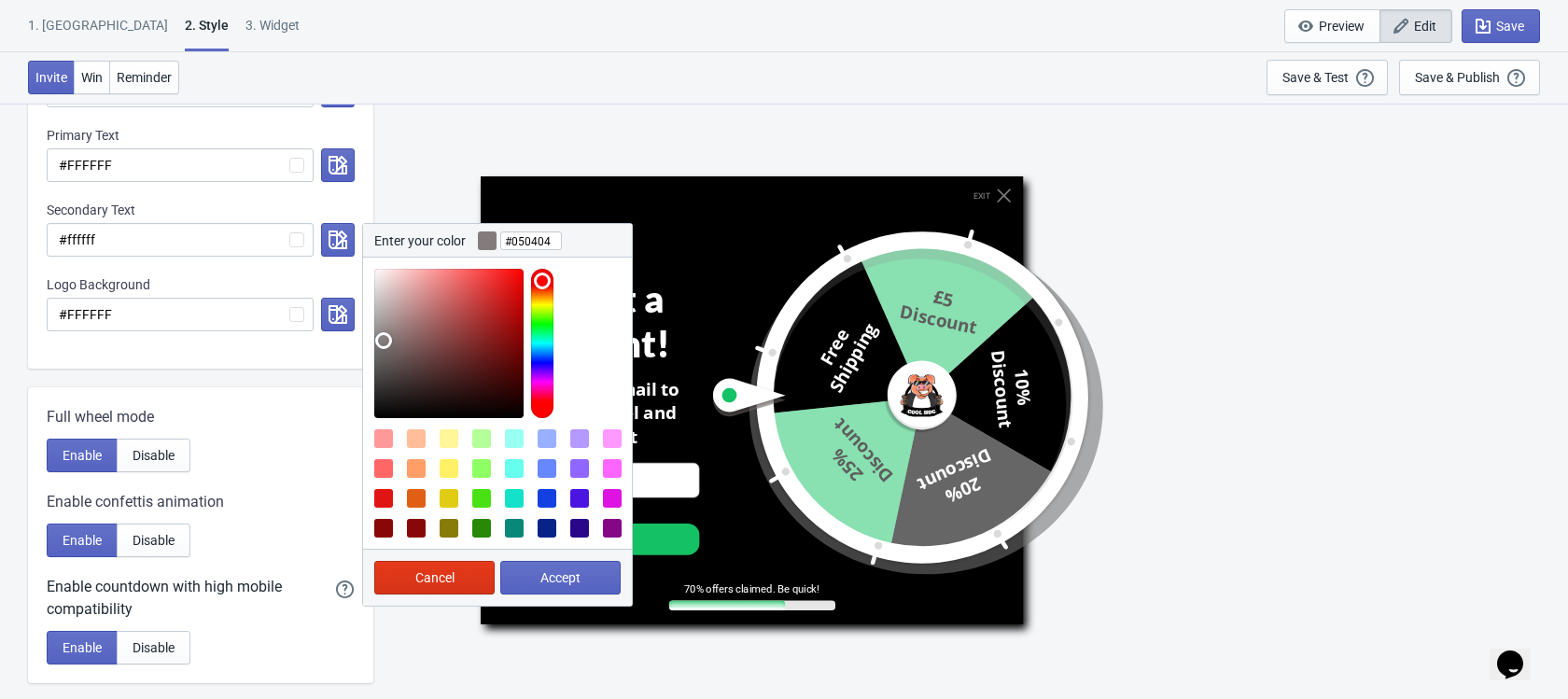
type input "#000000"
drag, startPoint x: 384, startPoint y: 337, endPoint x: 347, endPoint y: 502, distance: 169.1
click at [347, 502] on div "Visual Style Clear Theme Dark Theme Color Theme [US_STATE] Farm Tada Red Rose P…" at bounding box center [201, 397] width 345 height 1589
click at [545, 584] on span "Accept" at bounding box center [560, 577] width 41 height 15
radio input "true"
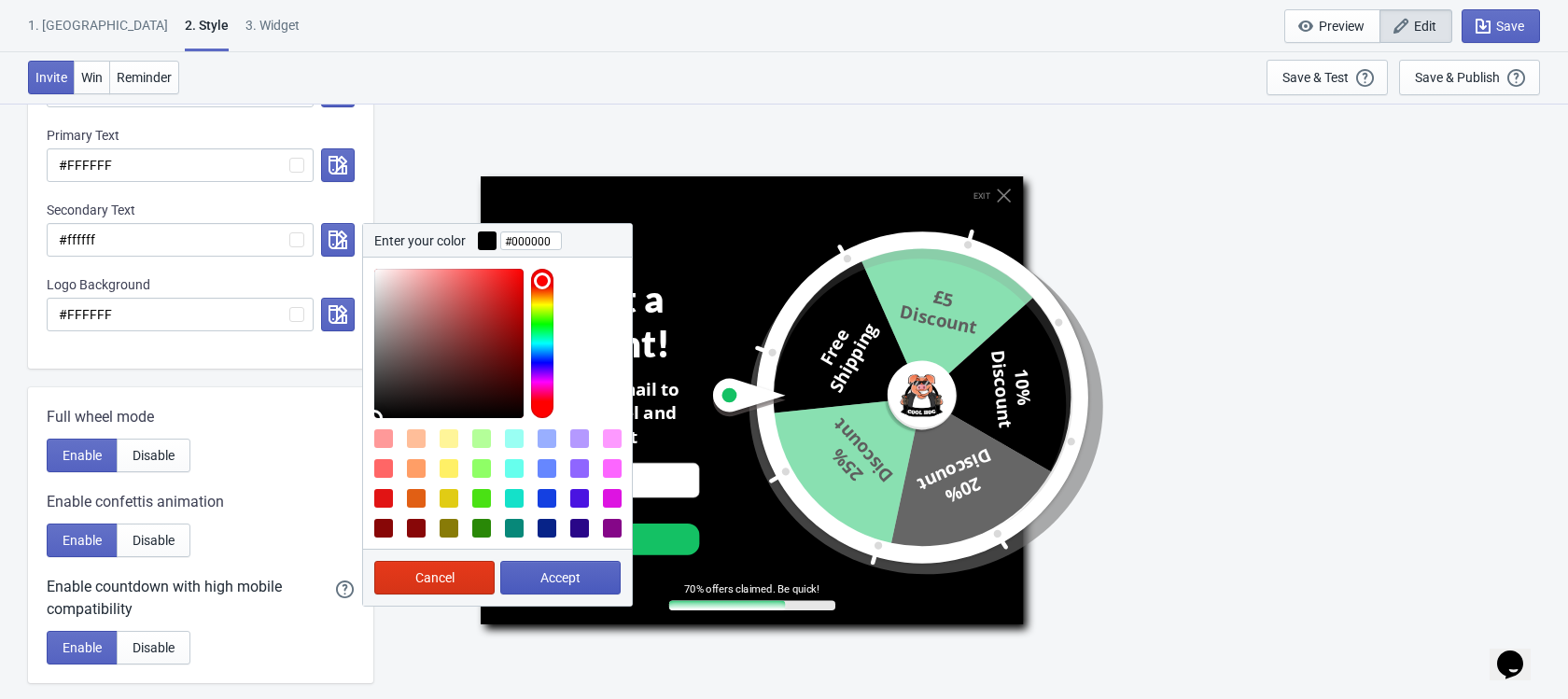
type input "#000000"
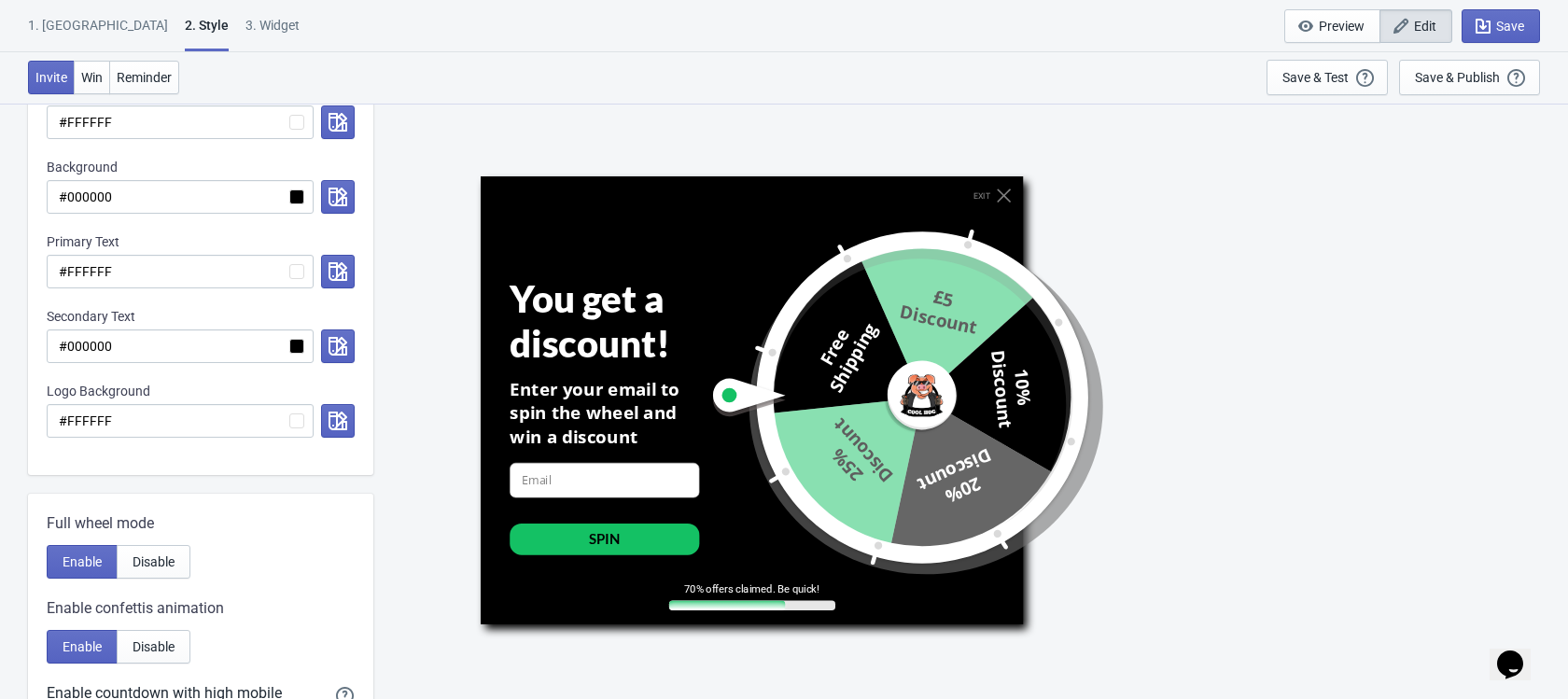
scroll to position [409, 0]
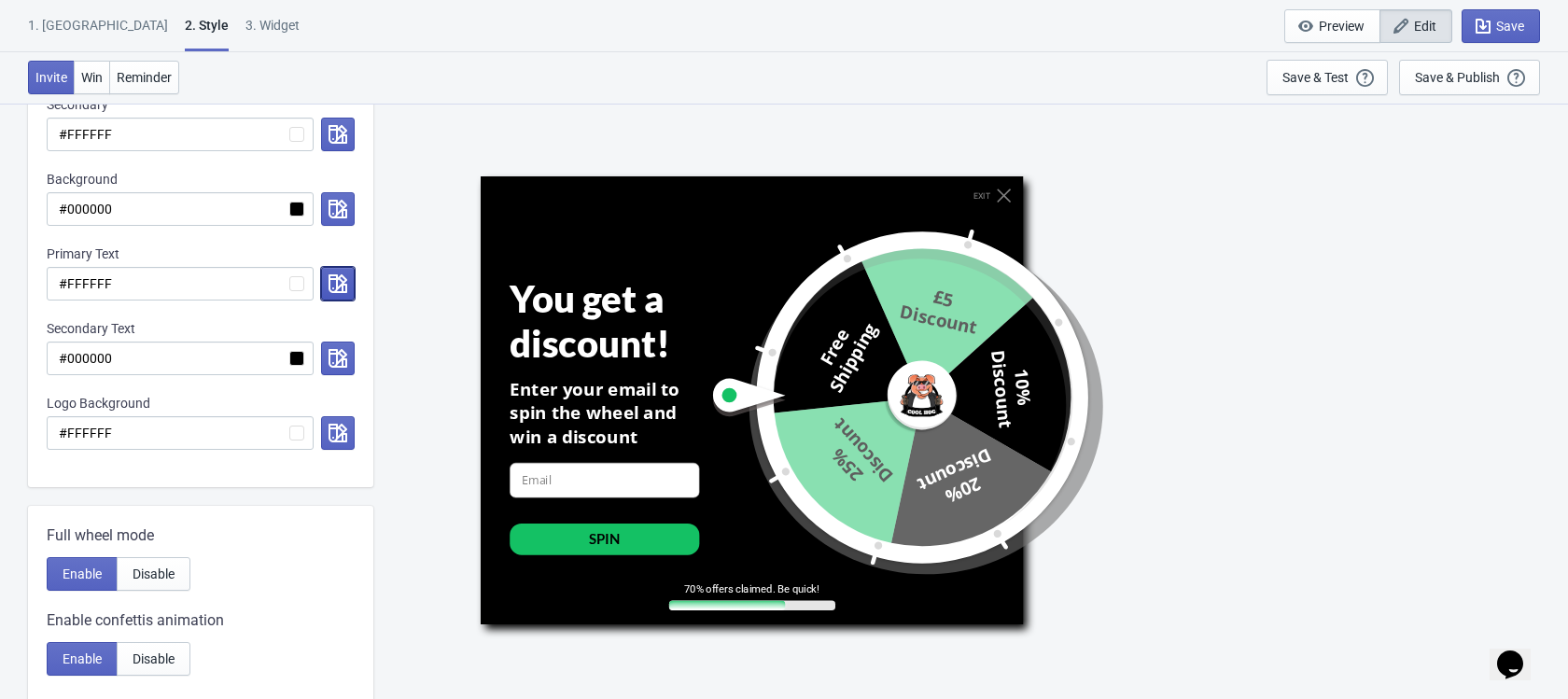
click at [339, 275] on icon "button" at bounding box center [338, 284] width 19 height 19
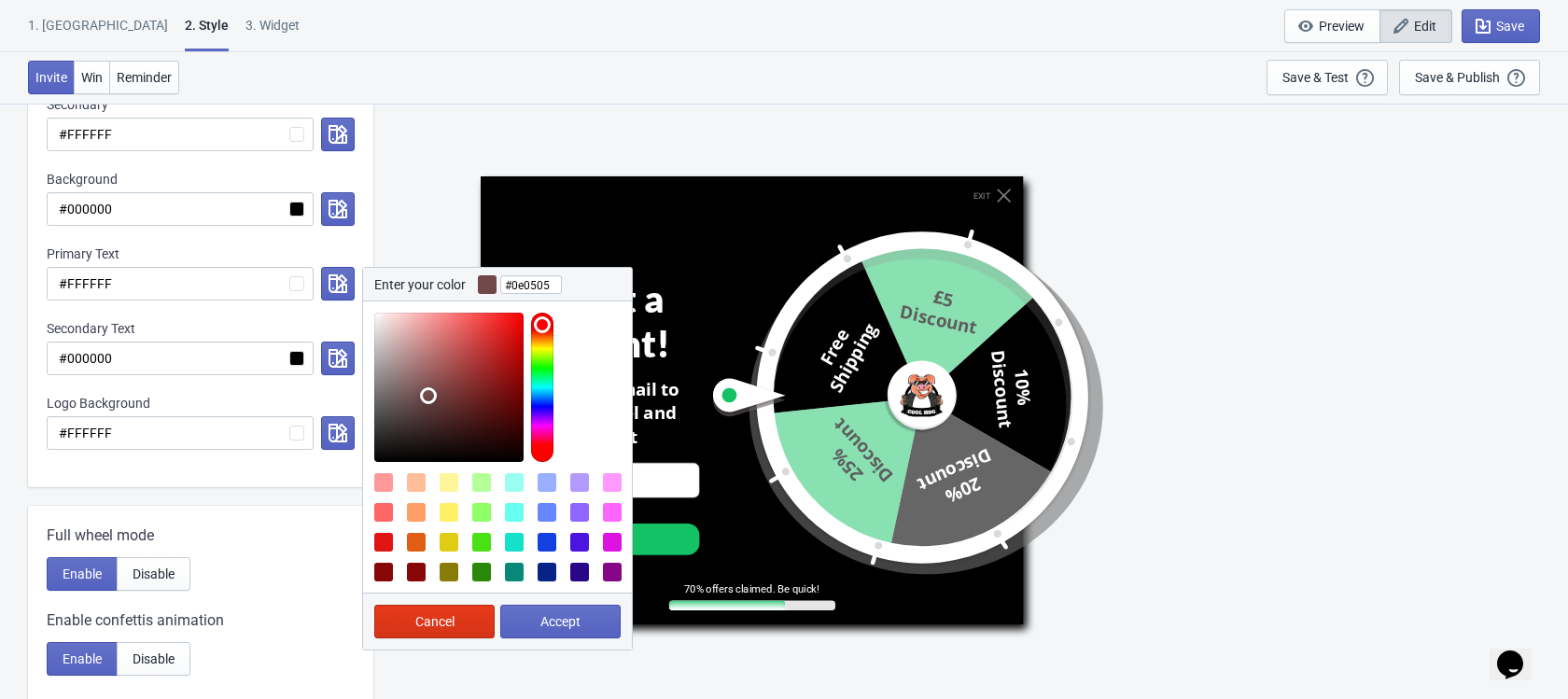
type input "#000000"
drag, startPoint x: 412, startPoint y: 362, endPoint x: 482, endPoint y: 473, distance: 131.2
click at [482, 473] on div at bounding box center [497, 447] width 269 height 291
click at [607, 632] on button "Accept" at bounding box center [560, 622] width 121 height 34
radio input "true"
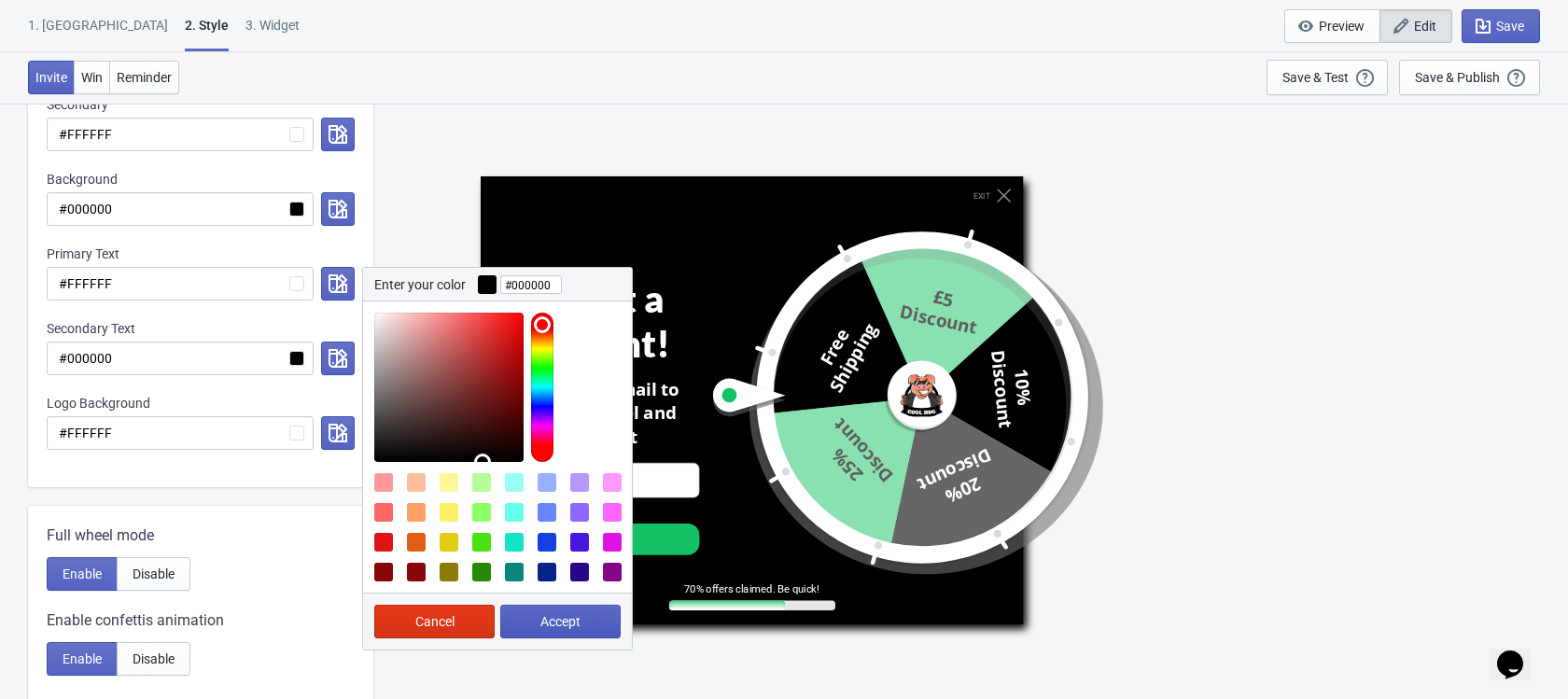
type input "#000000"
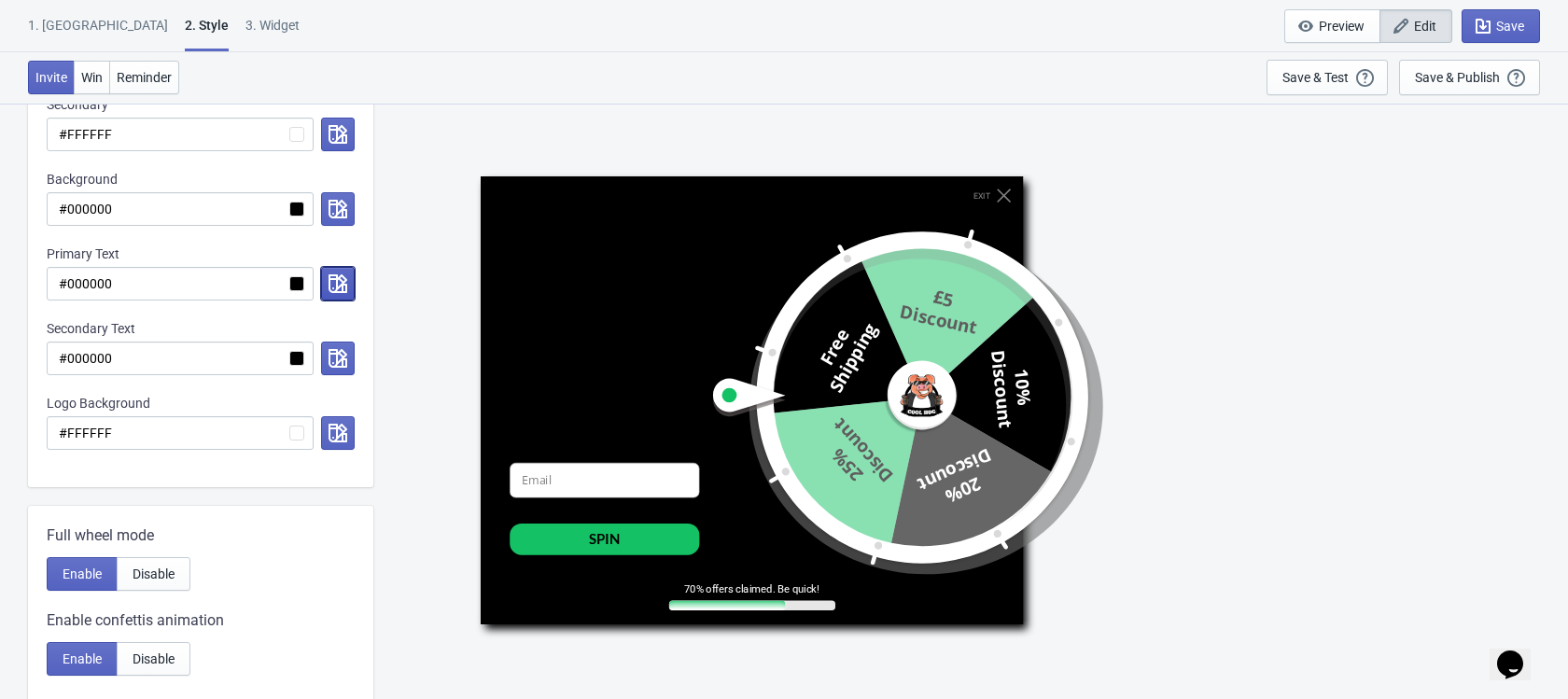
click at [334, 277] on icon "button" at bounding box center [338, 284] width 19 height 19
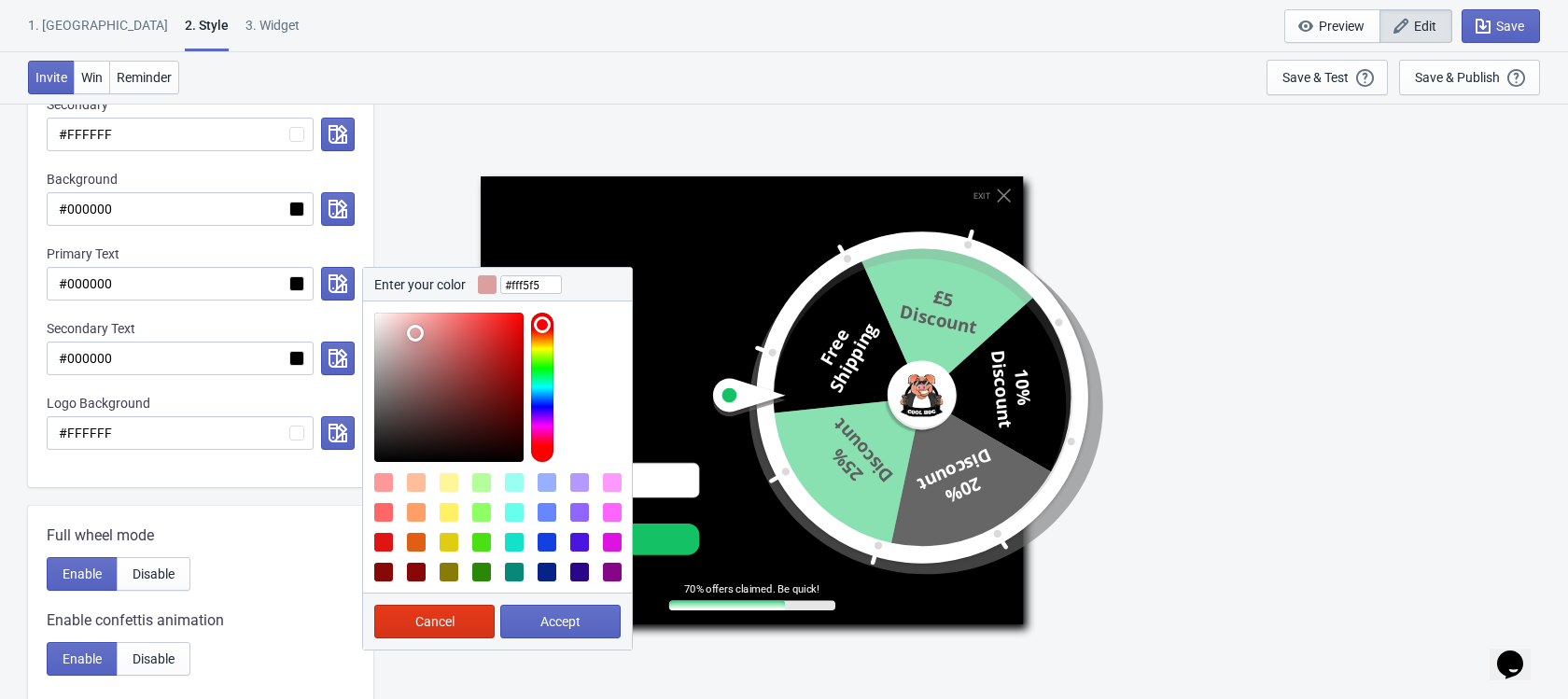
type input "#ffffff"
drag, startPoint x: 414, startPoint y: 333, endPoint x: 324, endPoint y: 261, distance: 115.3
click at [324, 261] on div "Primary Text #000000 Enter your color #ffffff Cancel Accept" at bounding box center [200, 272] width 308 height 56
click at [526, 613] on button "Accept" at bounding box center [560, 622] width 121 height 34
radio input "true"
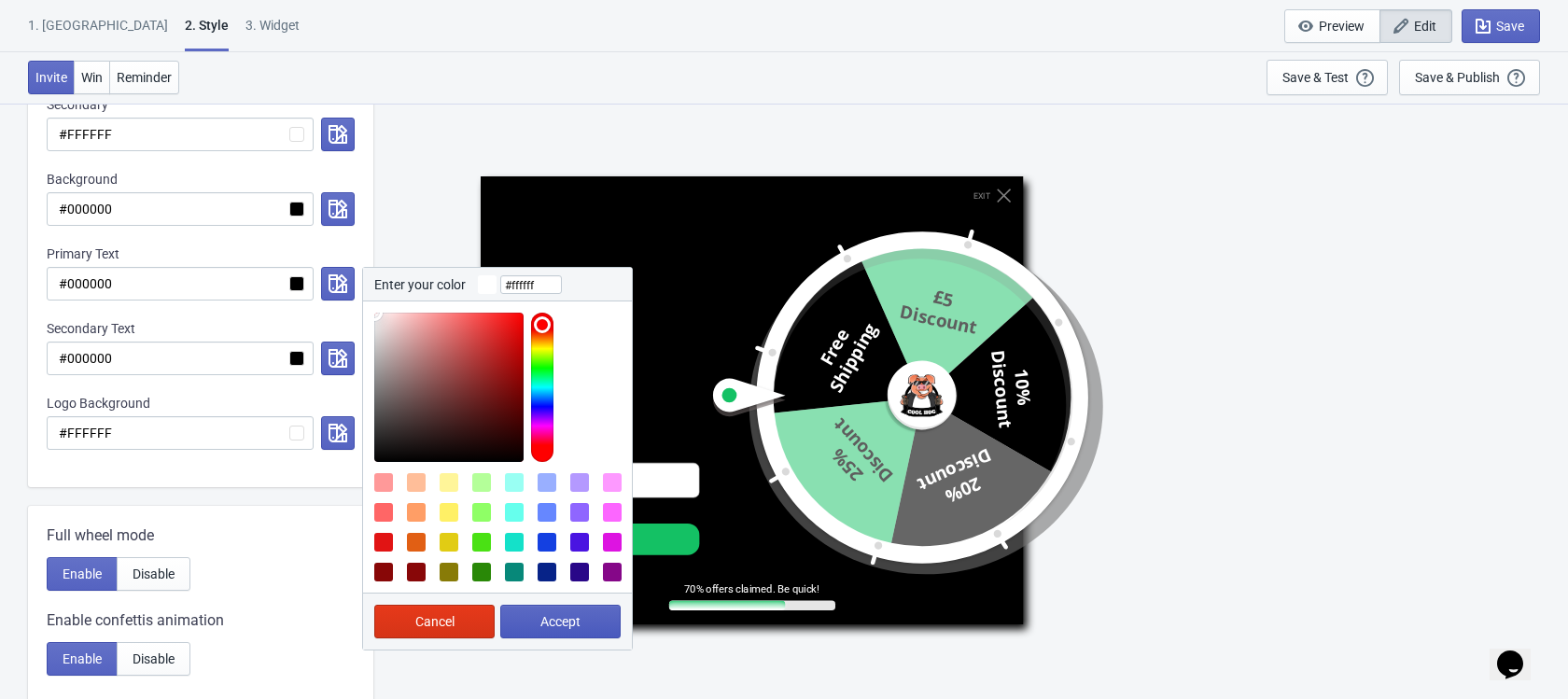
type input "#ffffff"
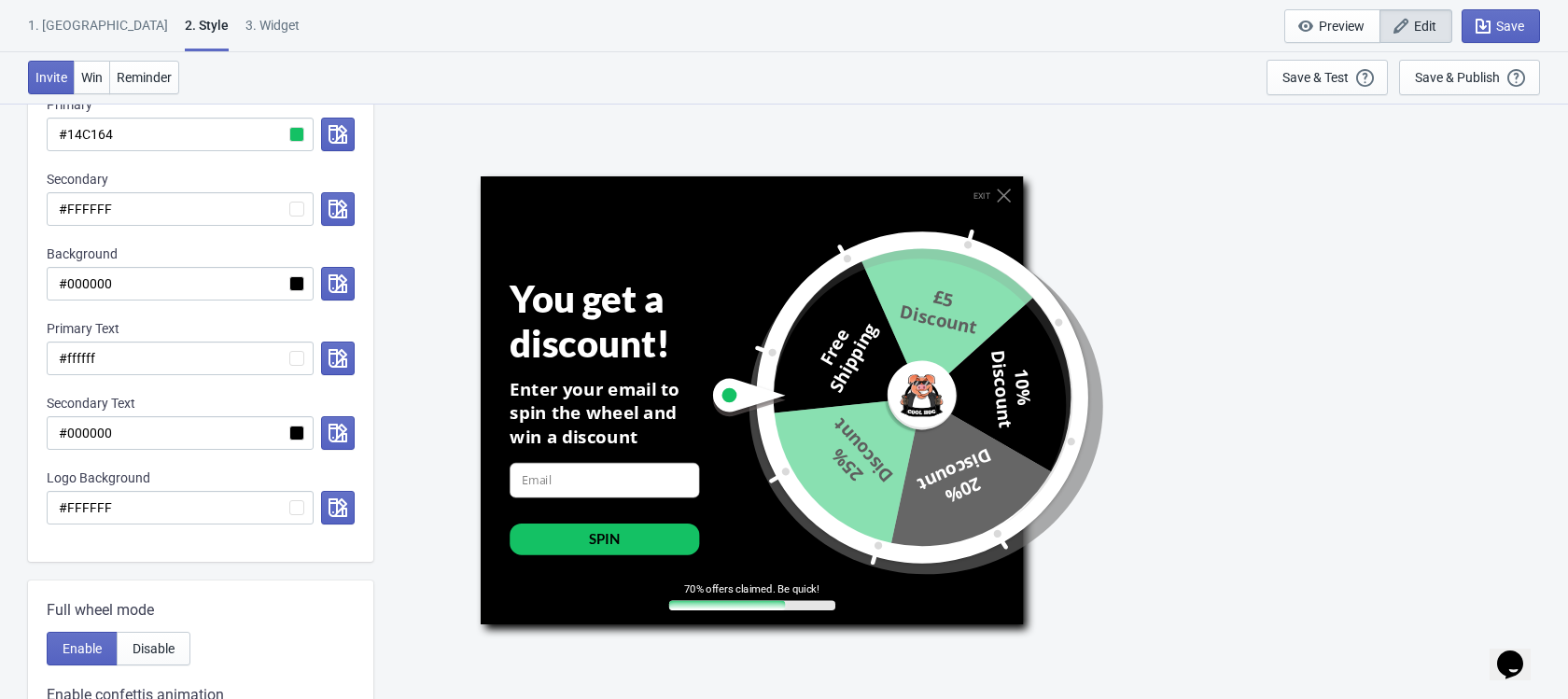
scroll to position [260, 0]
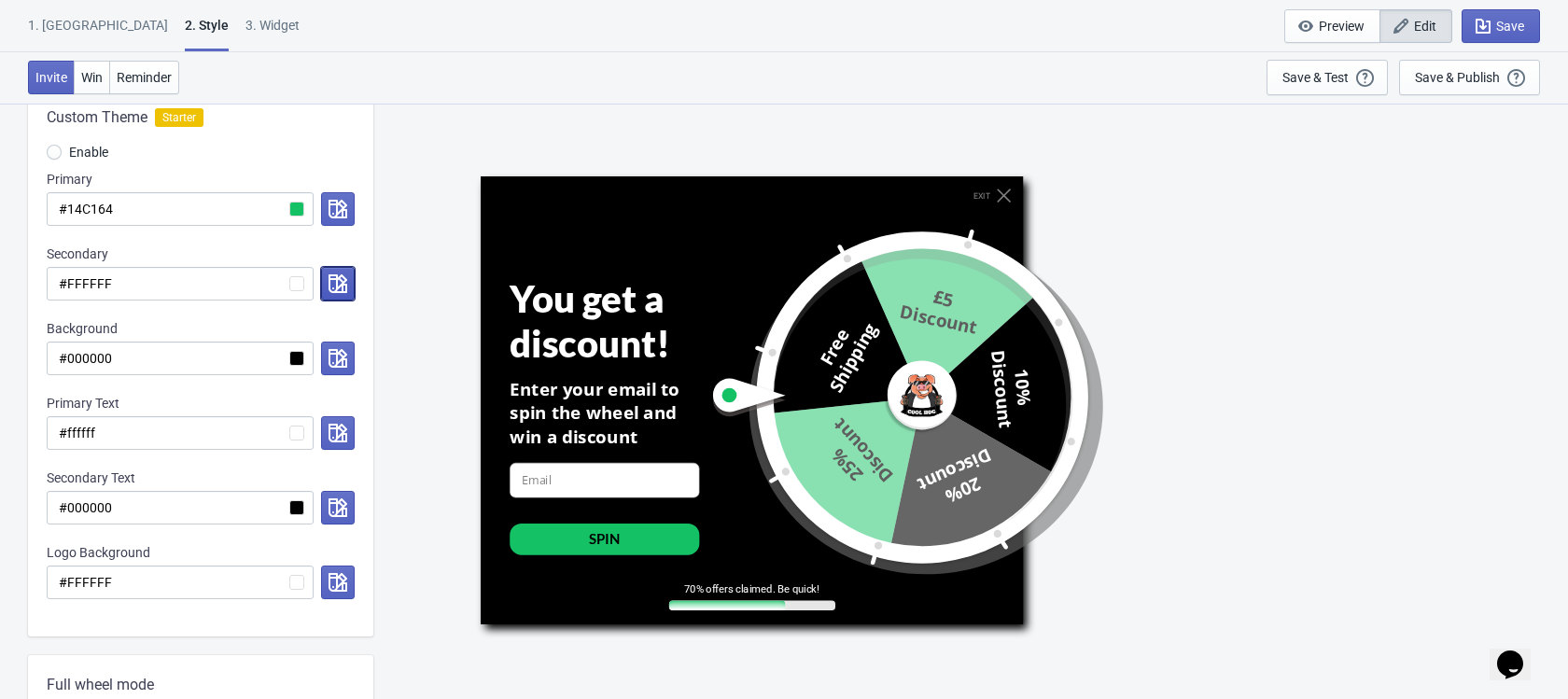
click at [331, 278] on icon "button" at bounding box center [338, 284] width 19 height 19
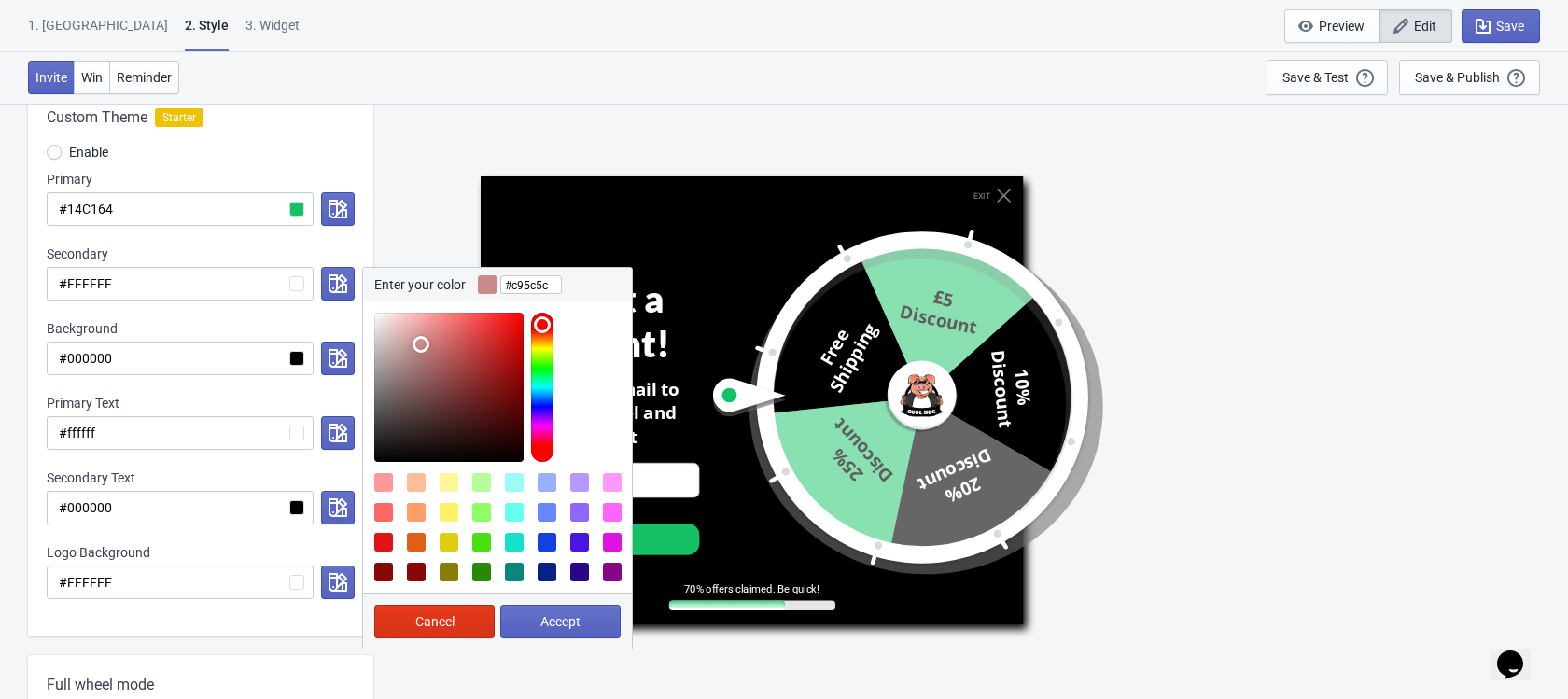
type input "#c95959"
drag, startPoint x: 404, startPoint y: 344, endPoint x: 458, endPoint y: 344, distance: 54.0
click at [458, 344] on div at bounding box center [449, 387] width 149 height 149
click at [580, 626] on span "Accept" at bounding box center [560, 622] width 41 height 15
radio input "true"
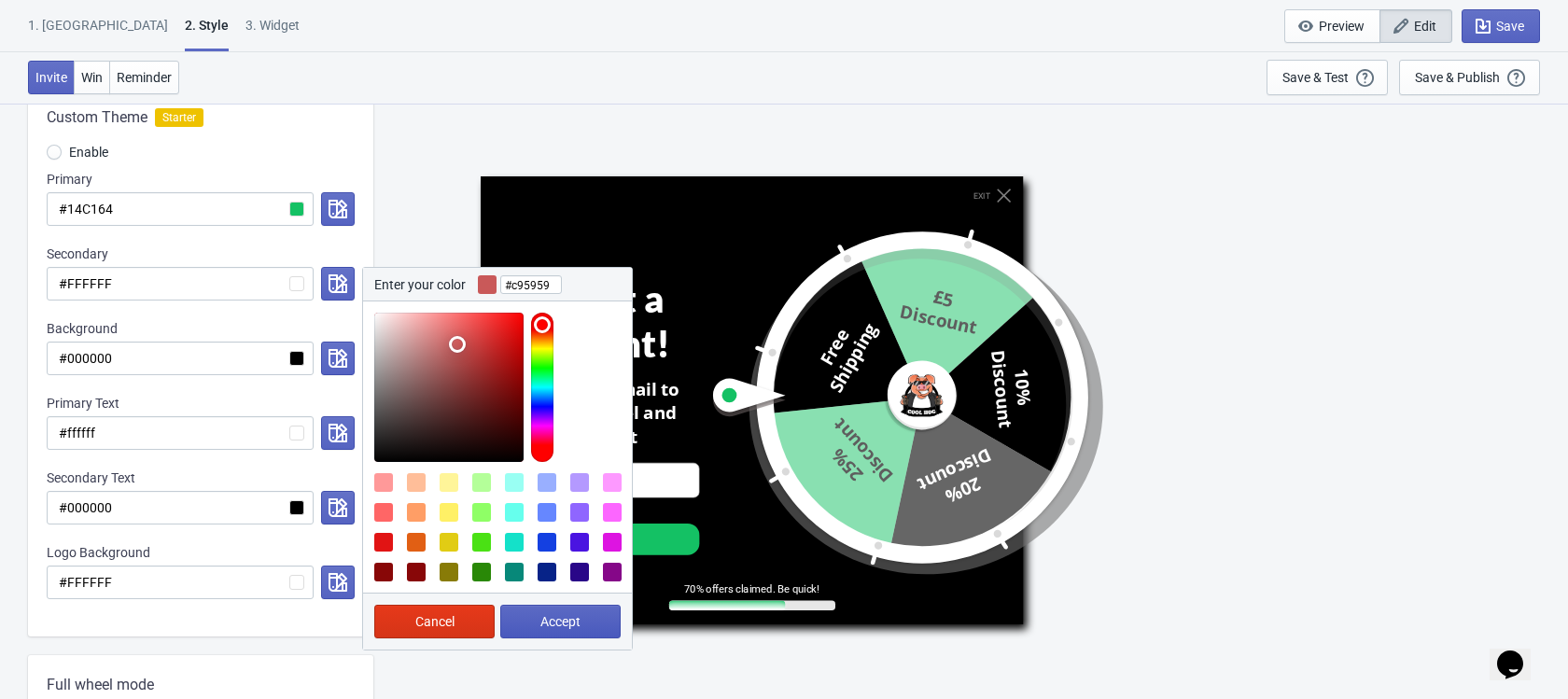
type input "#c95959"
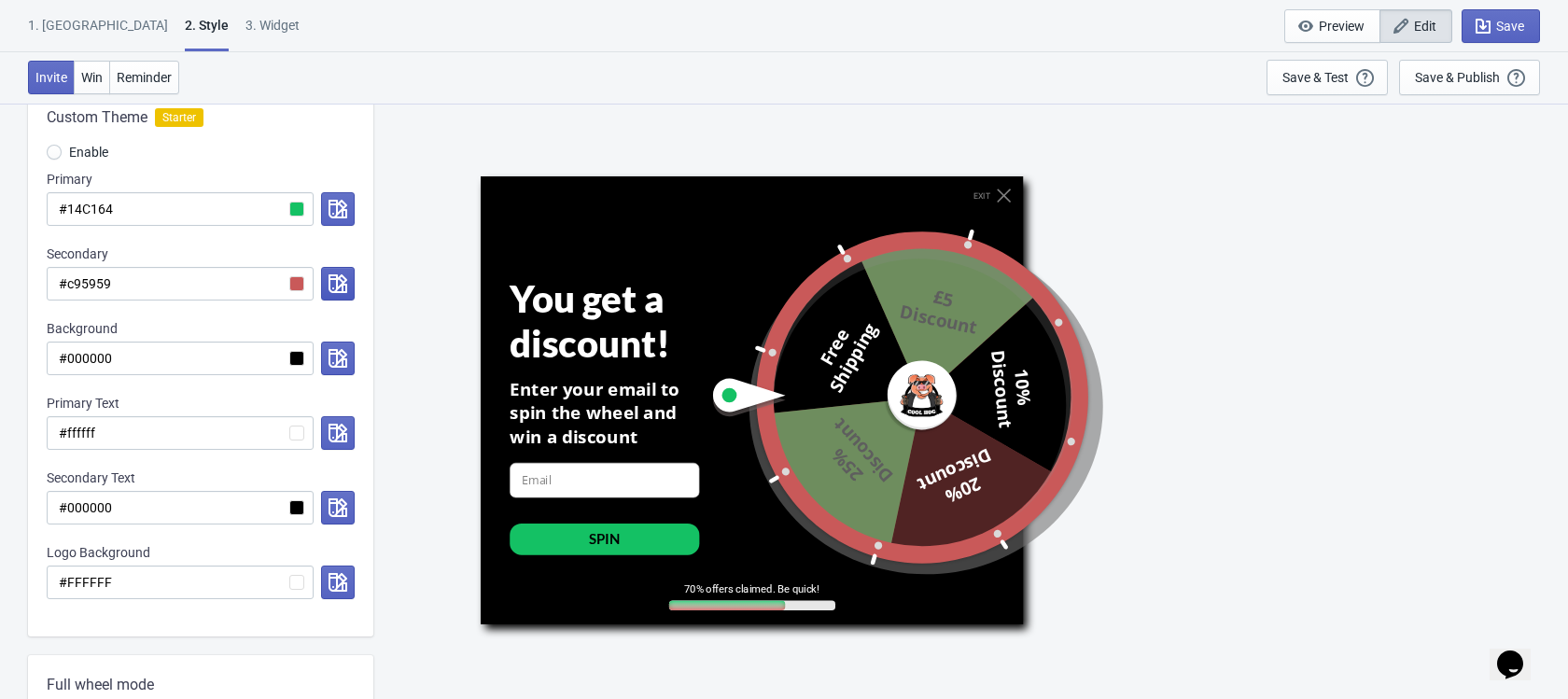
click at [332, 287] on icon "button" at bounding box center [338, 284] width 19 height 19
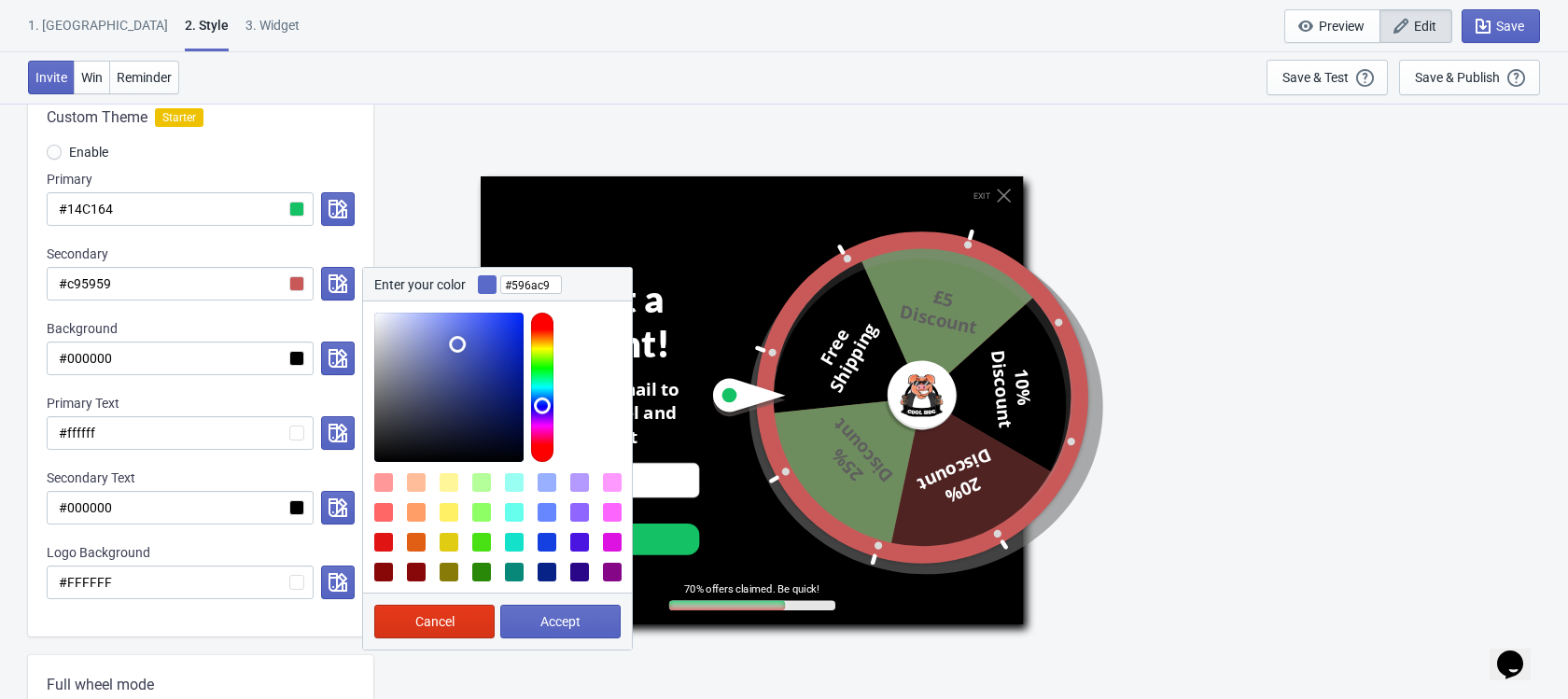
click at [547, 405] on div at bounding box center [542, 387] width 23 height 149
type input "#3350f2"
drag, startPoint x: 457, startPoint y: 321, endPoint x: 492, endPoint y: 320, distance: 35.0
click at [492, 320] on div at bounding box center [449, 387] width 149 height 149
click at [567, 615] on span "Accept" at bounding box center [560, 622] width 41 height 15
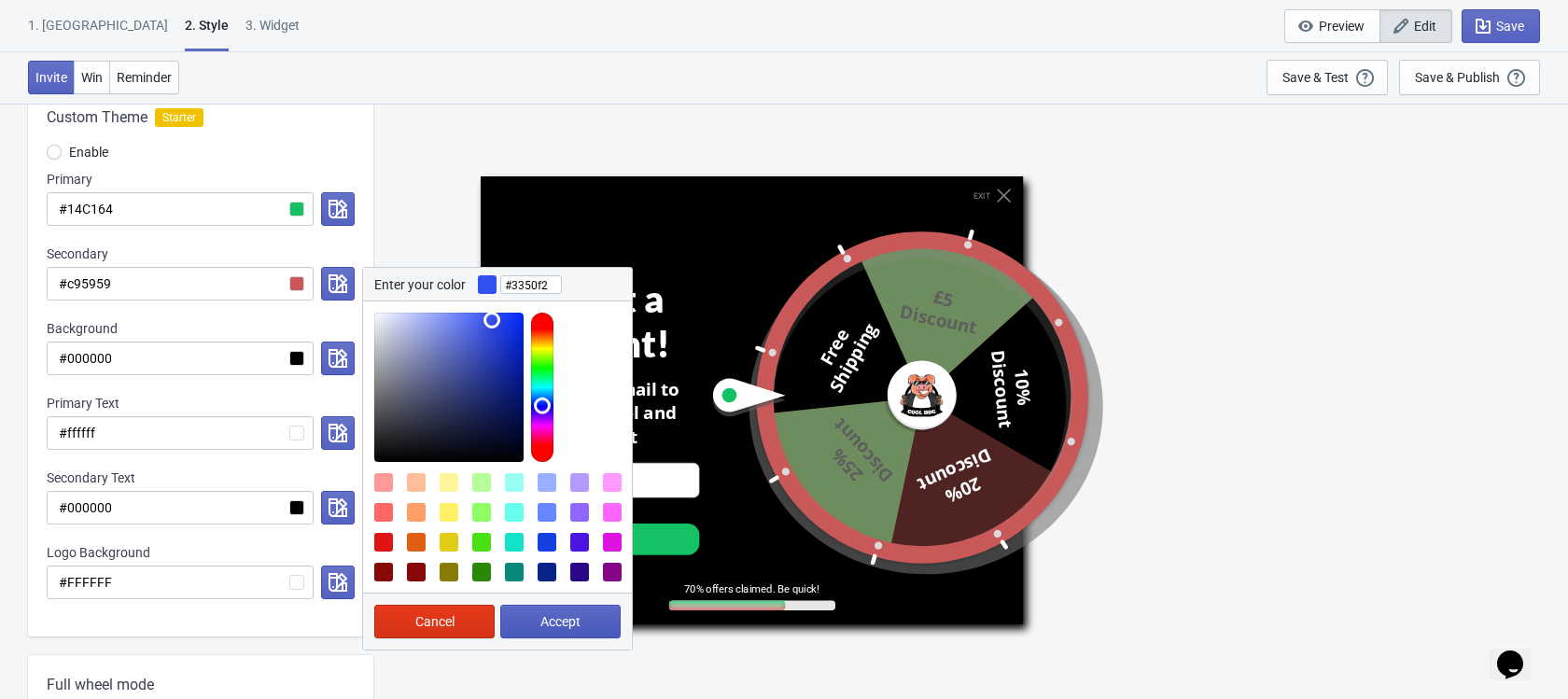
radio input "true"
type input "#3350f2"
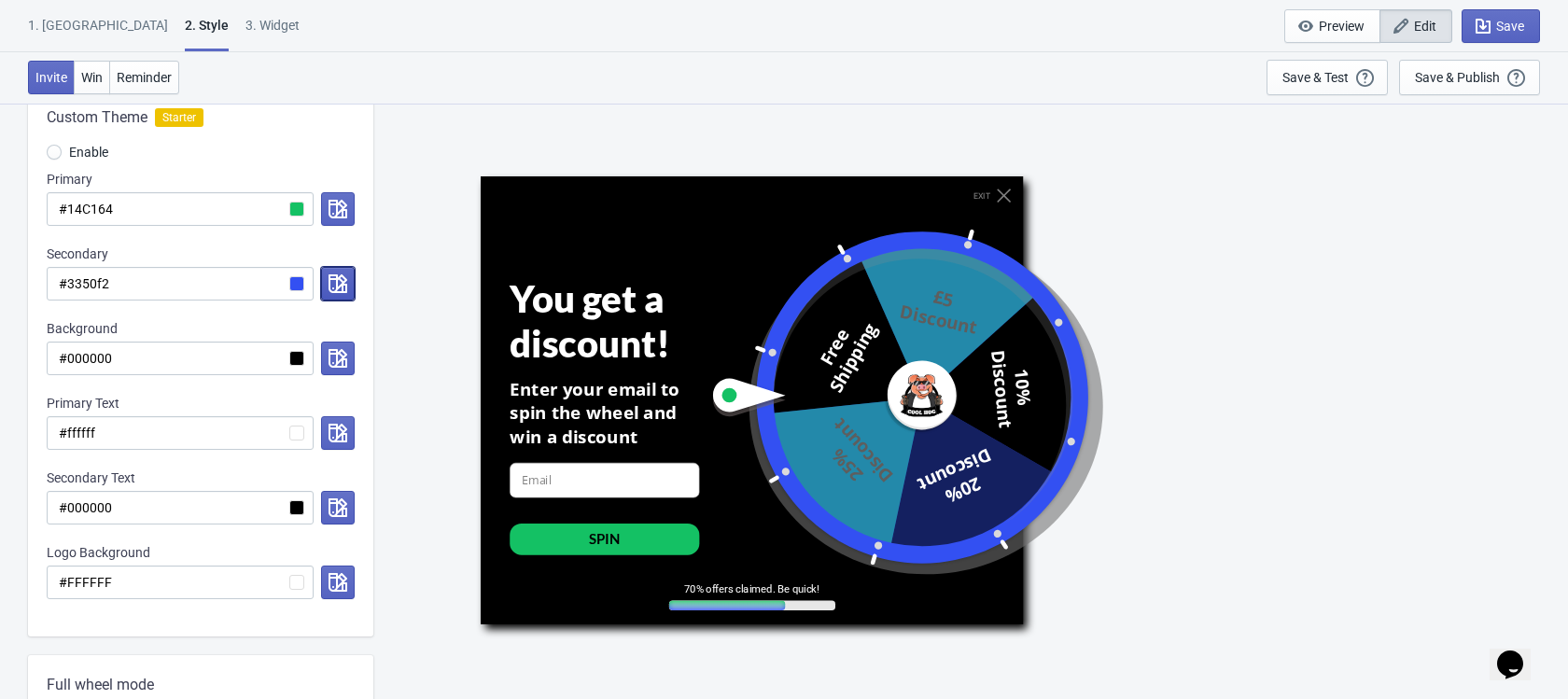
click at [331, 288] on icon "button" at bounding box center [338, 284] width 19 height 19
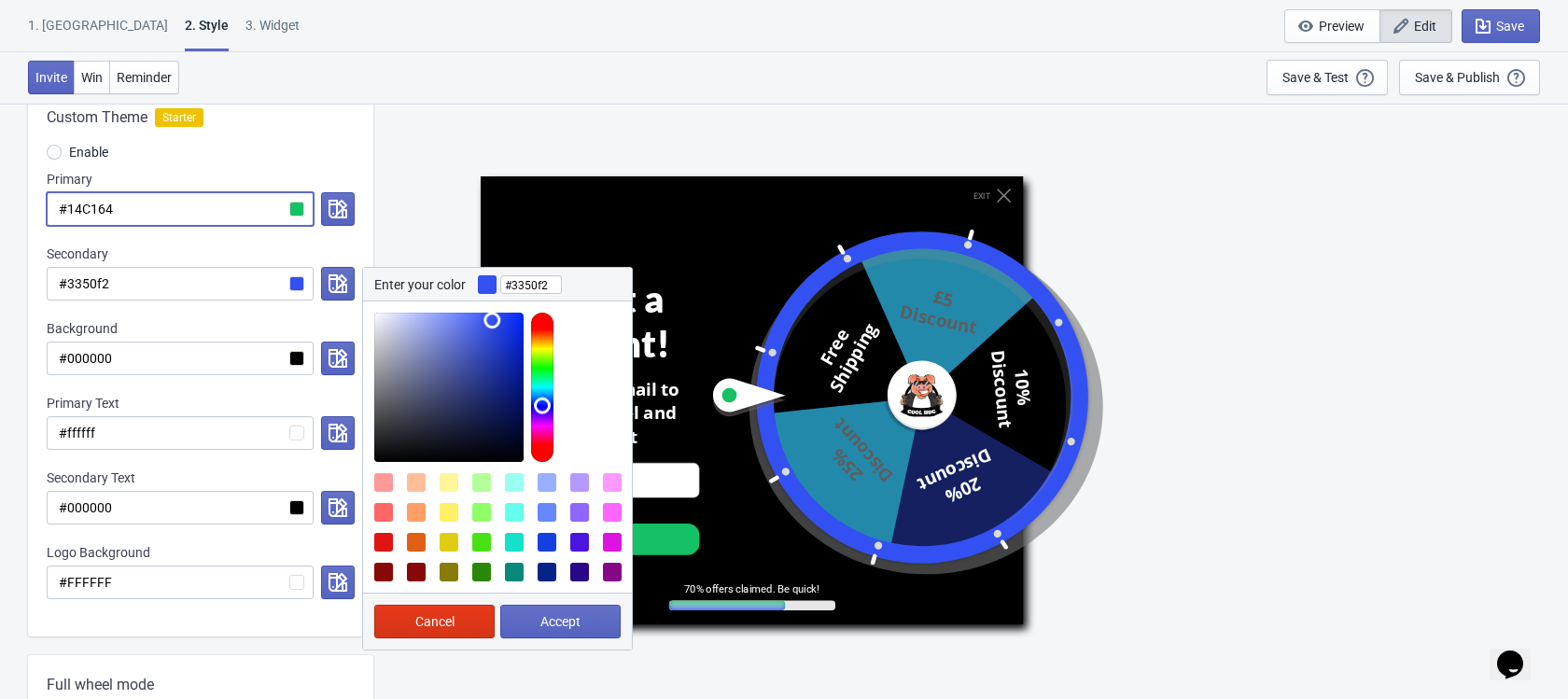
click at [296, 209] on input "#14C164" at bounding box center [179, 209] width 267 height 34
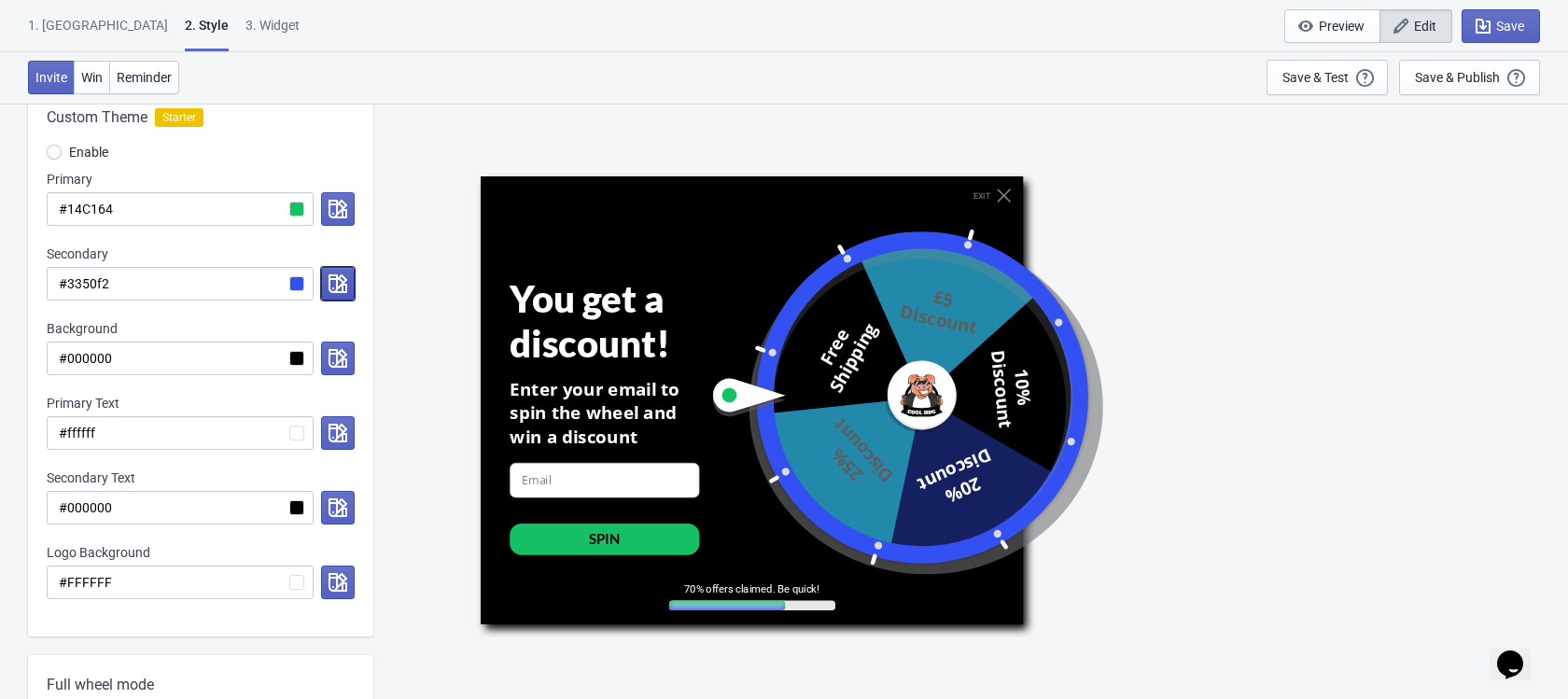
click at [345, 296] on button "button" at bounding box center [338, 284] width 34 height 34
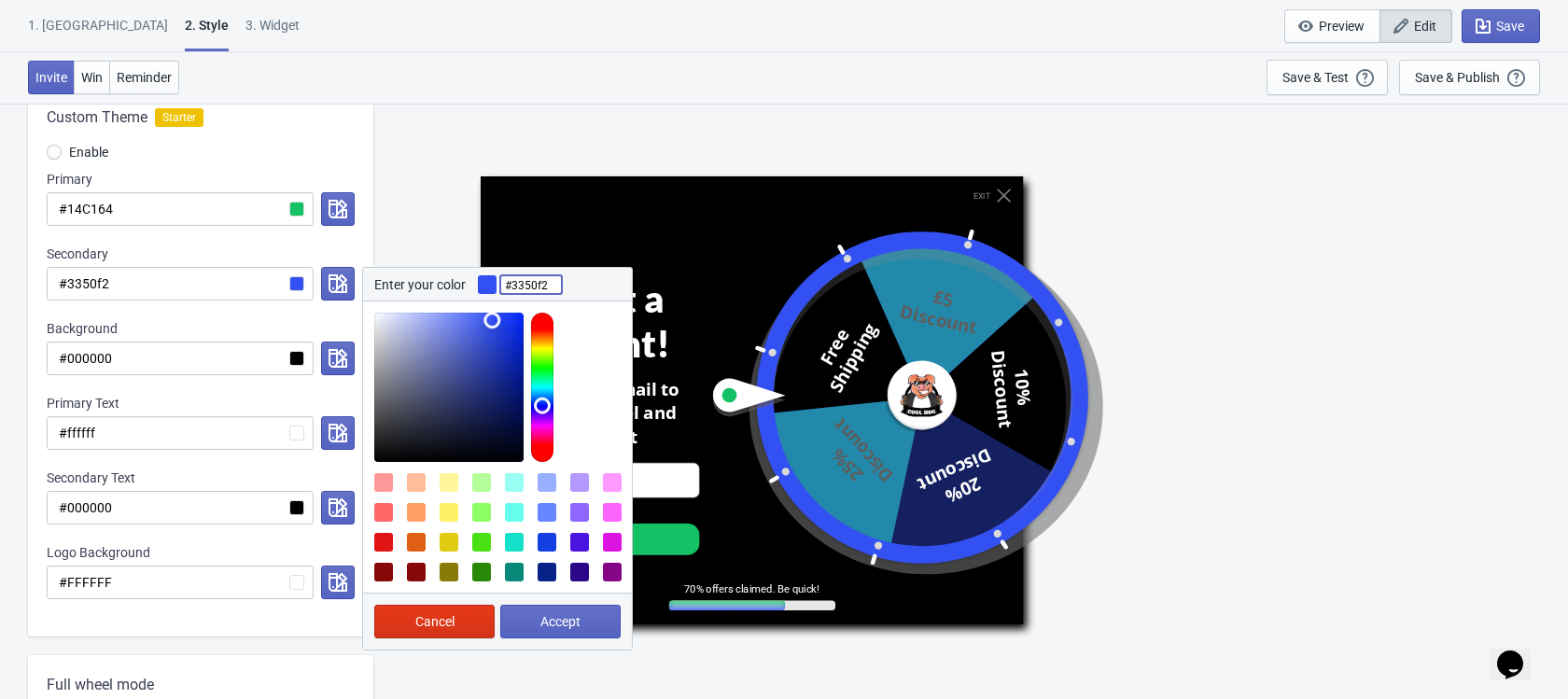
click at [524, 293] on input "#3350f2" at bounding box center [530, 285] width 61 height 34
paste input "14C164"
type input "#14C164"
click at [532, 631] on button "Accept" at bounding box center [560, 622] width 121 height 34
radio input "true"
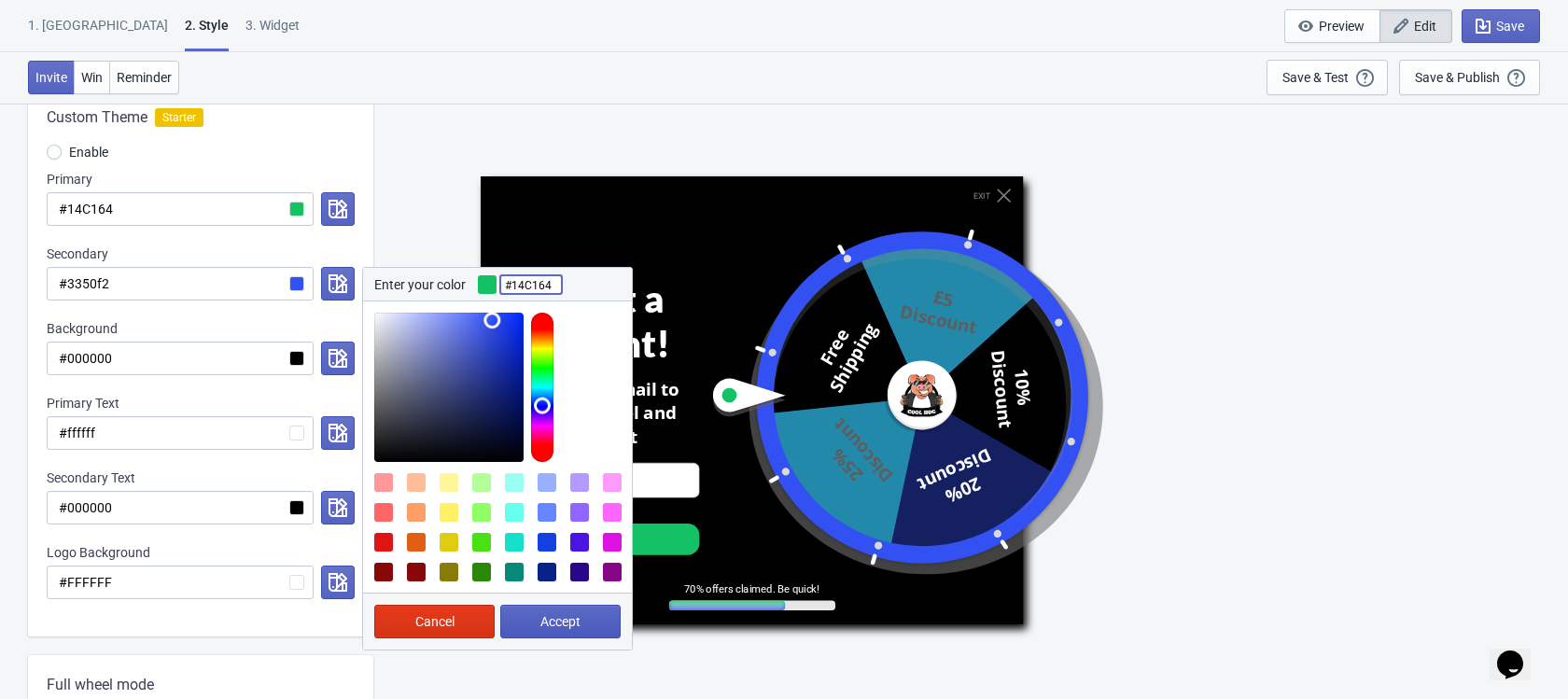
type input "#14C164"
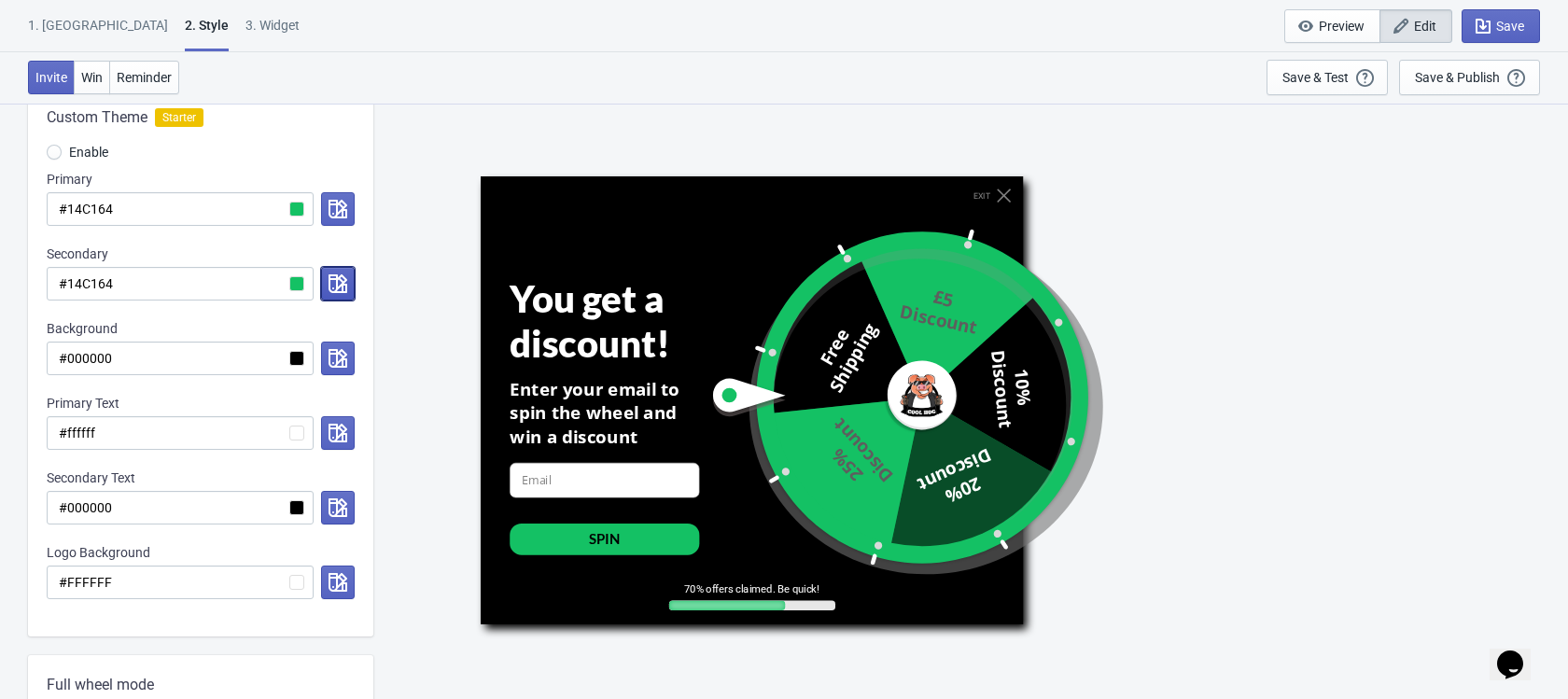
click at [338, 290] on icon "button" at bounding box center [338, 284] width 19 height 19
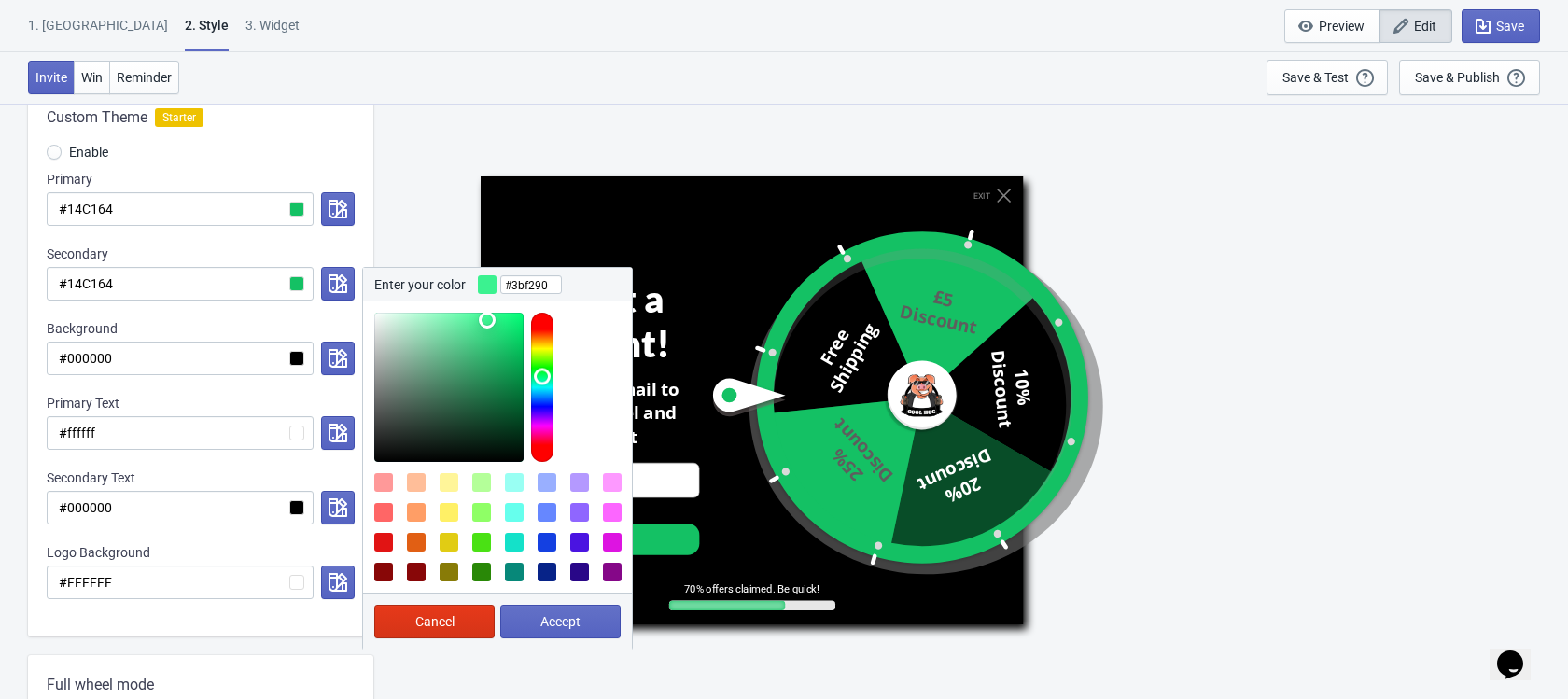
type input "#3df291"
drag, startPoint x: 498, startPoint y: 327, endPoint x: 486, endPoint y: 320, distance: 13.9
click at [486, 320] on div at bounding box center [449, 387] width 149 height 149
click at [582, 629] on button "Accept" at bounding box center [560, 622] width 121 height 34
radio input "true"
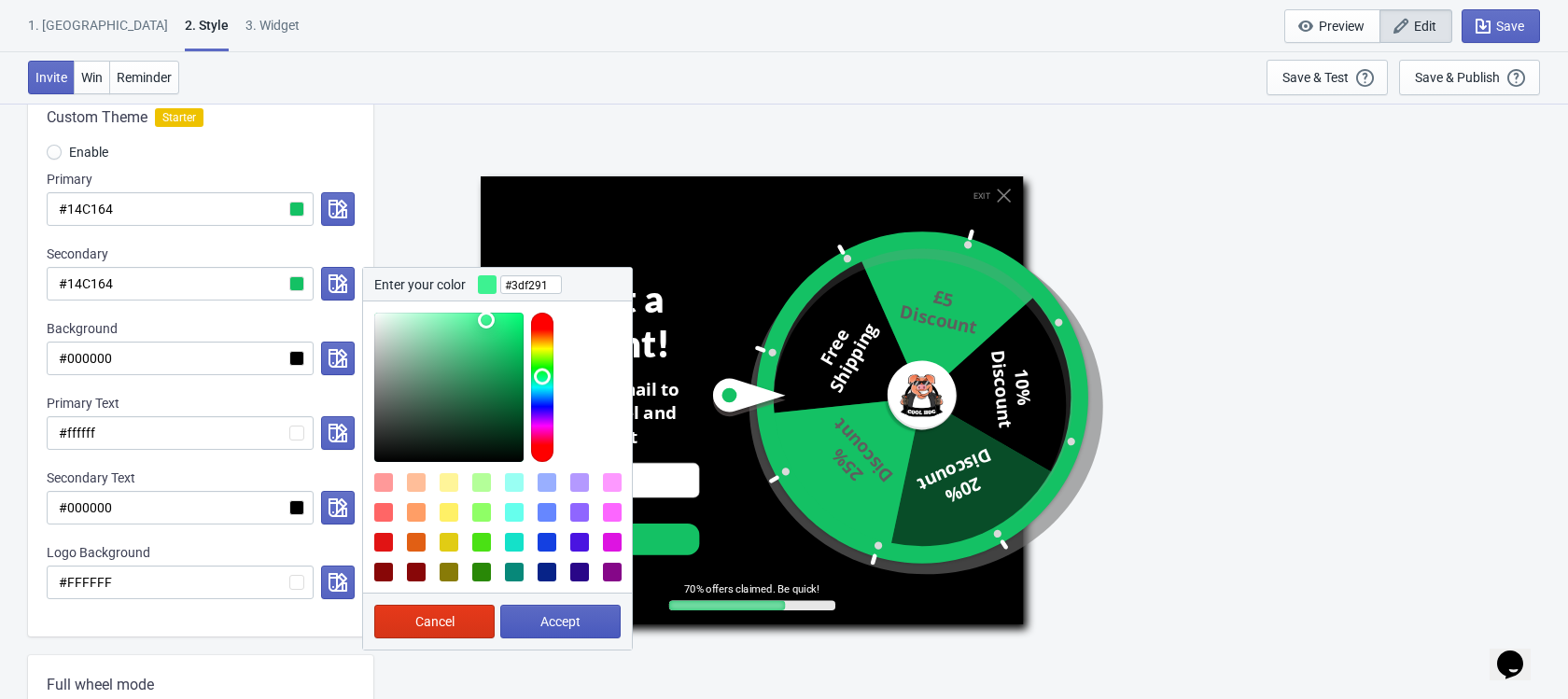
type input "#3df291"
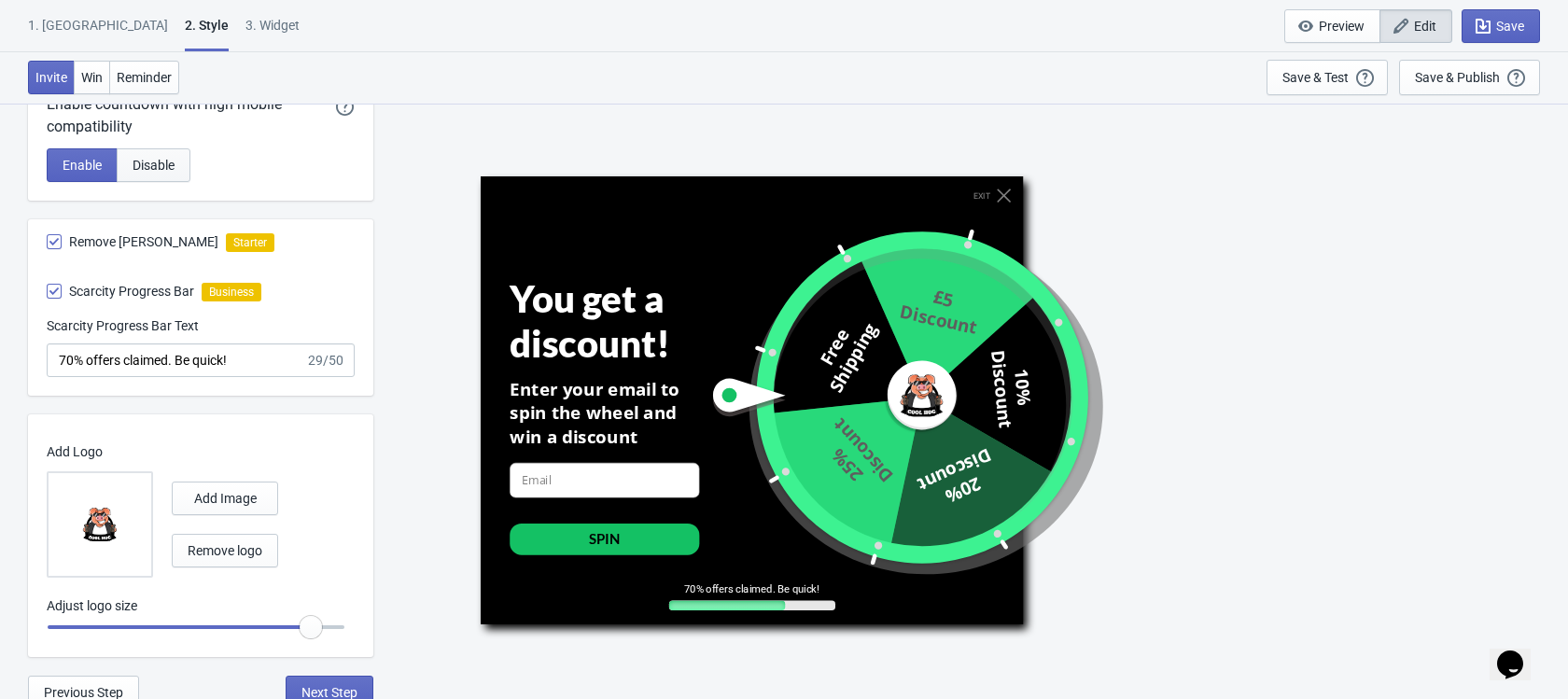
scroll to position [1021, 0]
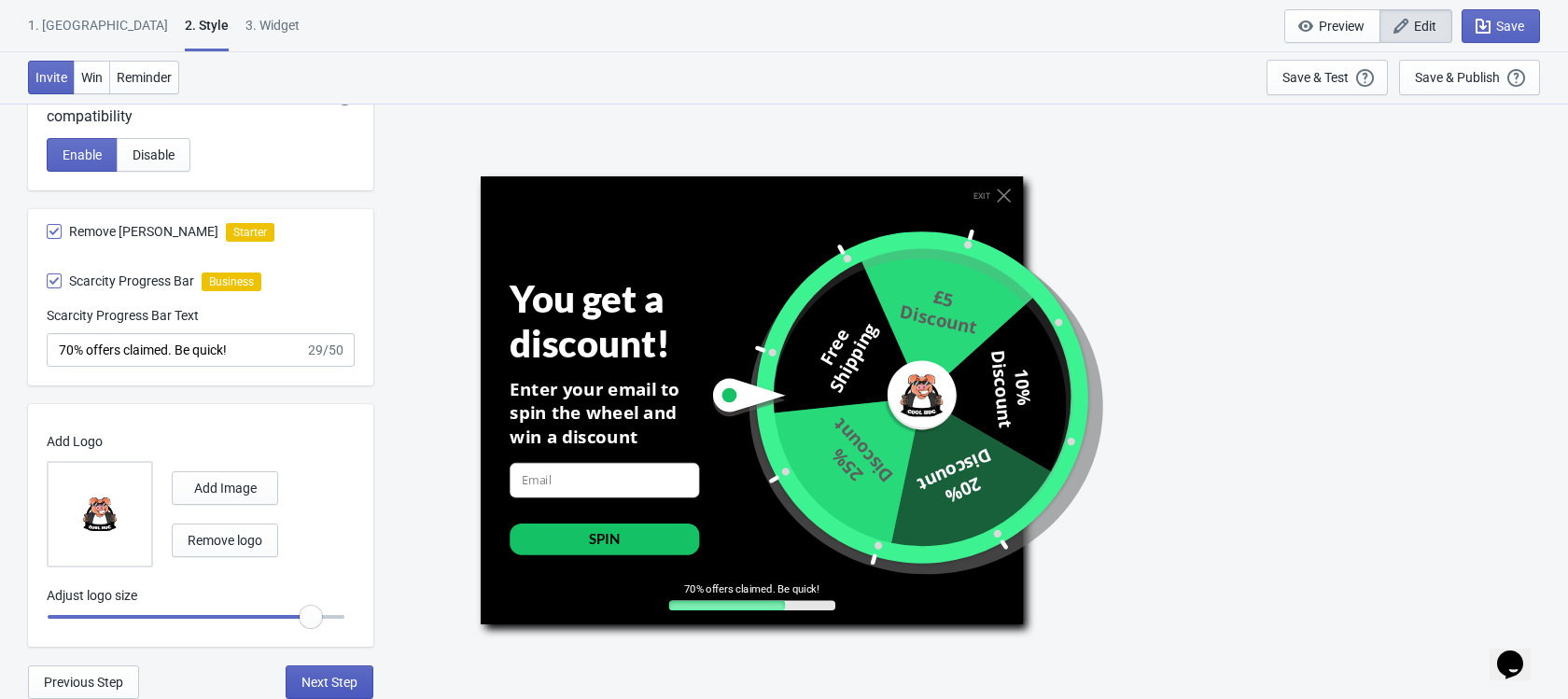
click at [306, 676] on span "Next Step" at bounding box center [329, 682] width 56 height 15
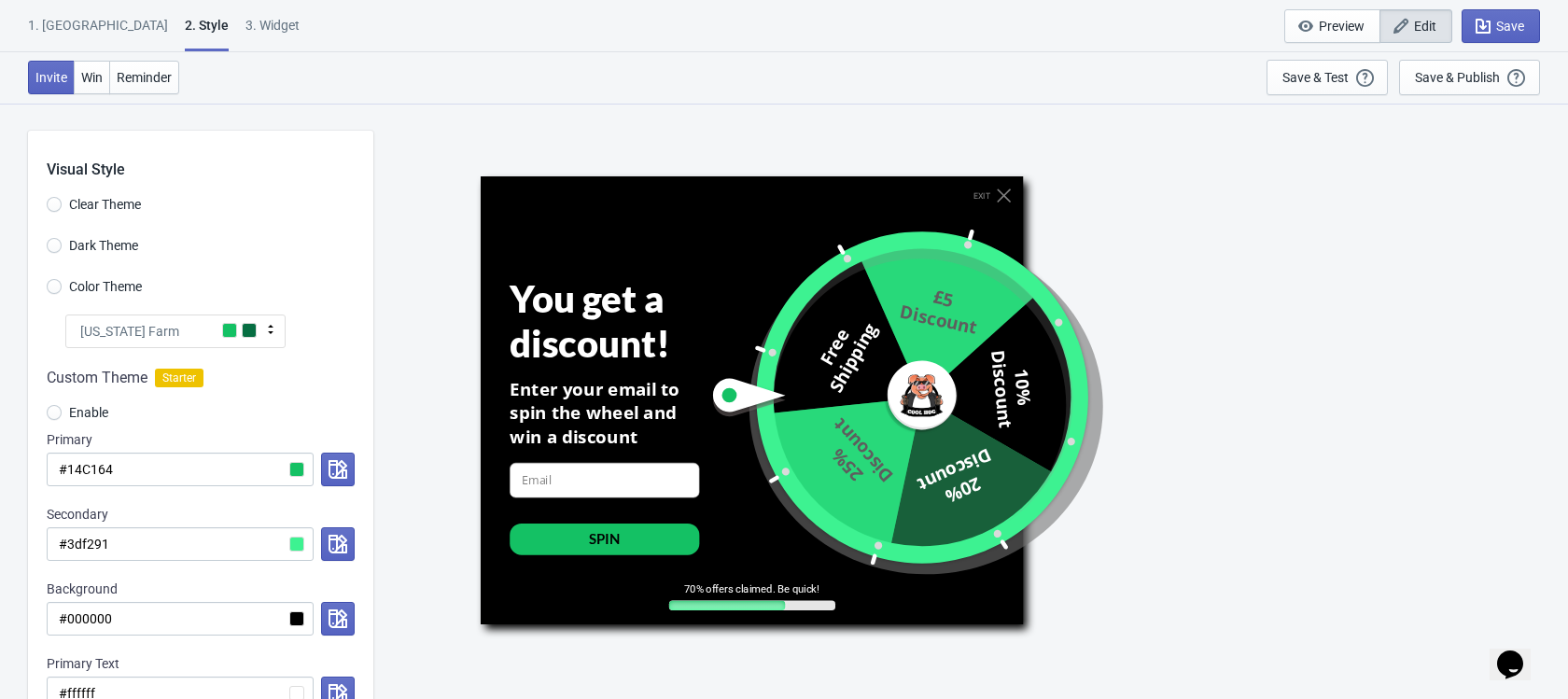
select select "once_per_user"
select select "tab"
select select "1"
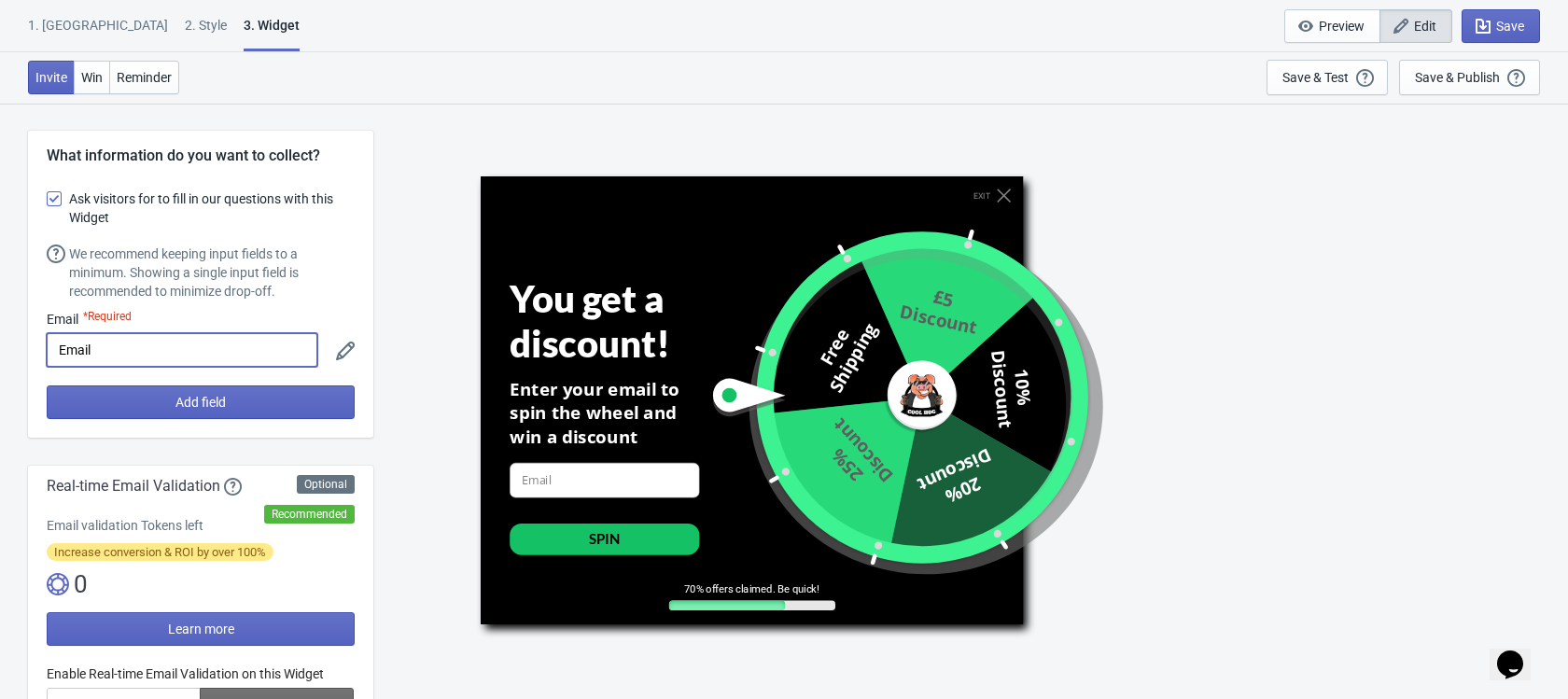
click at [253, 353] on input "Email" at bounding box center [181, 350] width 271 height 34
click at [339, 355] on icon at bounding box center [345, 351] width 19 height 19
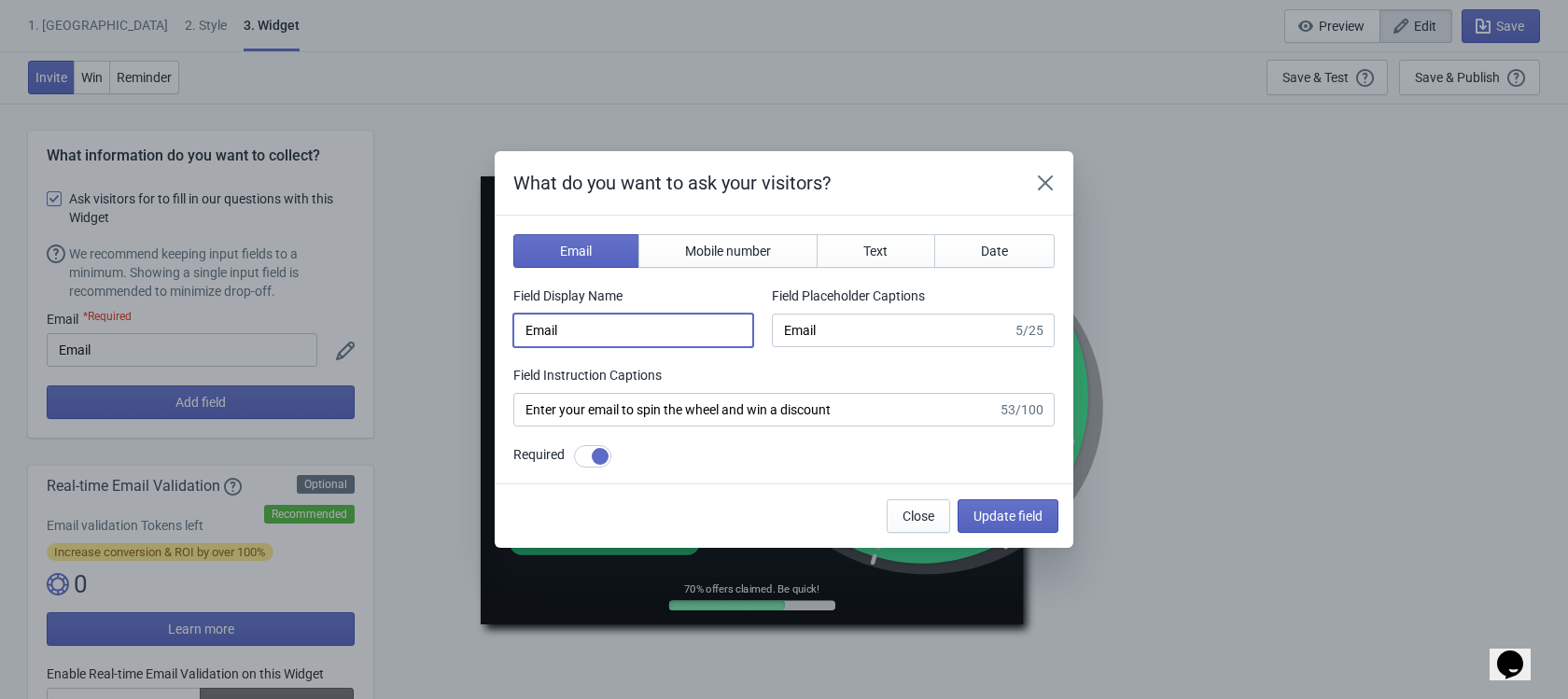
click at [609, 346] on input "Email" at bounding box center [633, 330] width 240 height 34
click at [592, 456] on div at bounding box center [592, 457] width 38 height 23
click at [592, 456] on div at bounding box center [585, 457] width 17 height 17
checkbox input "true"
click at [720, 258] on button "Mobile number" at bounding box center [728, 251] width 180 height 34
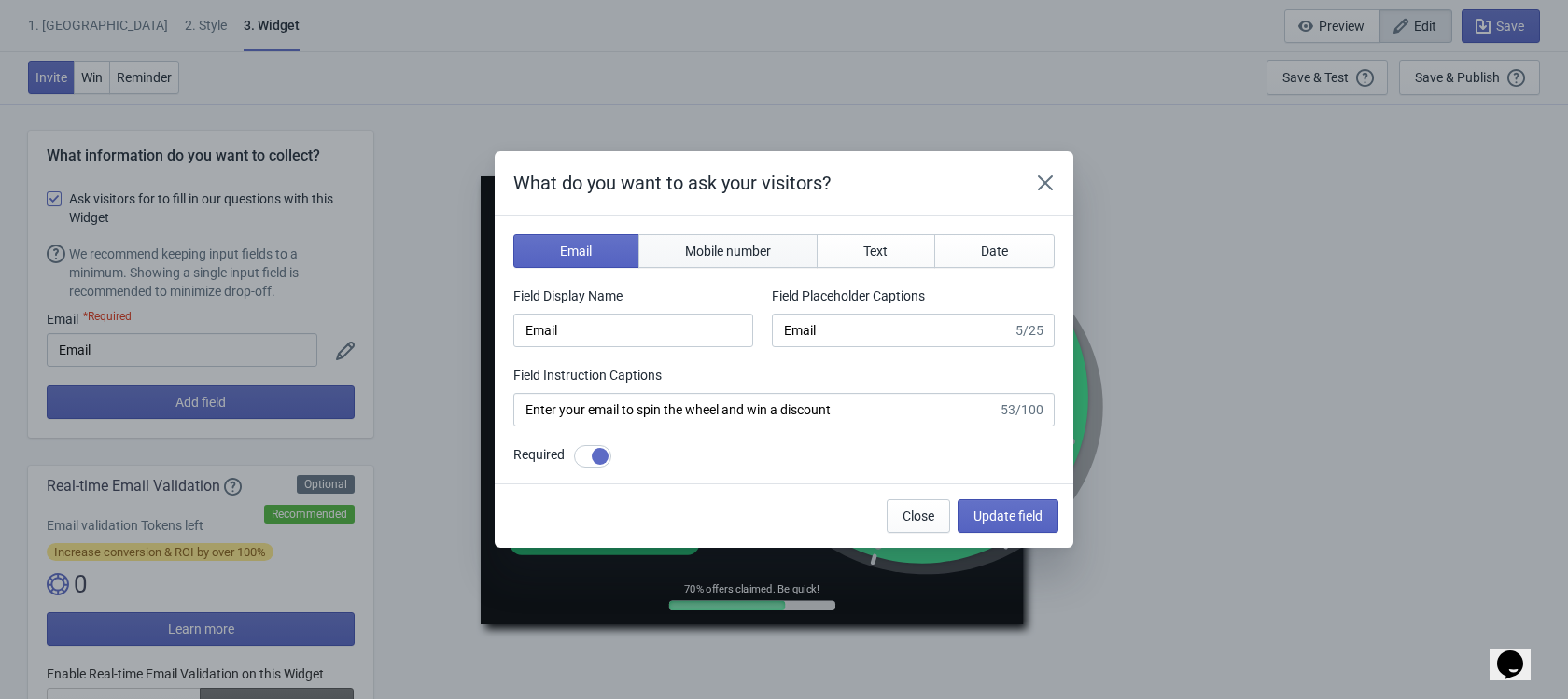
type input "phone"
type input "Enter your mobile number"
type input "Next, enter your mobile number to spin the wheel"
checkbox input "false"
select select "gb"
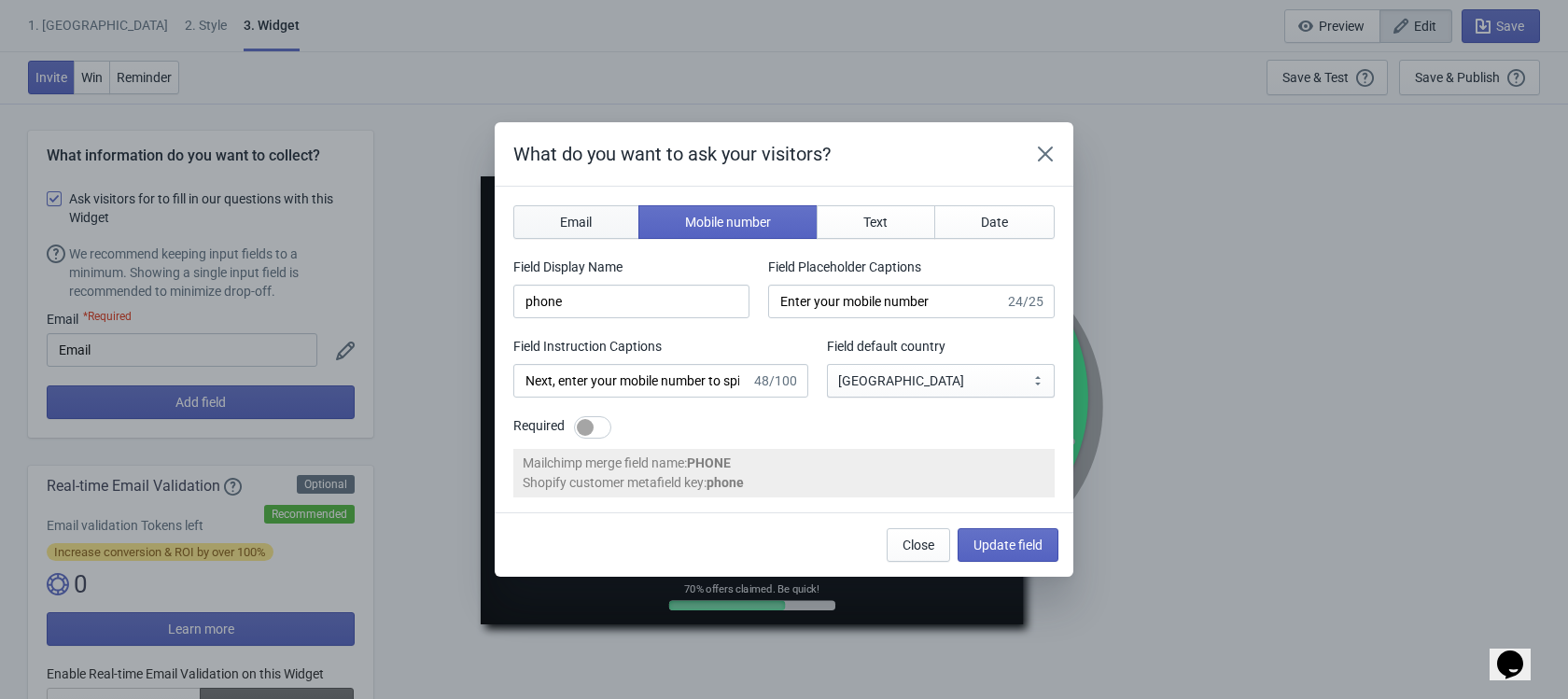
click at [583, 216] on span "Email" at bounding box center [576, 223] width 32 height 15
type input "email"
type input "Enter your email"
type input "Enter your email to spin the wheel and win a discount"
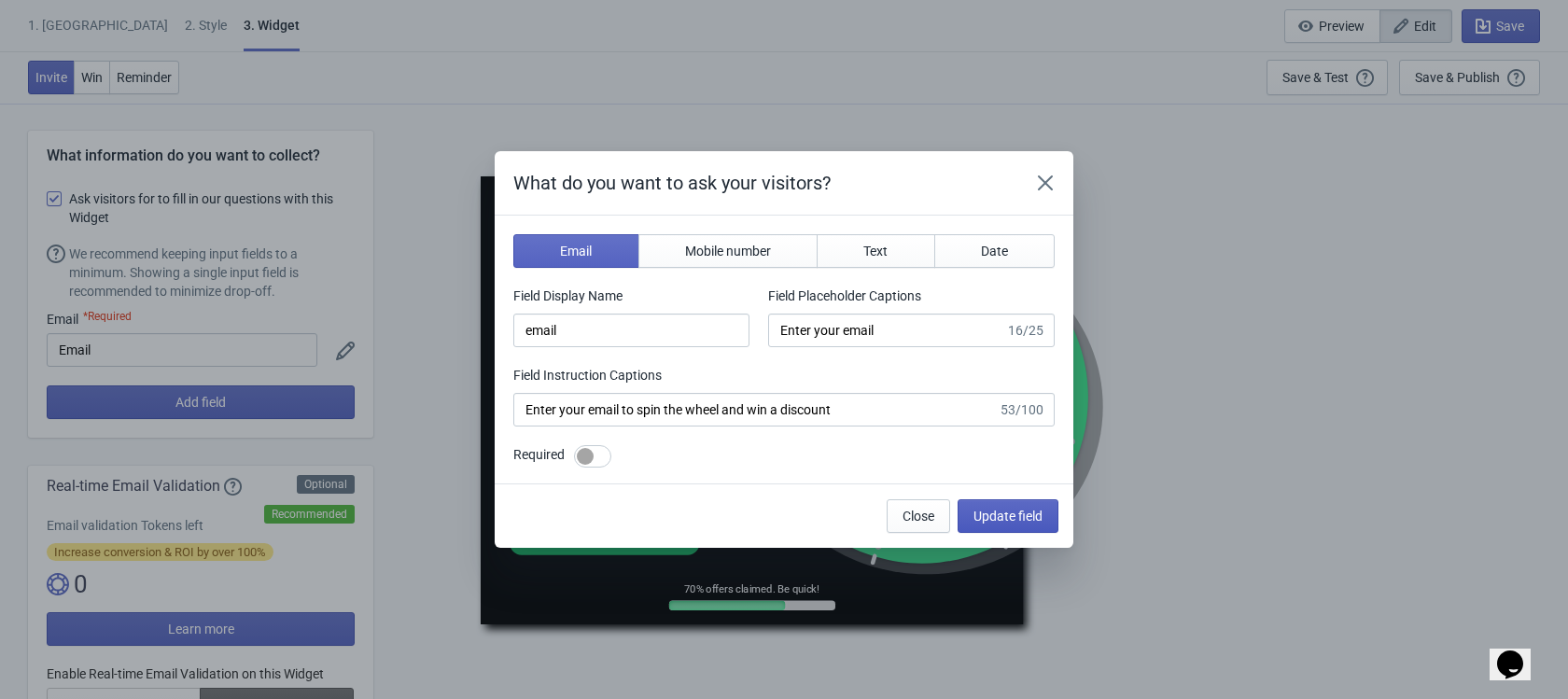
click at [986, 514] on span "Update field" at bounding box center [1008, 516] width 69 height 15
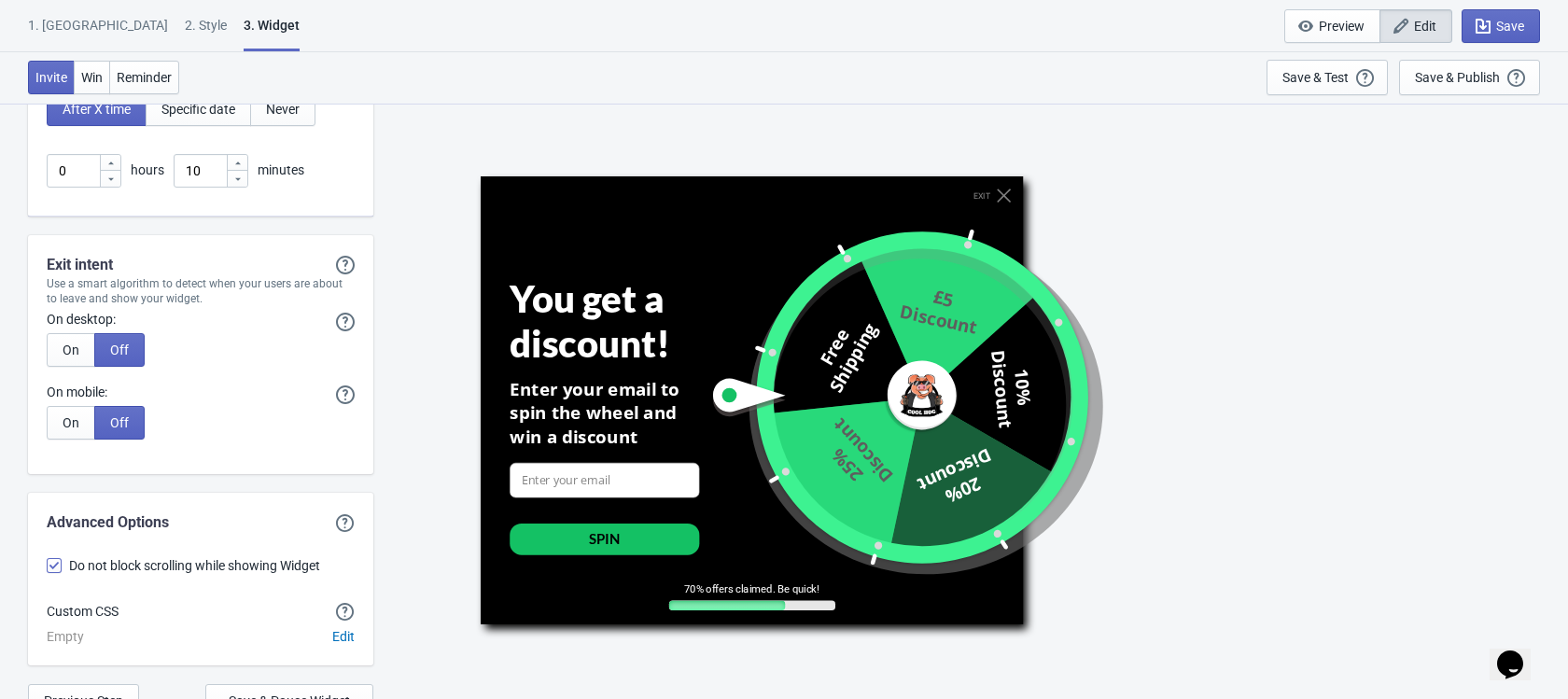
scroll to position [5177, 0]
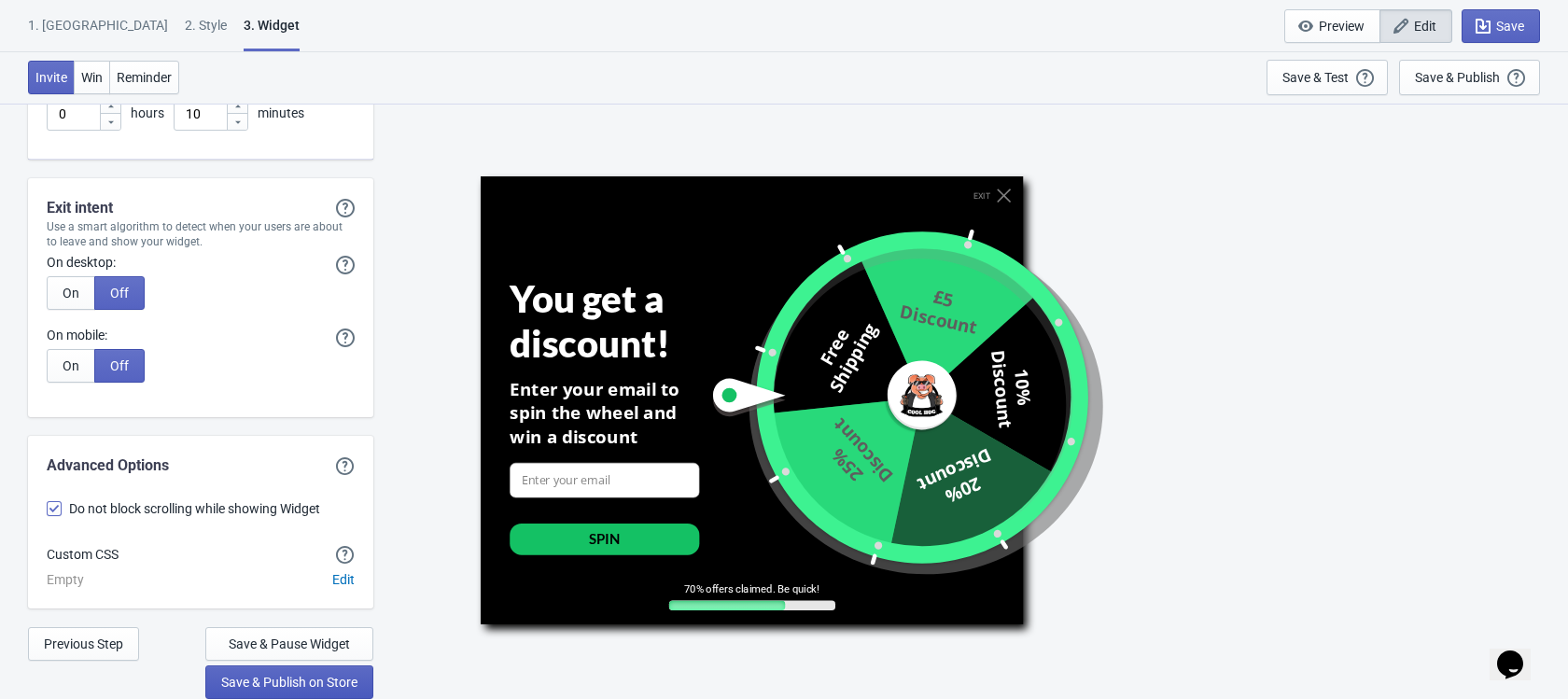
click at [302, 686] on span "Save & Publish on Store" at bounding box center [289, 682] width 136 height 15
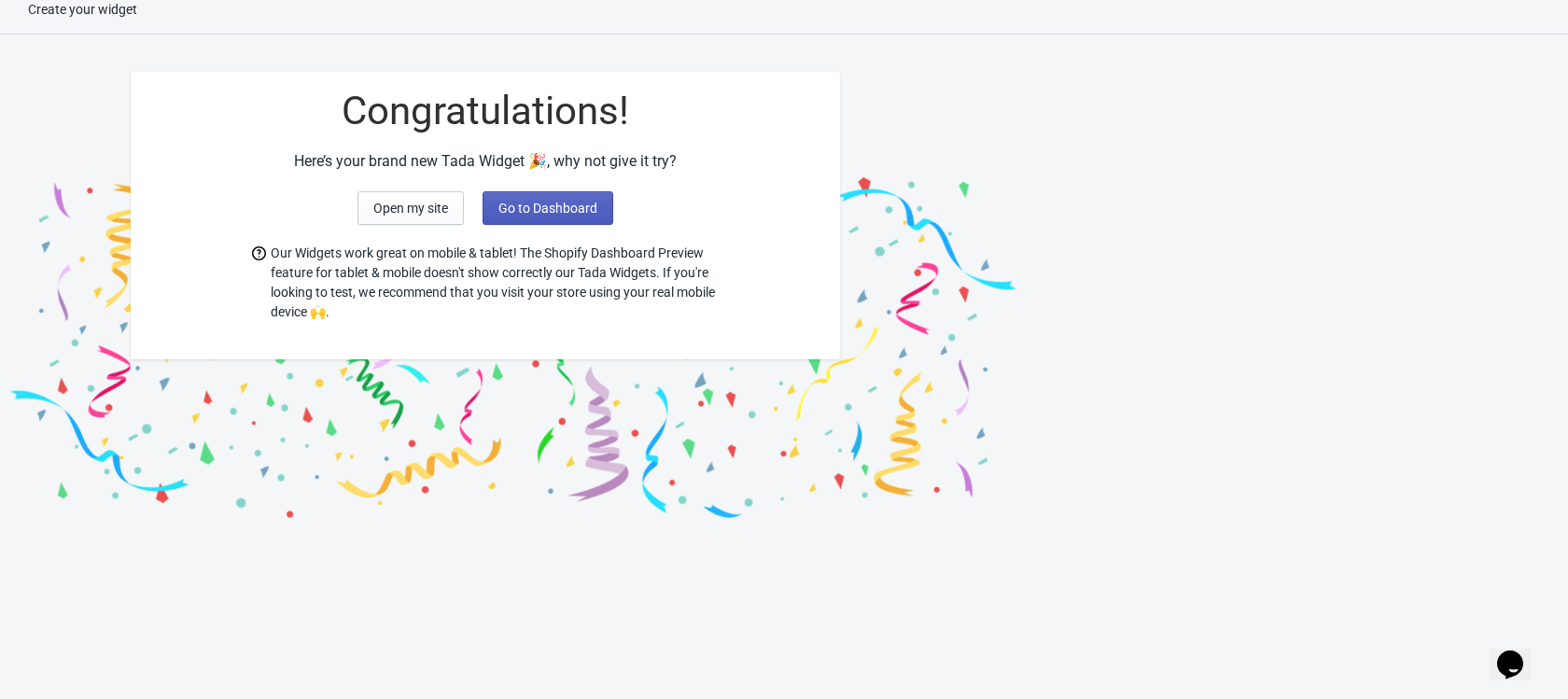
click at [573, 220] on button "Go to Dashboard" at bounding box center [547, 208] width 131 height 34
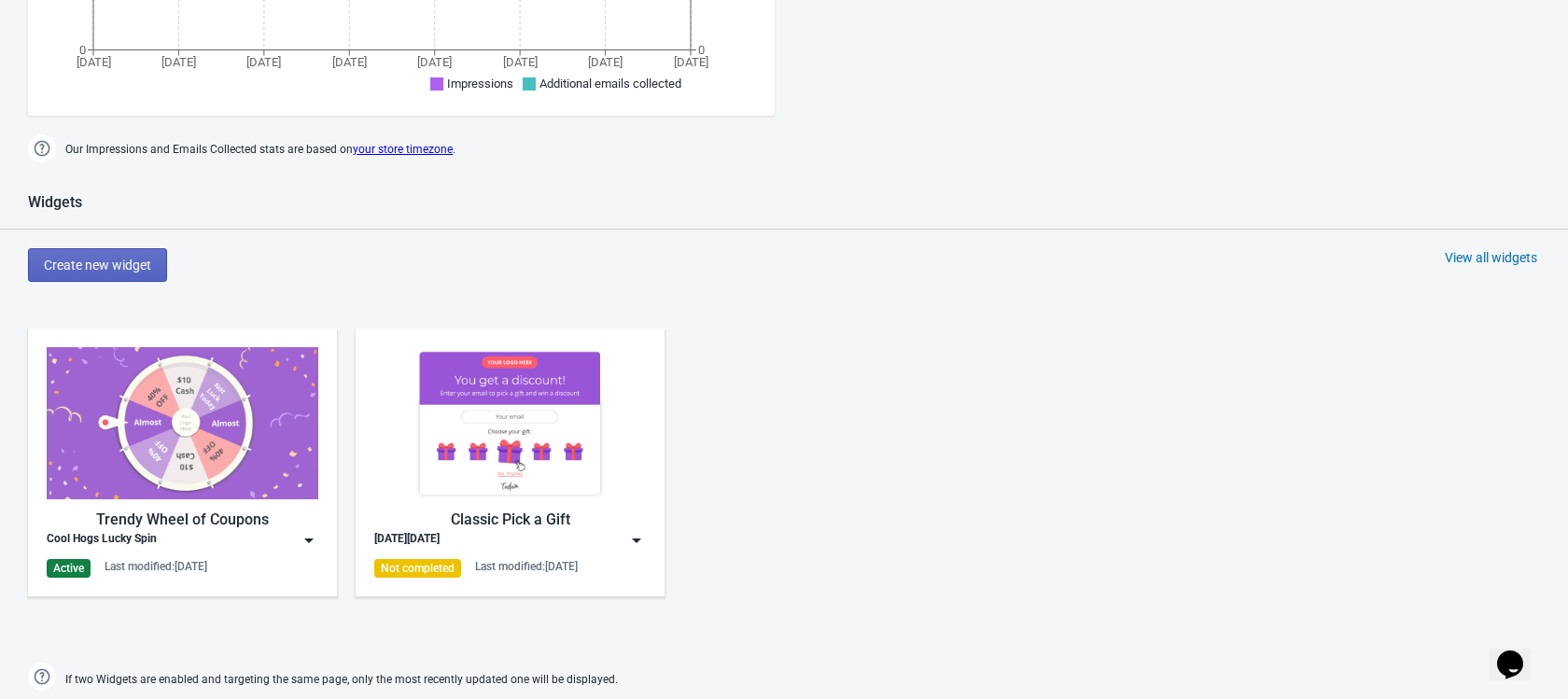
scroll to position [917, 0]
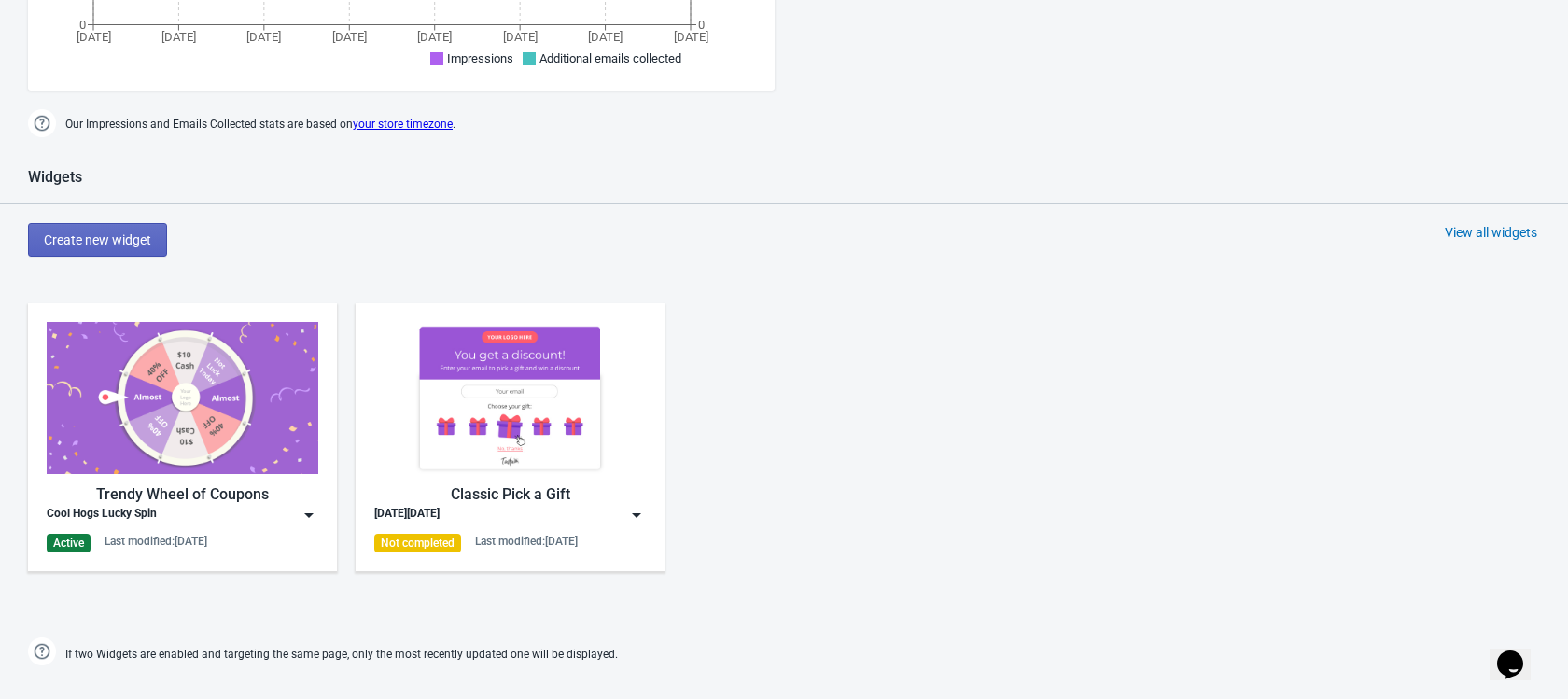
click at [105, 538] on div "Active Last modified: [DATE]" at bounding box center [182, 543] width 272 height 19
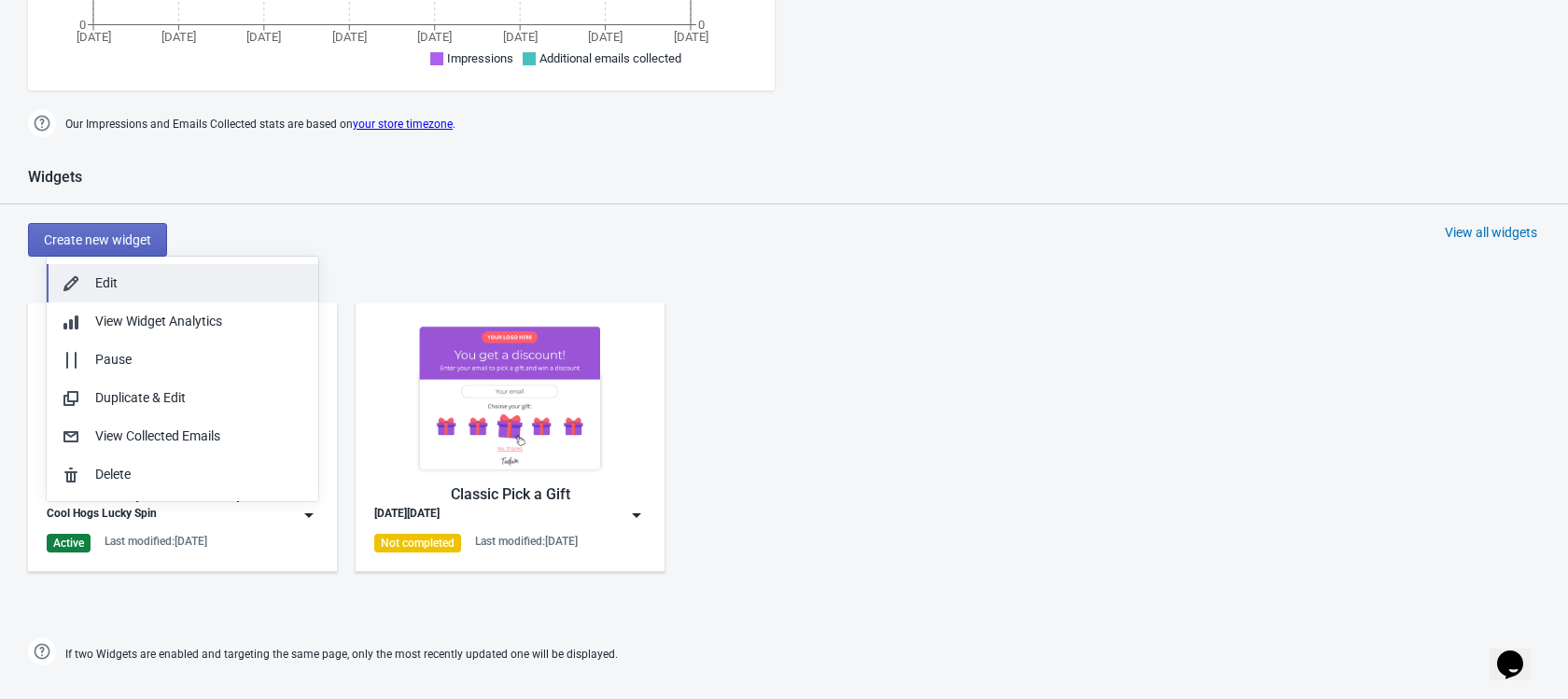
click at [172, 293] on button "Edit" at bounding box center [182, 283] width 272 height 39
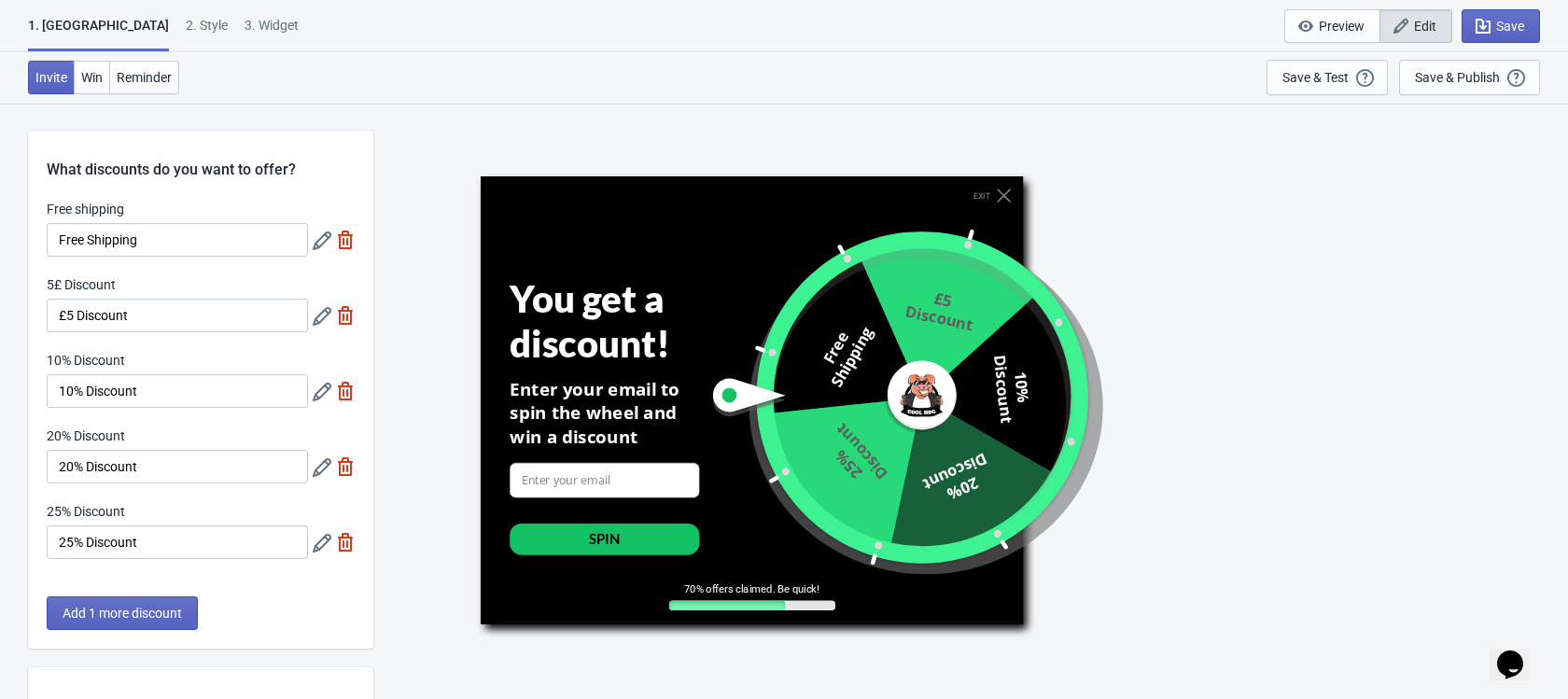
click at [186, 30] on div "2 . Style" at bounding box center [207, 32] width 42 height 33
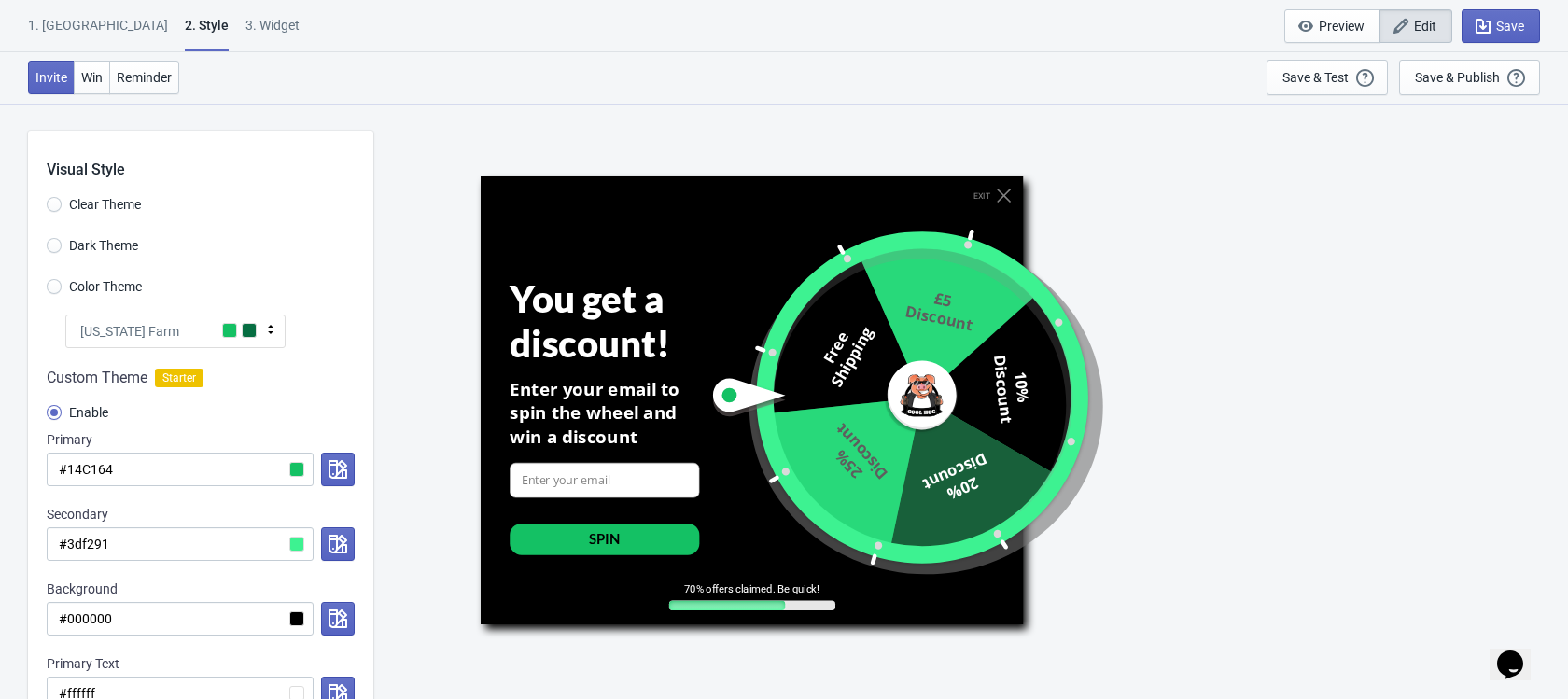
click at [245, 37] on div "3. Widget" at bounding box center [272, 32] width 54 height 33
select select "once_per_user"
select select "tab"
select select "1"
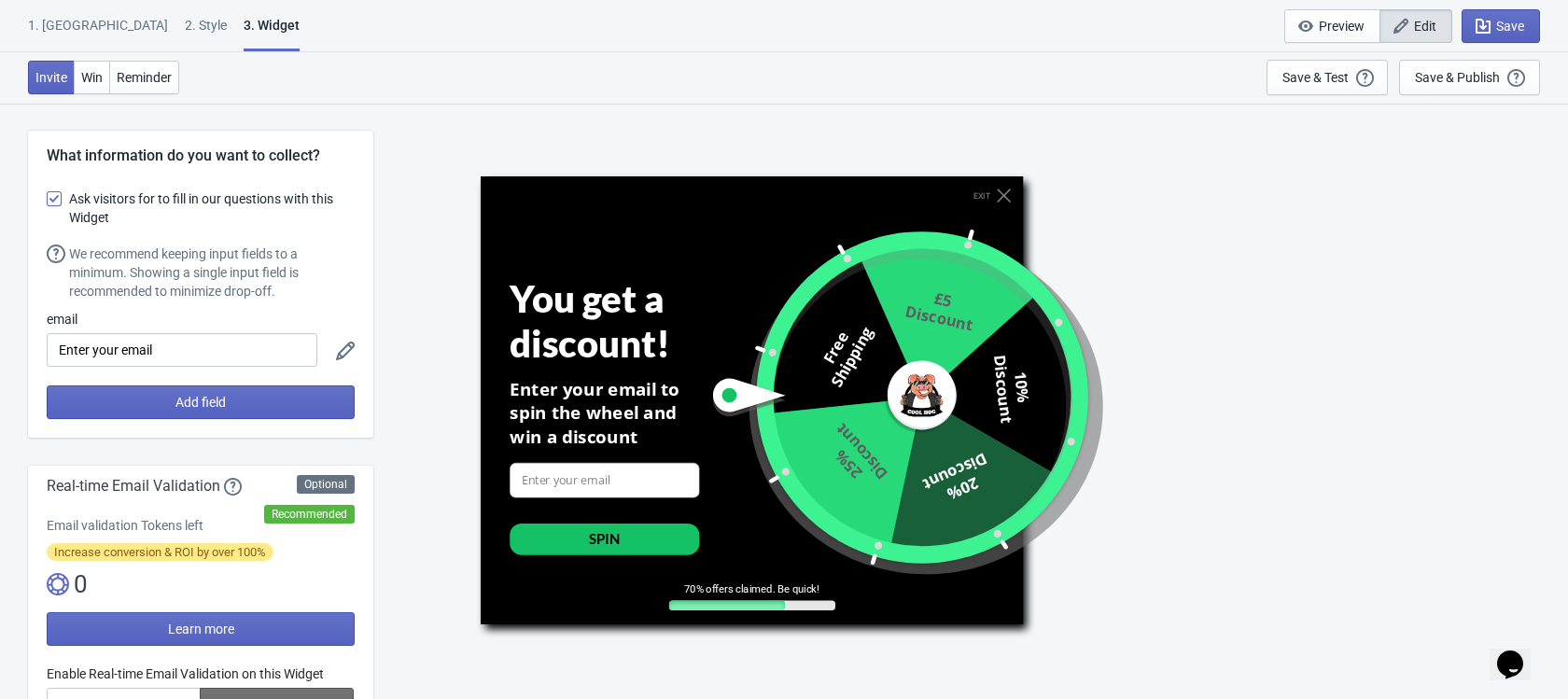
click at [127, 8] on div "1. Coupon 2 . Style 3. Widget 1. Coupon 2 . Style 3. Widget Save and Exit Previ…" at bounding box center [784, 25] width 1568 height 52
click at [185, 37] on div "2 . Style" at bounding box center [206, 32] width 42 height 33
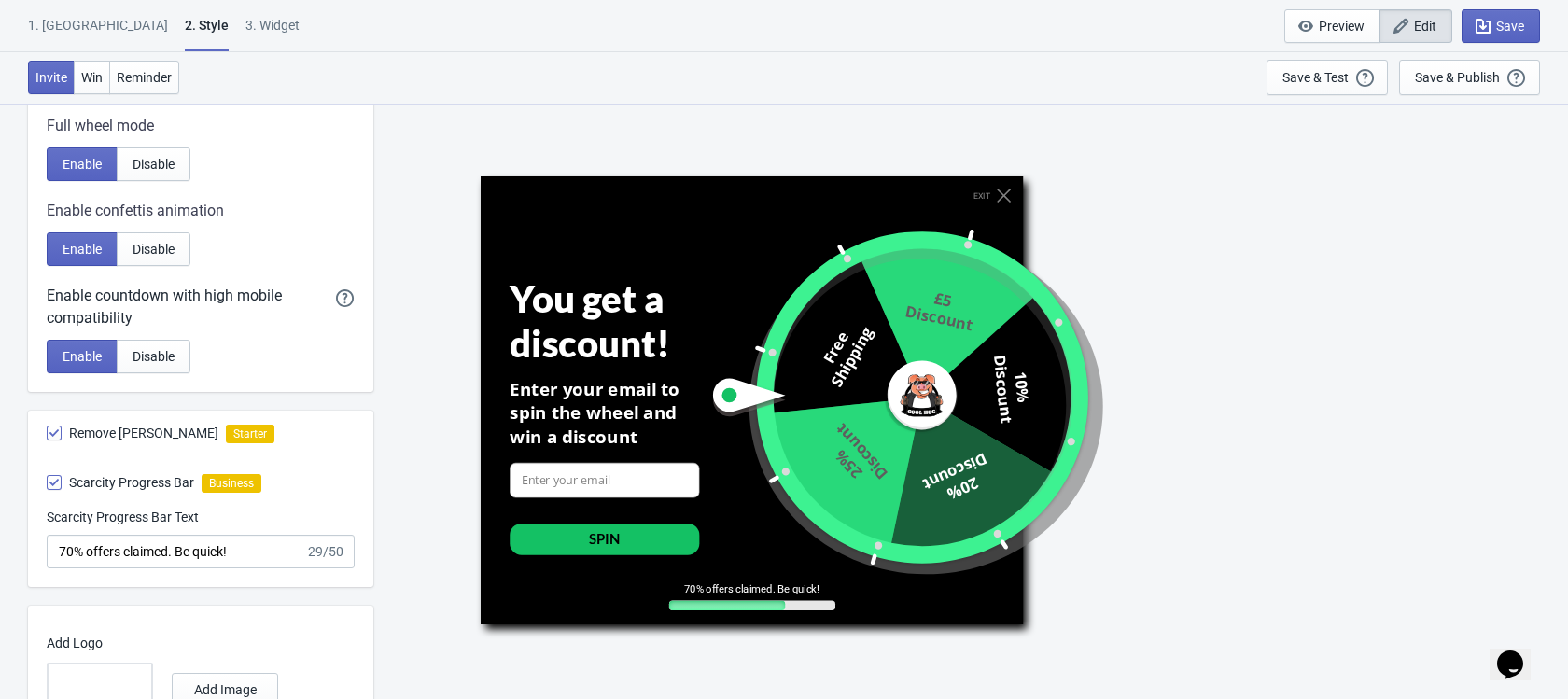
scroll to position [1021, 0]
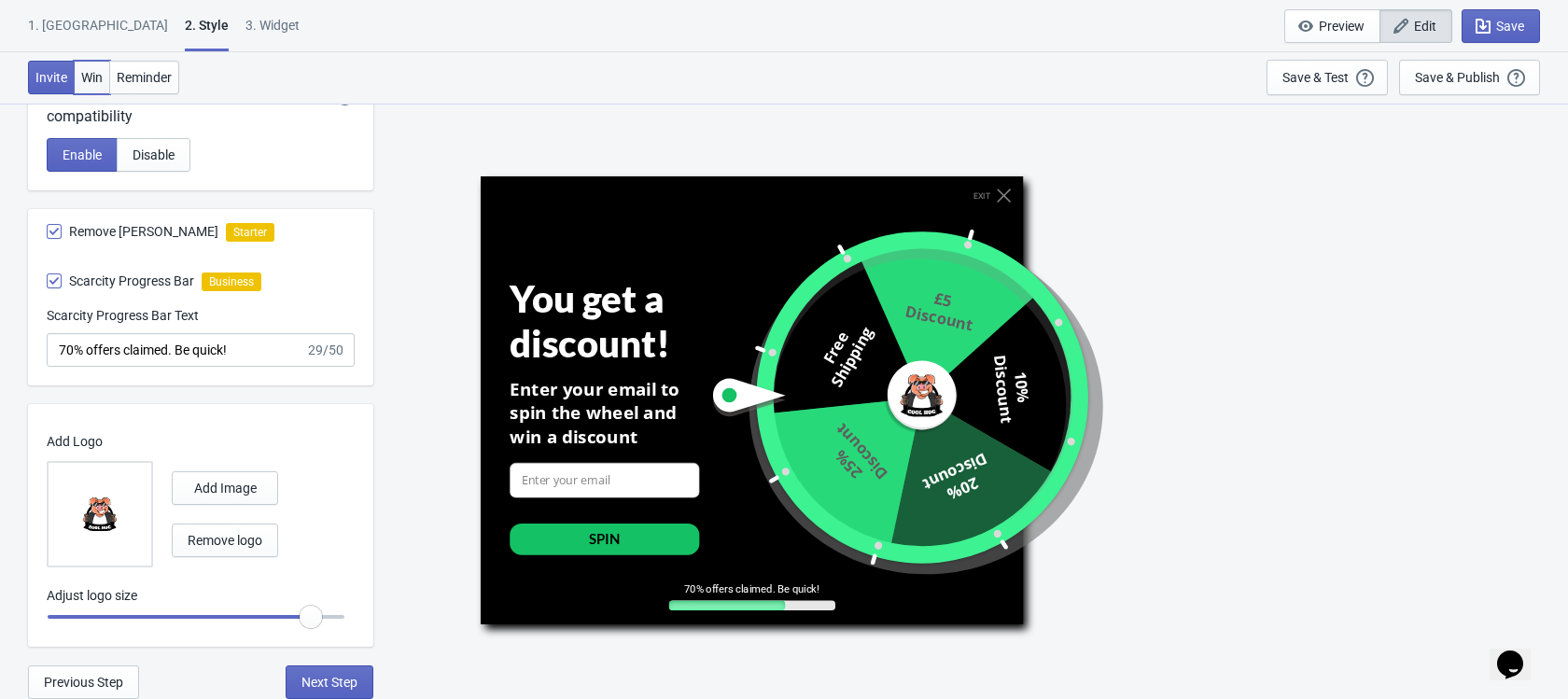
click at [98, 67] on button "Win" at bounding box center [92, 77] width 37 height 34
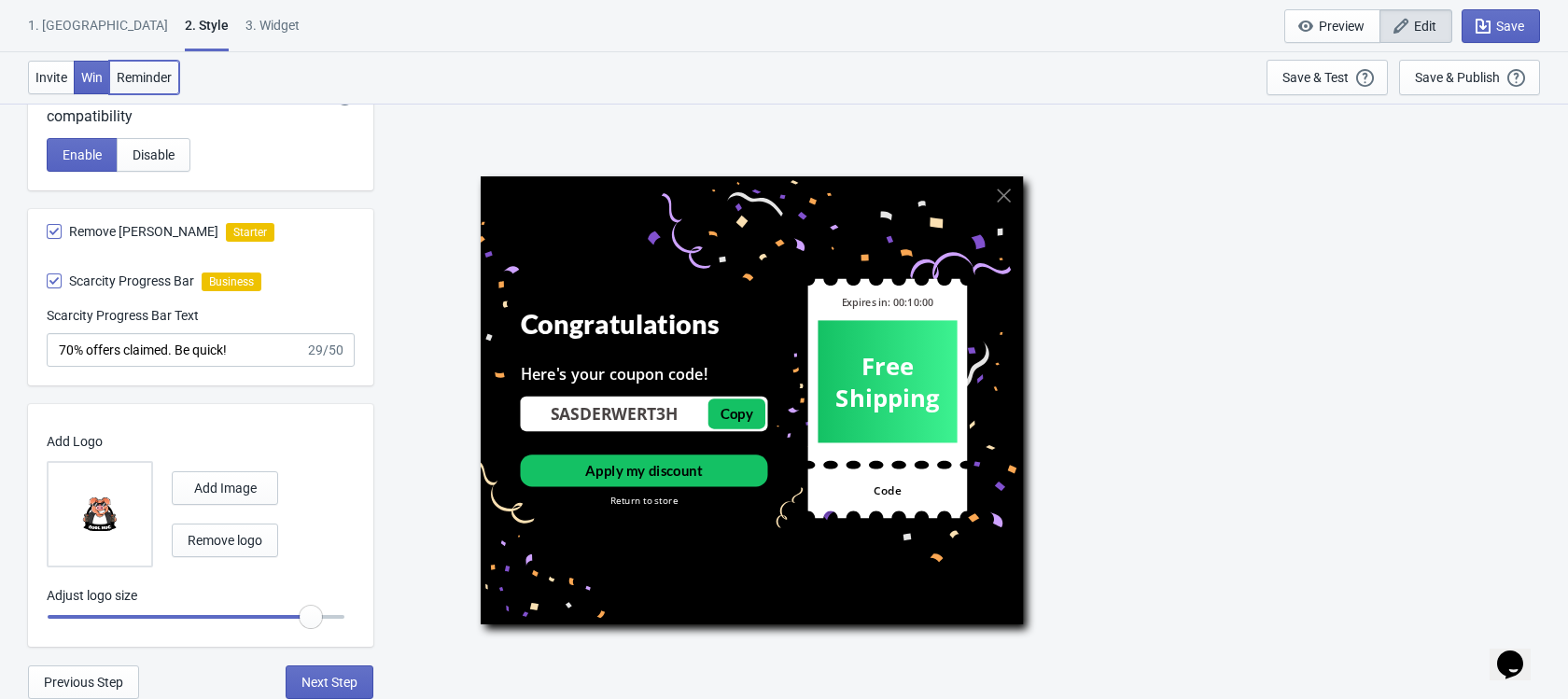
click at [133, 78] on span "Reminder" at bounding box center [144, 77] width 55 height 15
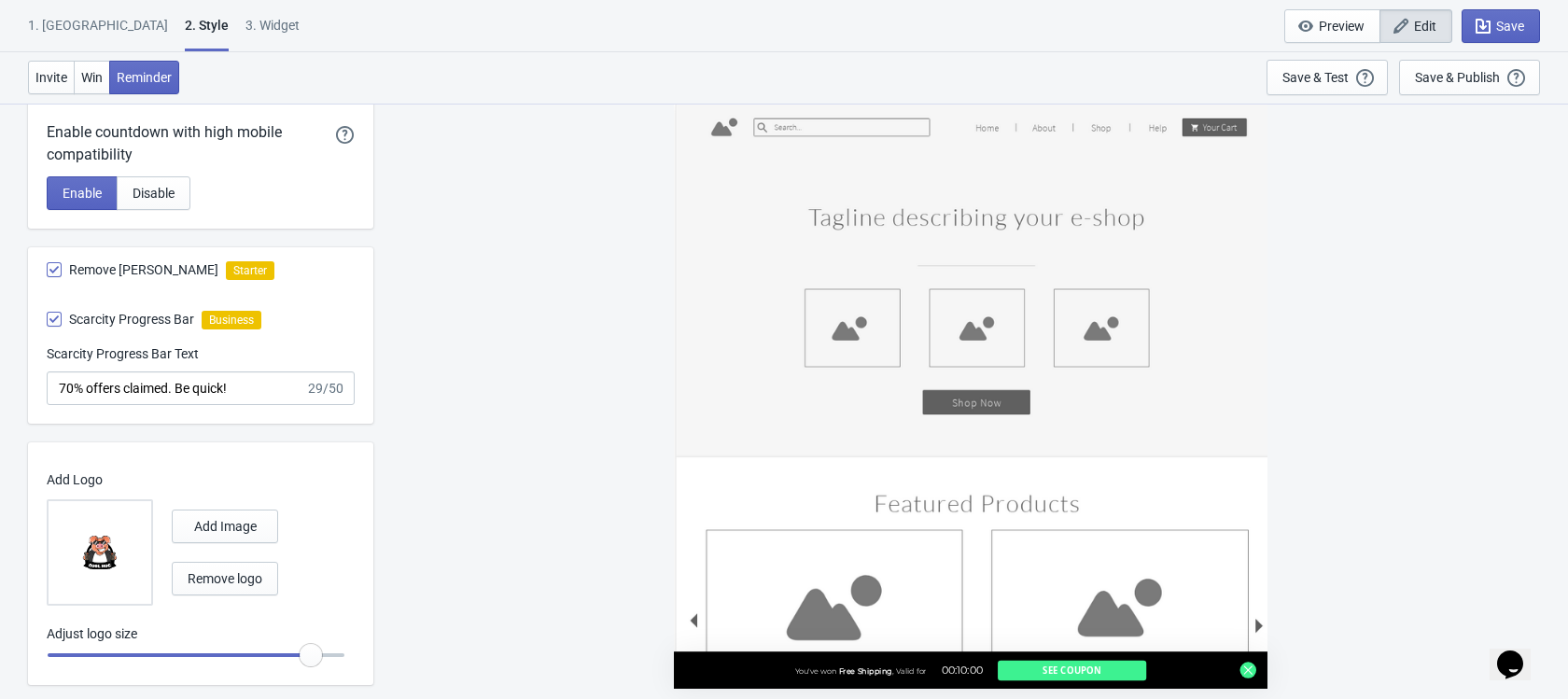
scroll to position [963, 0]
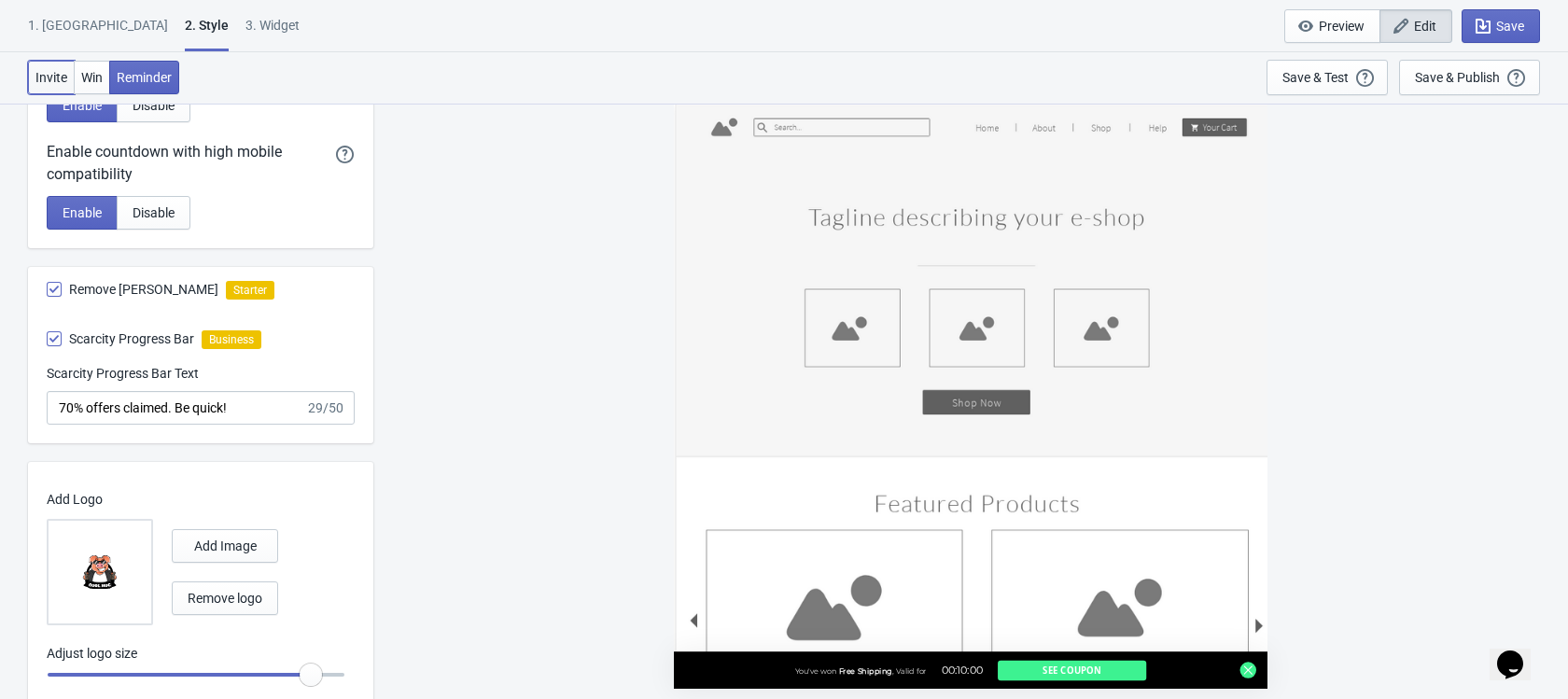
click at [54, 74] on span "Invite" at bounding box center [52, 77] width 32 height 15
radio input "true"
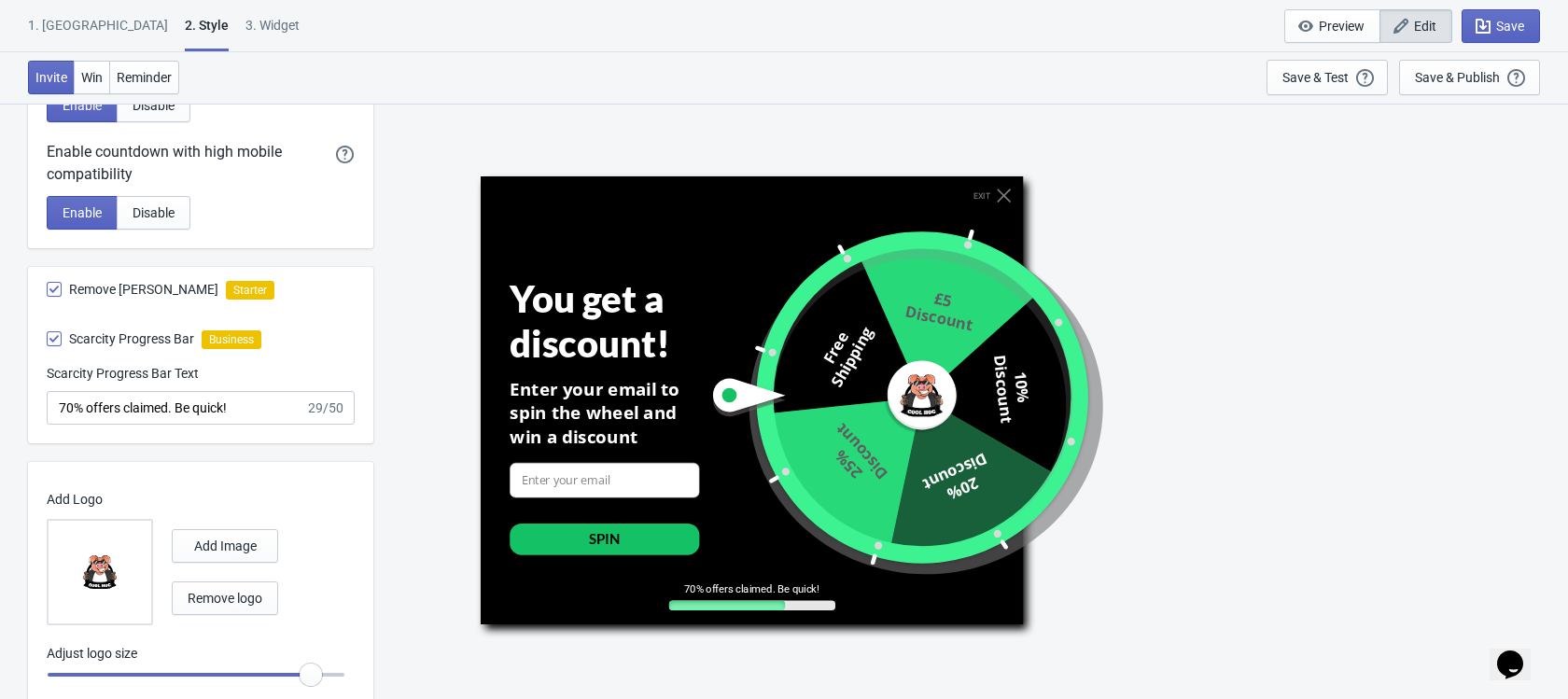
click at [245, 24] on div "3. Widget" at bounding box center [272, 32] width 54 height 33
select select "once_per_user"
select select "tab"
select select "1"
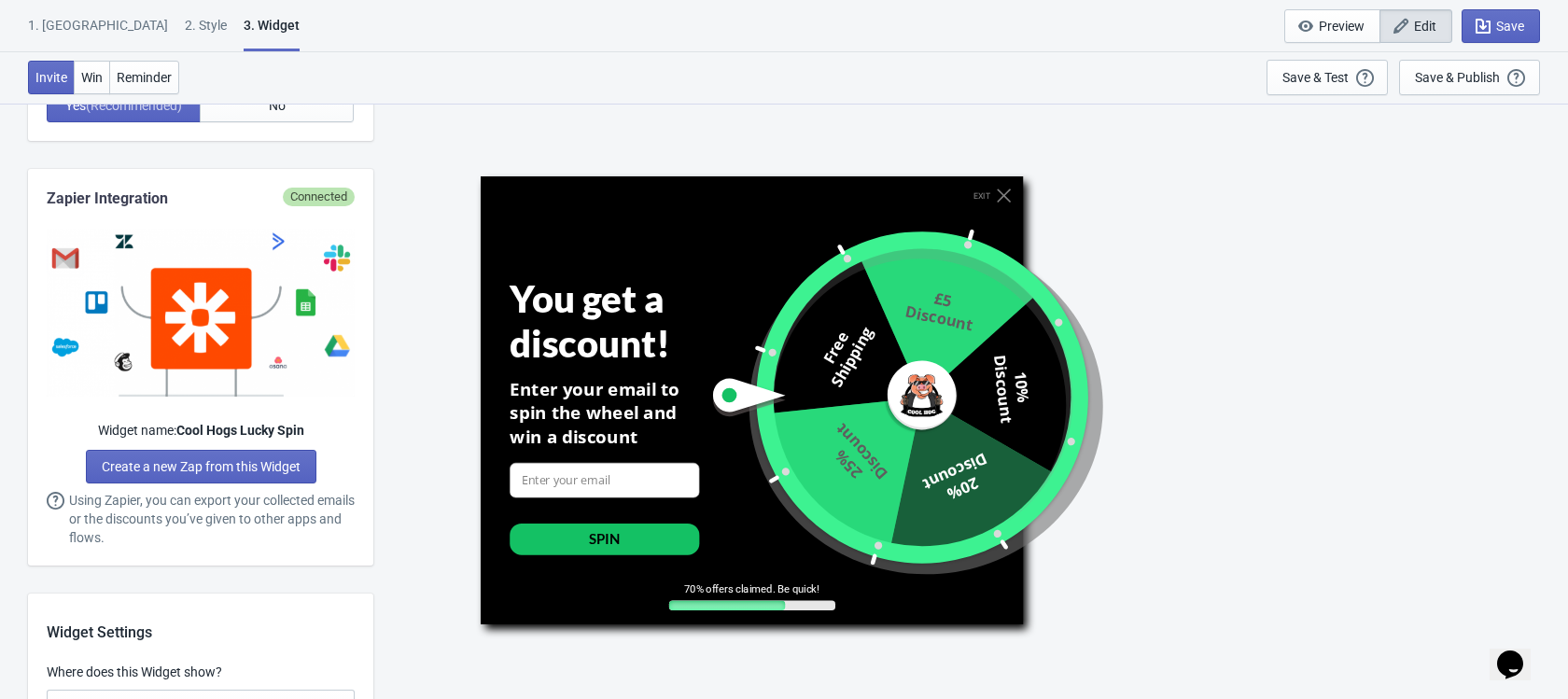
scroll to position [0, 0]
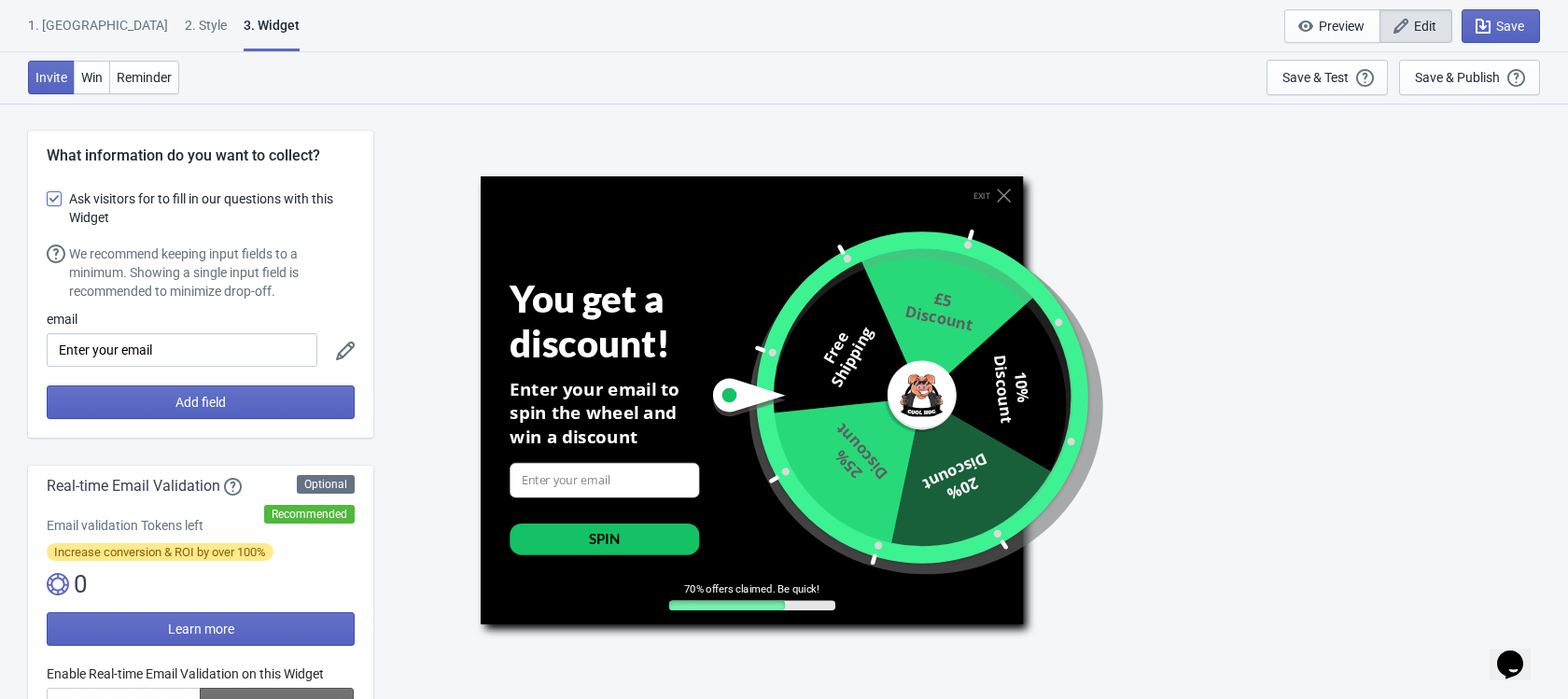
click at [185, 27] on div "2 . Style" at bounding box center [206, 32] width 42 height 33
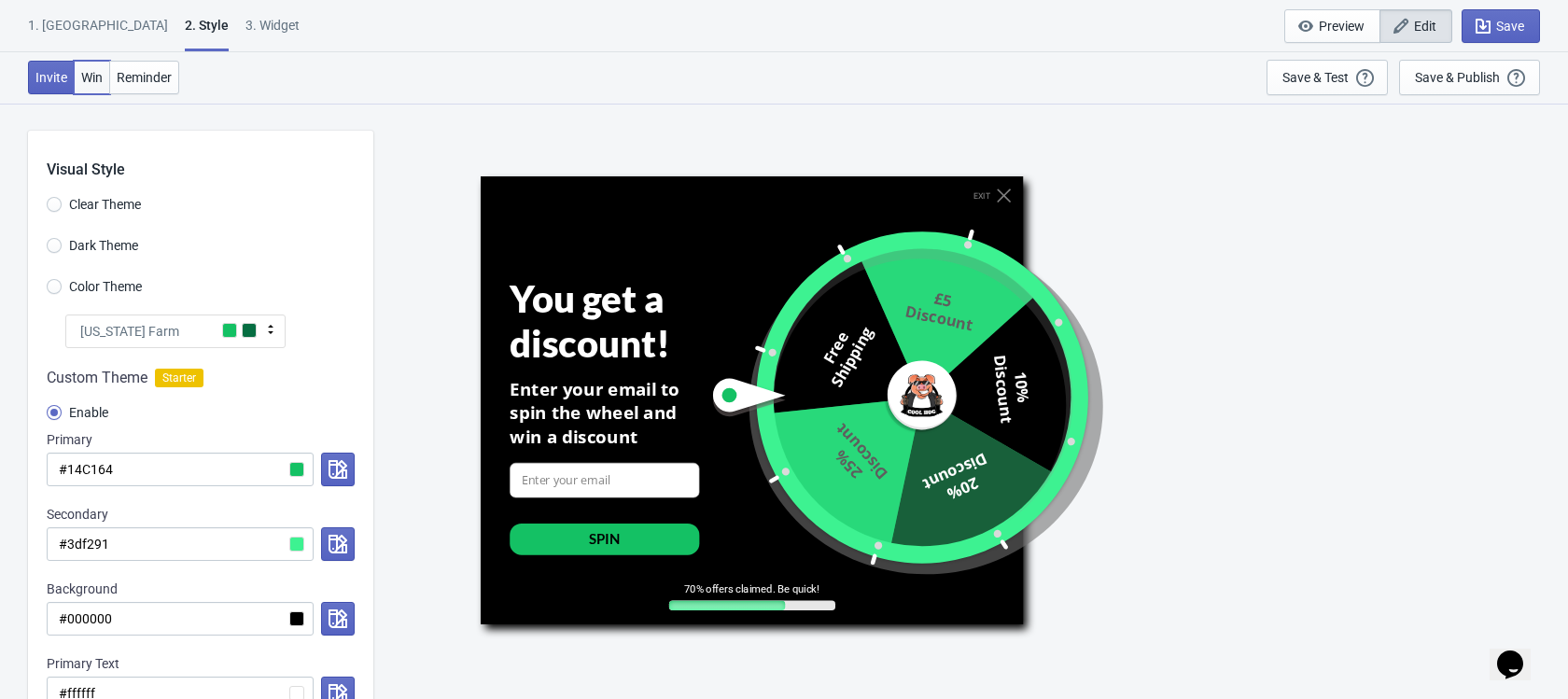
click at [101, 81] on span "Win" at bounding box center [92, 77] width 22 height 15
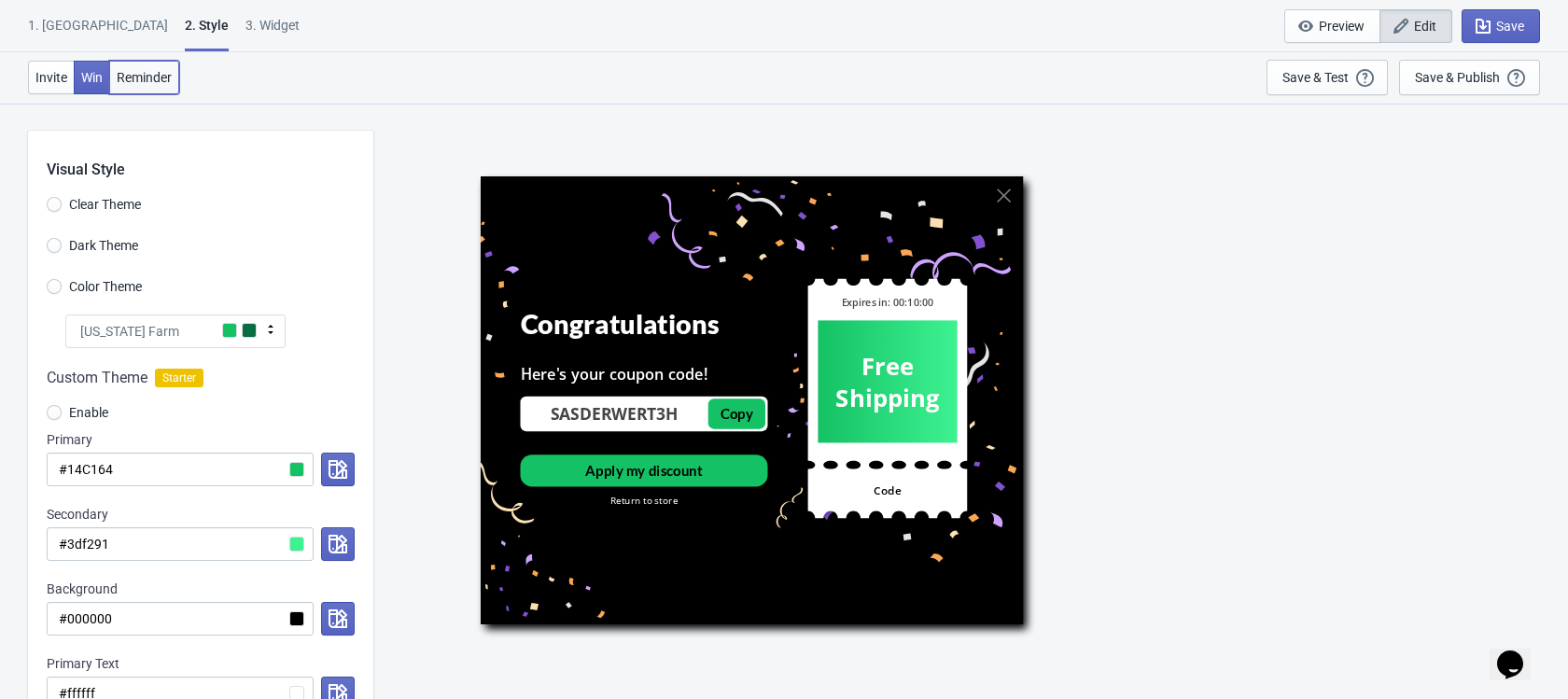
click at [147, 83] on span "Reminder" at bounding box center [144, 77] width 55 height 15
radio input "true"
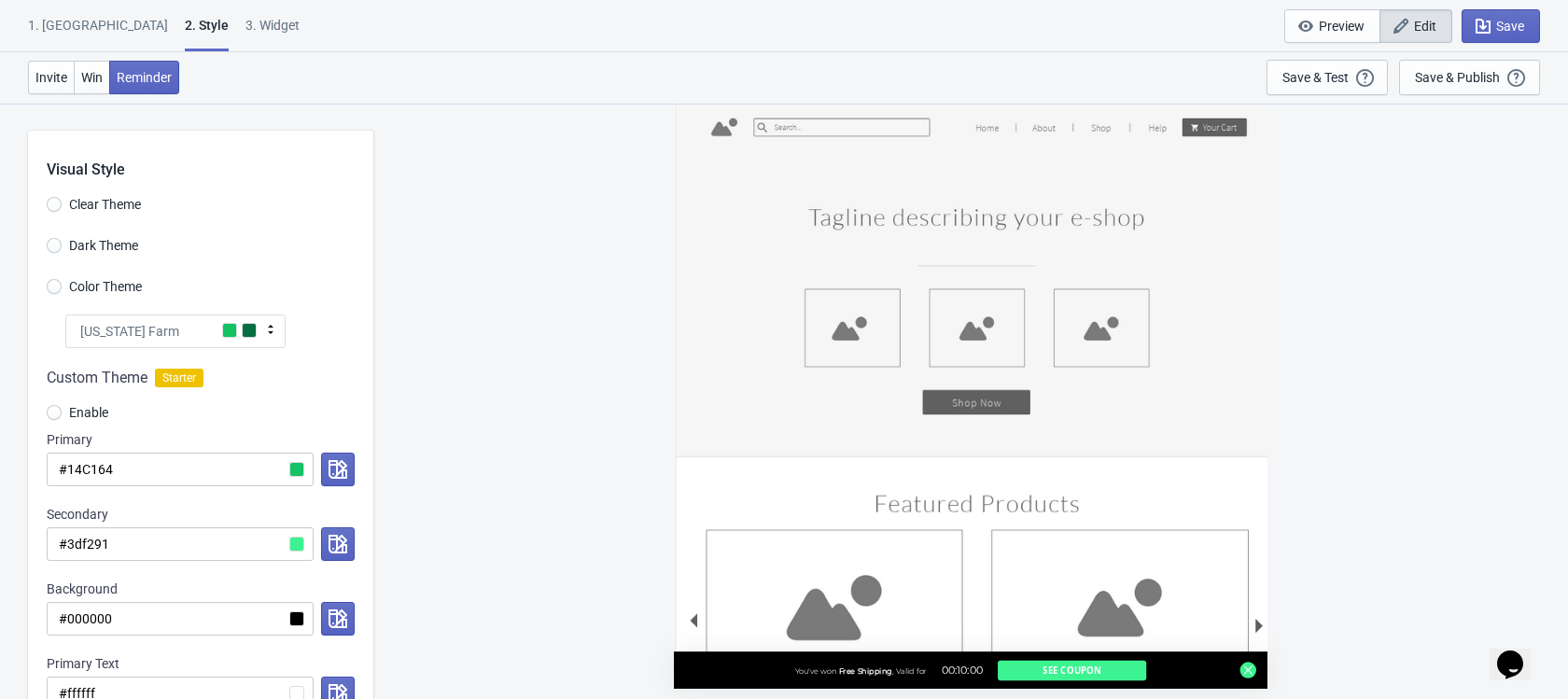
click at [245, 26] on div "3. Widget" at bounding box center [272, 32] width 54 height 33
select select "once_per_user"
select select "tab"
select select "1"
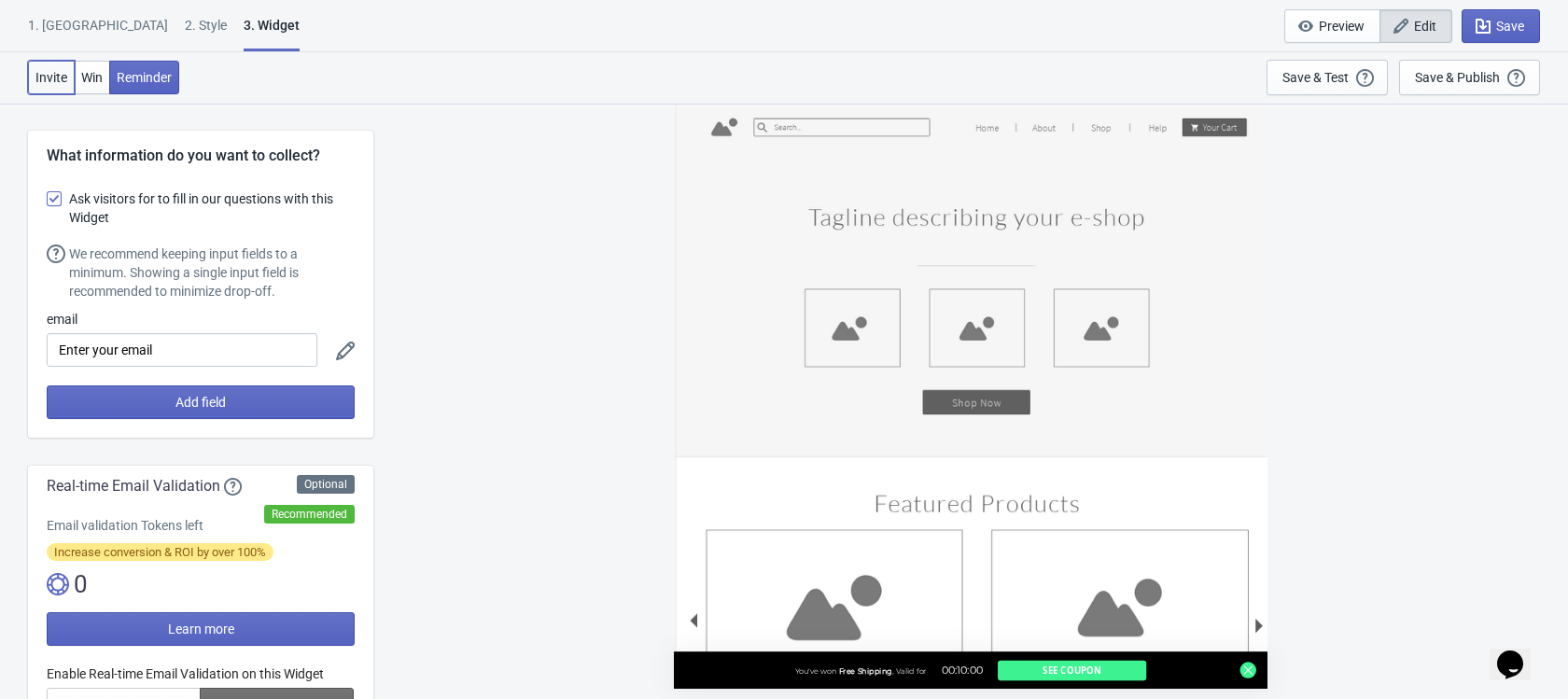
click at [58, 75] on span "Invite" at bounding box center [52, 77] width 32 height 15
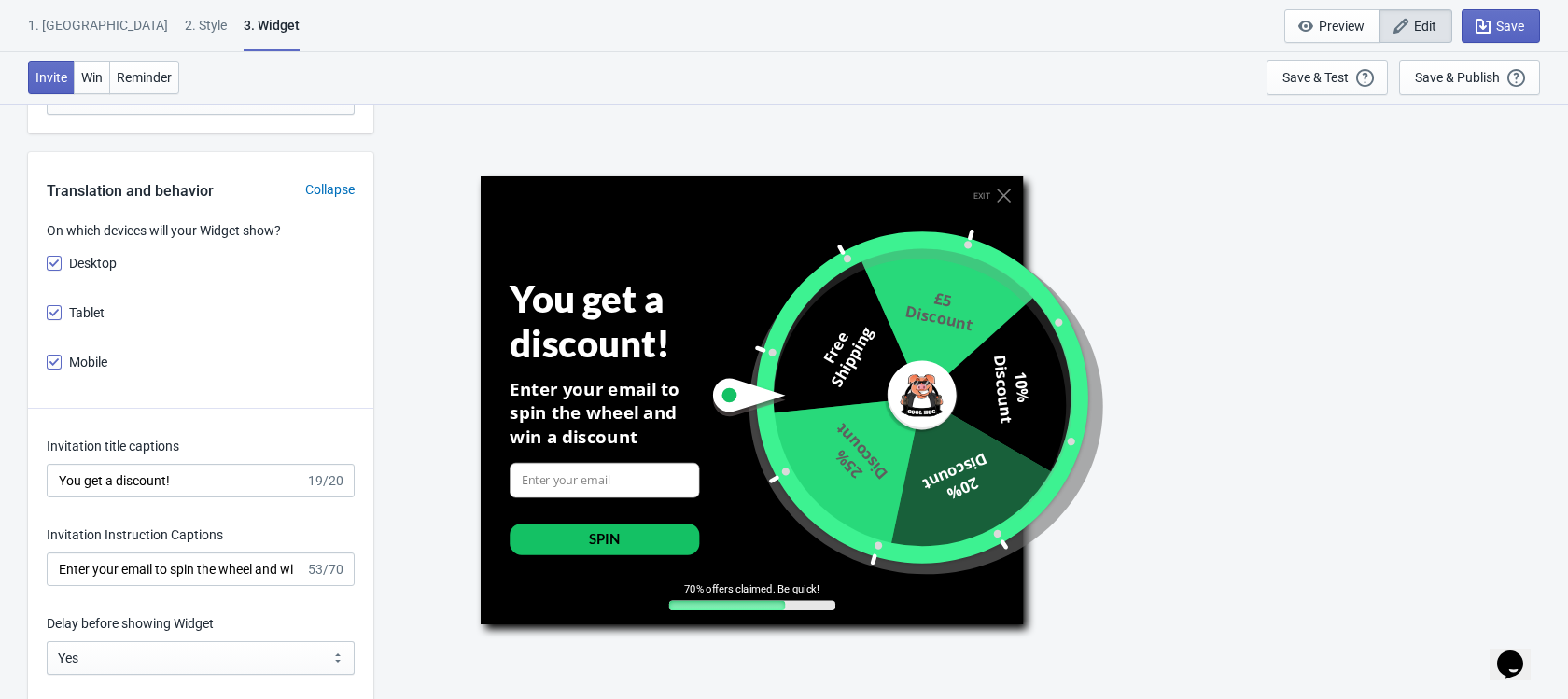
scroll to position [2736, 0]
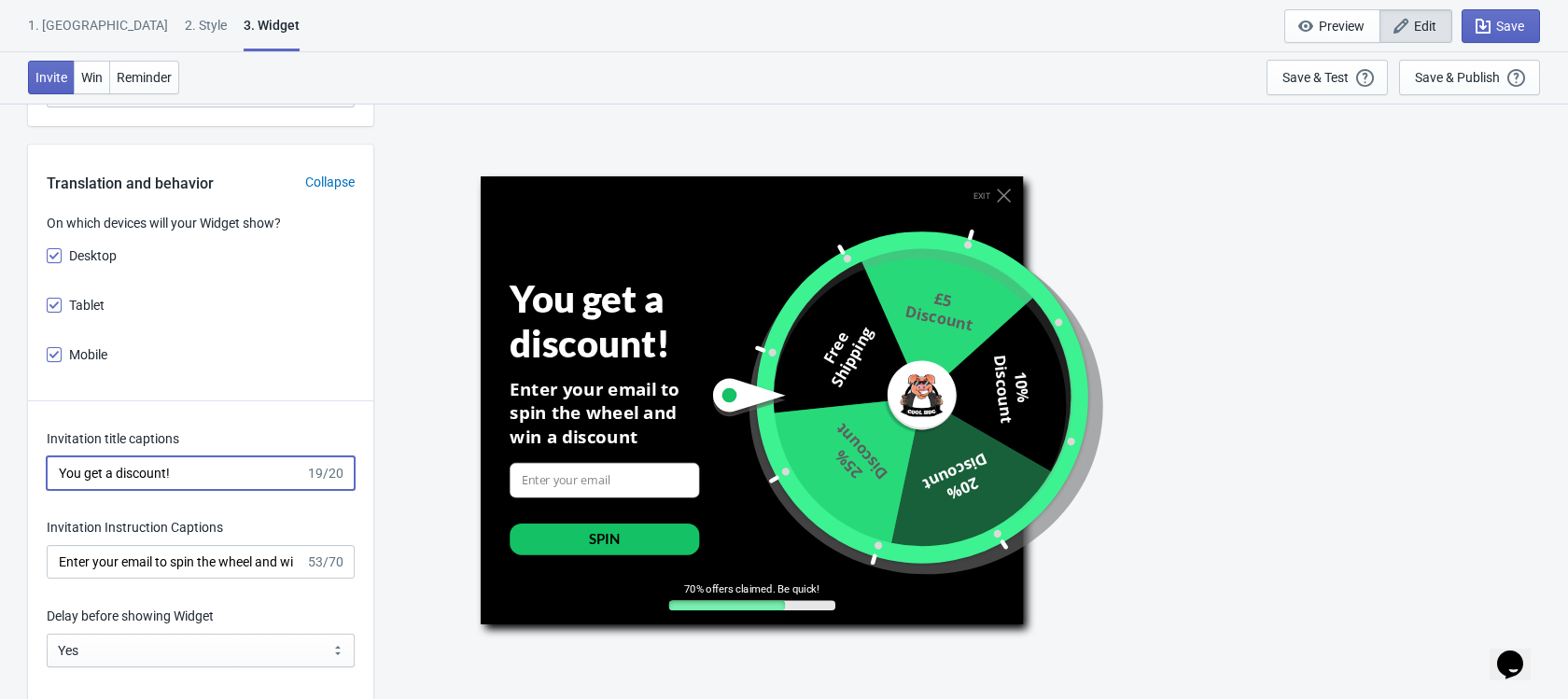
click at [200, 472] on input "You get a discount!" at bounding box center [175, 474] width 259 height 34
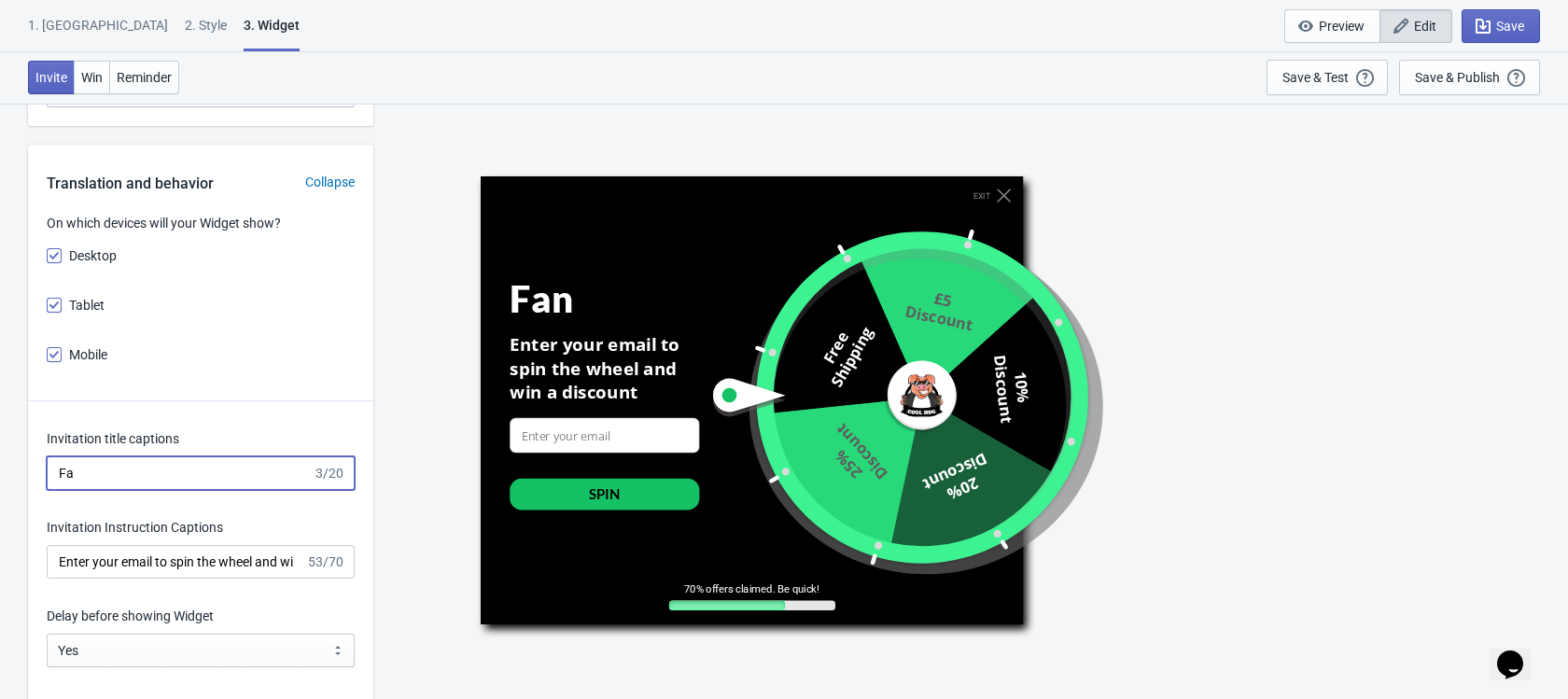
type input "F"
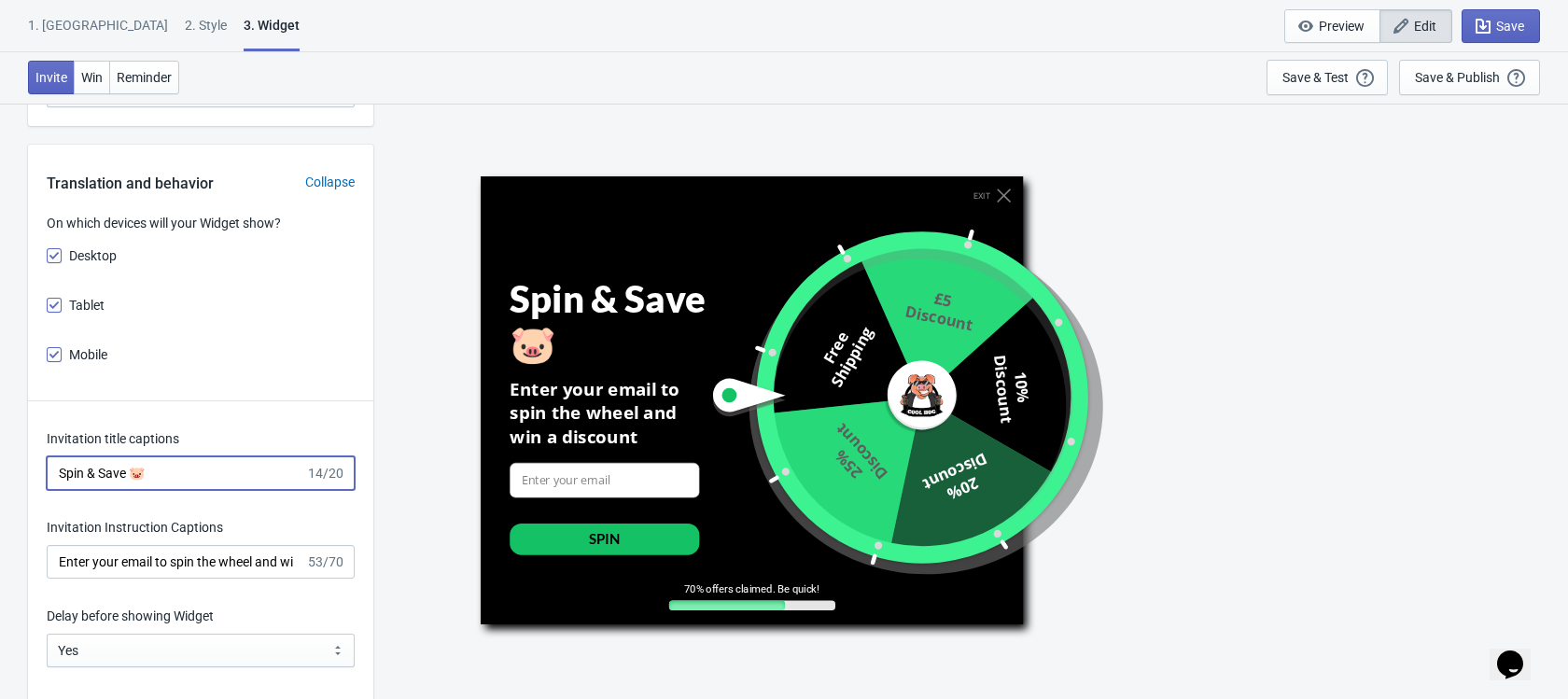
click at [62, 473] on input "Spin & Save 🐷" at bounding box center [175, 474] width 259 height 34
click at [85, 472] on input "pin & Save 🐷" at bounding box center [175, 474] width 259 height 34
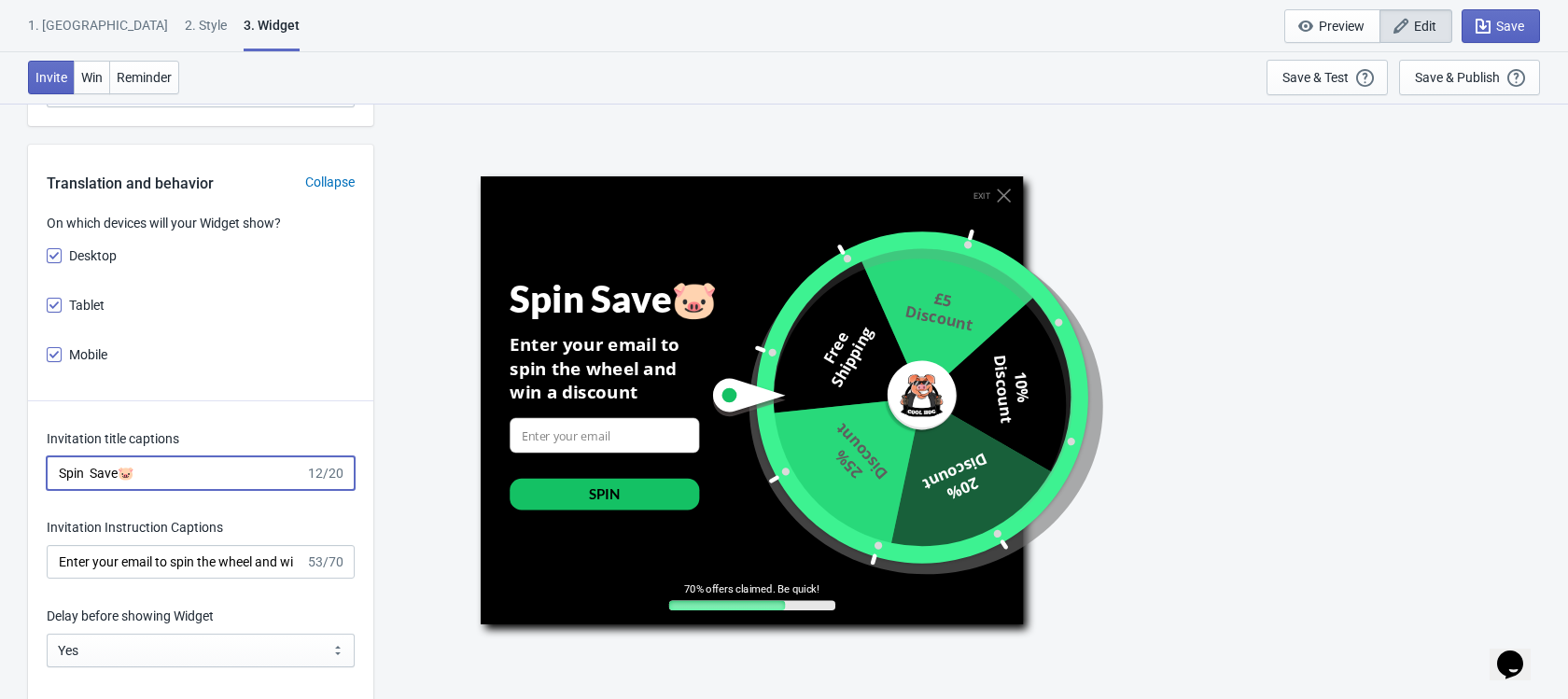
click at [90, 470] on input "Spin Save🐷" at bounding box center [175, 474] width 259 height 34
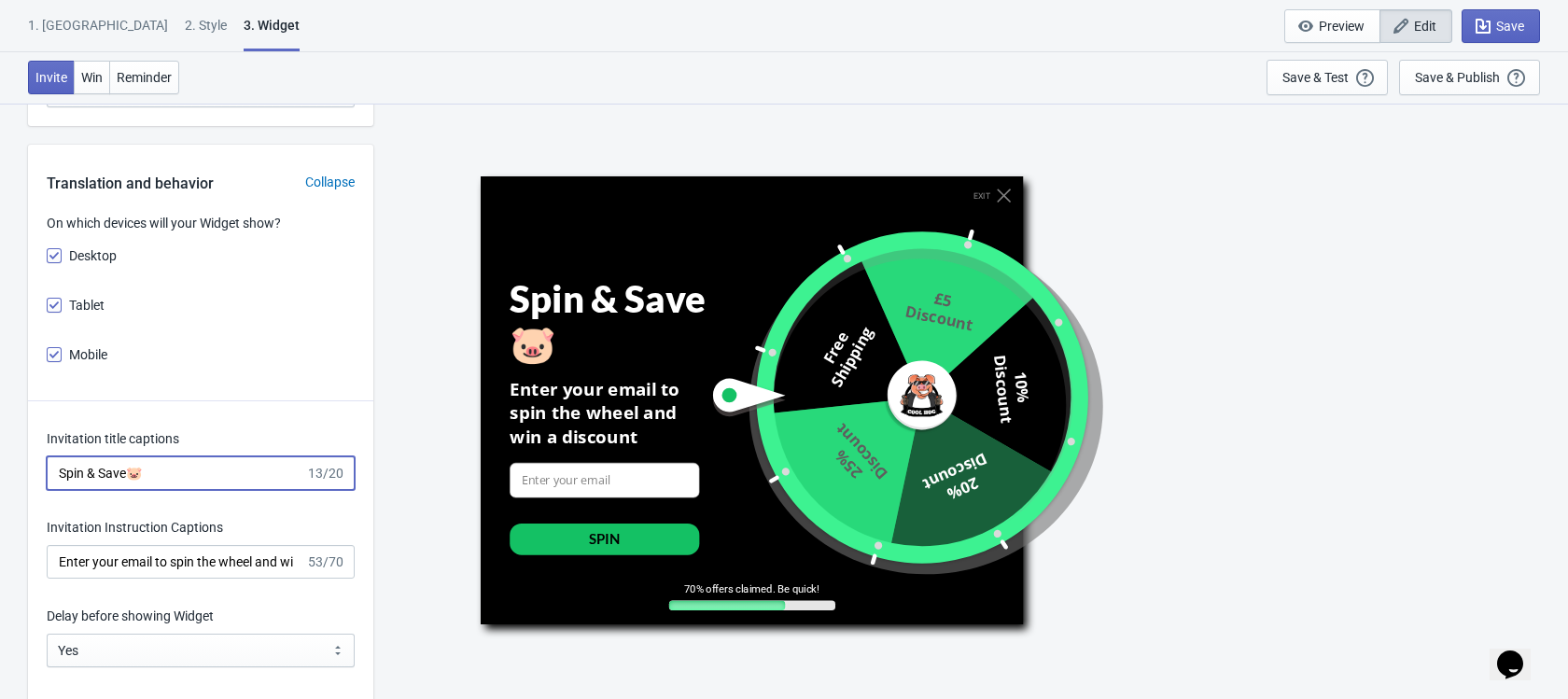
click at [131, 473] on input "Spin & Save🐷" at bounding box center [175, 474] width 259 height 34
click at [105, 470] on input "Spin & Save🐷" at bounding box center [175, 474] width 259 height 34
type input "Spin + Save🐷"
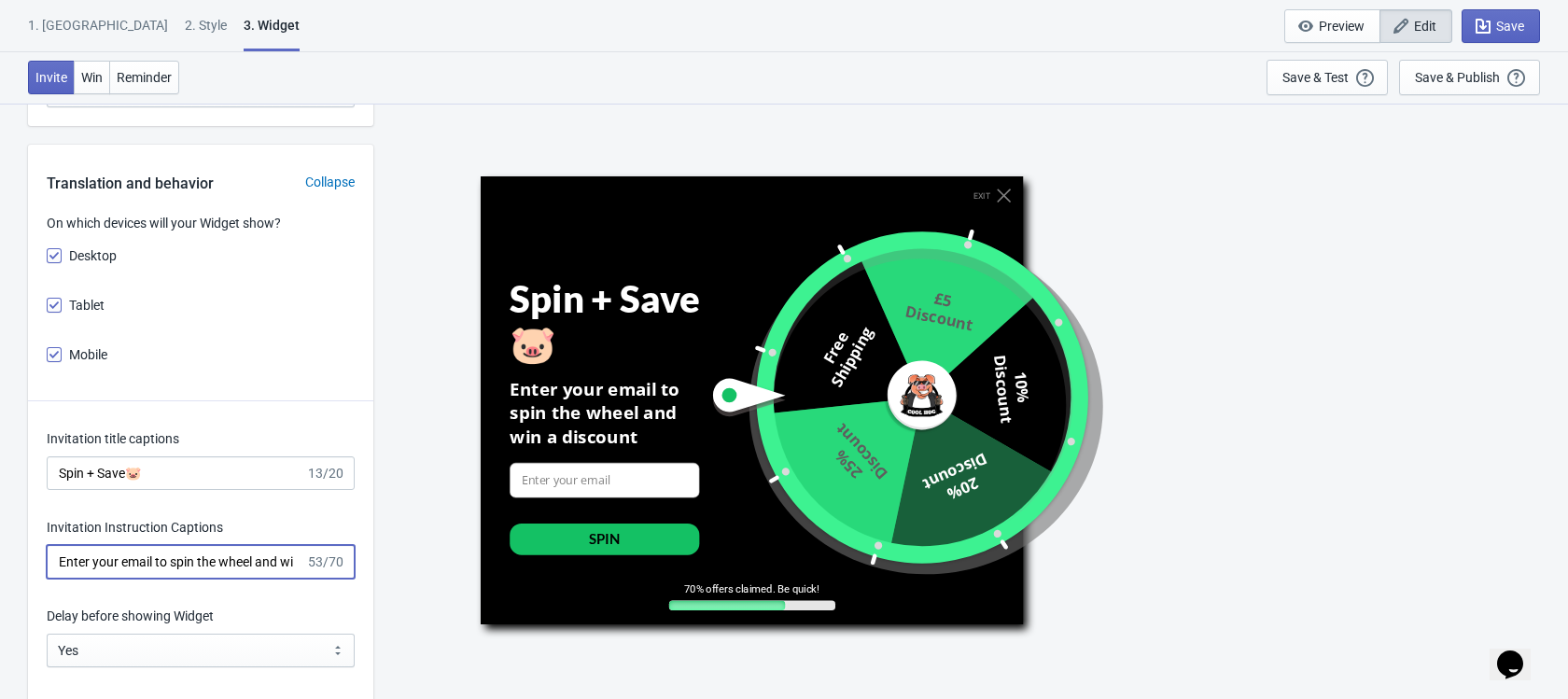
scroll to position [0, 86]
drag, startPoint x: 259, startPoint y: 568, endPoint x: 386, endPoint y: 563, distance: 127.1
click at [386, 563] on div "What information do you want to collect? Ask visitors for to fill in our questi…" at bounding box center [784, 254] width 1568 height 5773
click at [265, 568] on input "Enter your email to spin the wheel and win a discount" at bounding box center [175, 562] width 259 height 34
click at [298, 566] on input "Enter your email to spin the wheel and win a discount" at bounding box center [175, 562] width 259 height 34
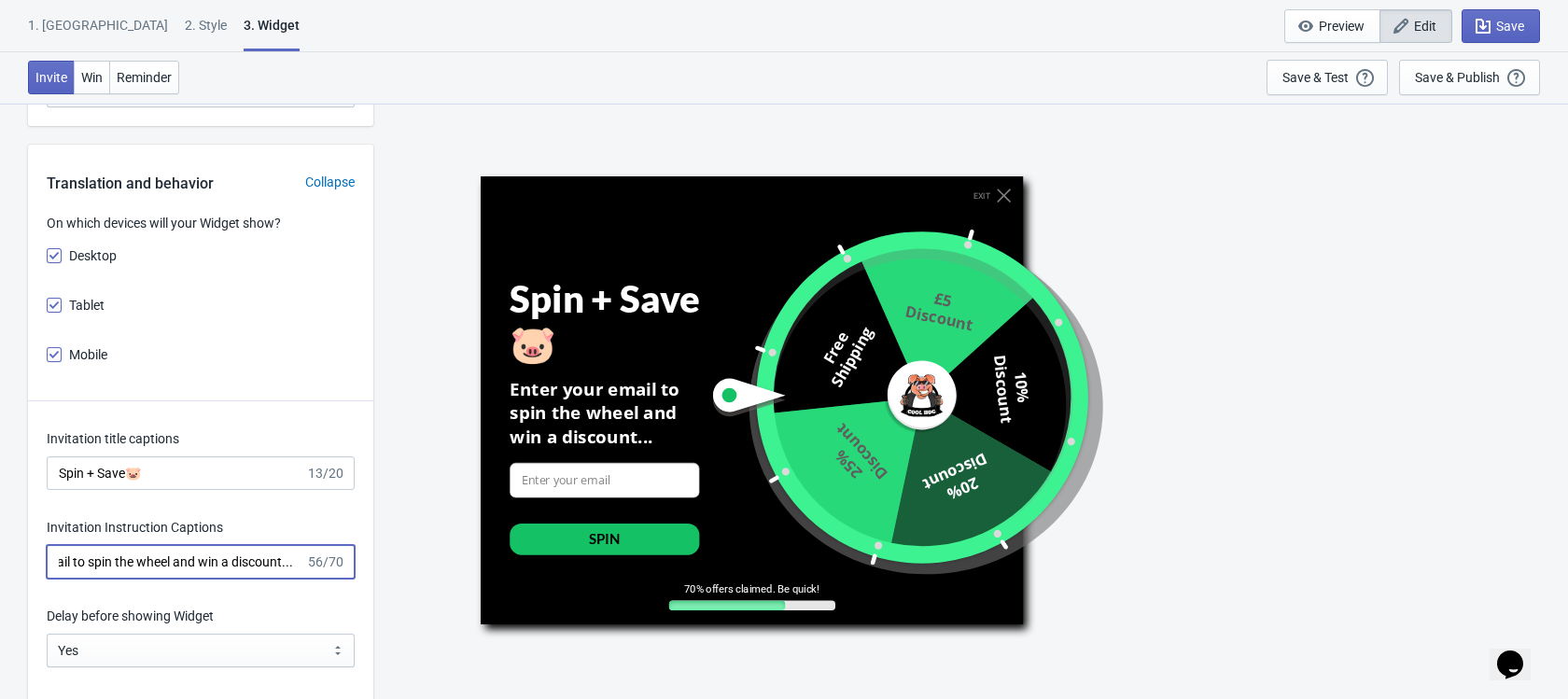
scroll to position [0, 96]
type input "Enter your email to spin the wheel and win a discount..."
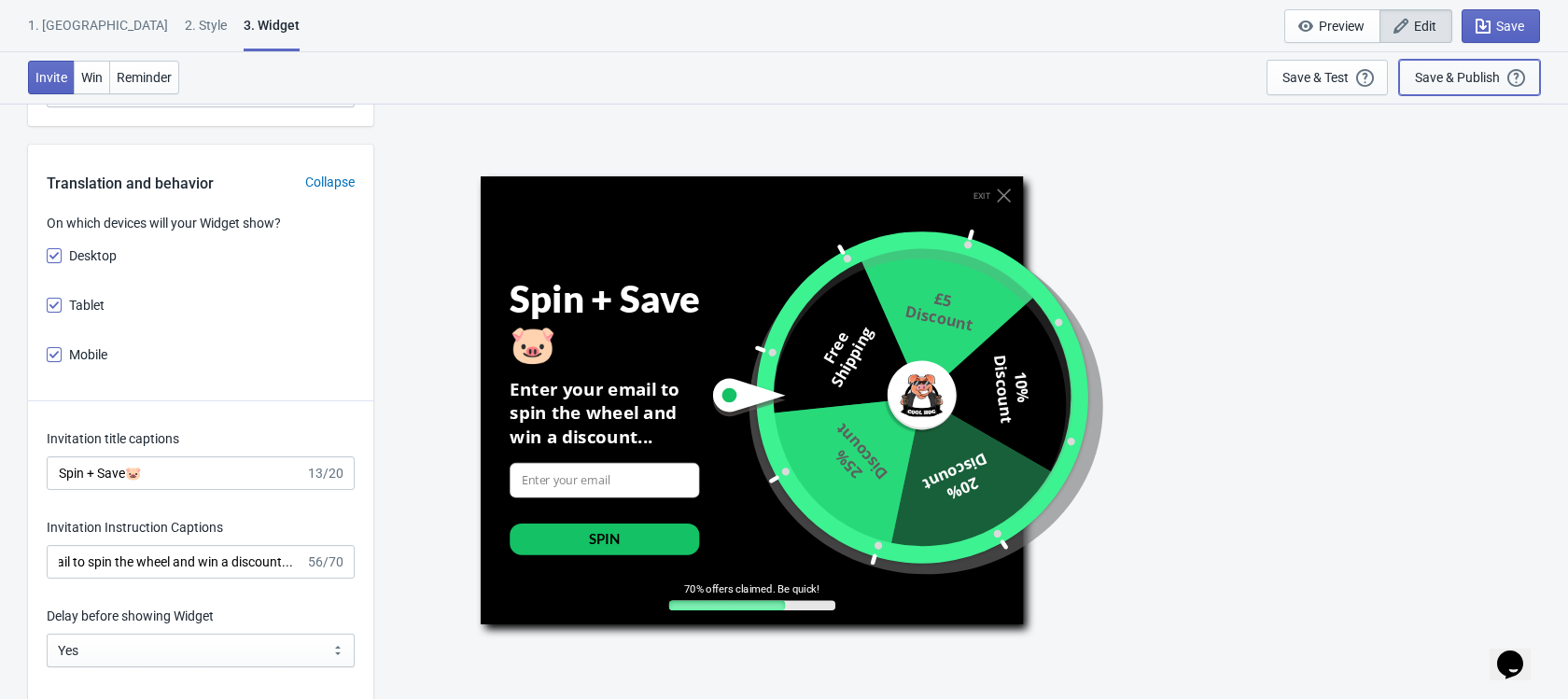
click at [1481, 60] on button "Save & Publish This option will save your Widget so that it will be visible to …" at bounding box center [1469, 77] width 141 height 36
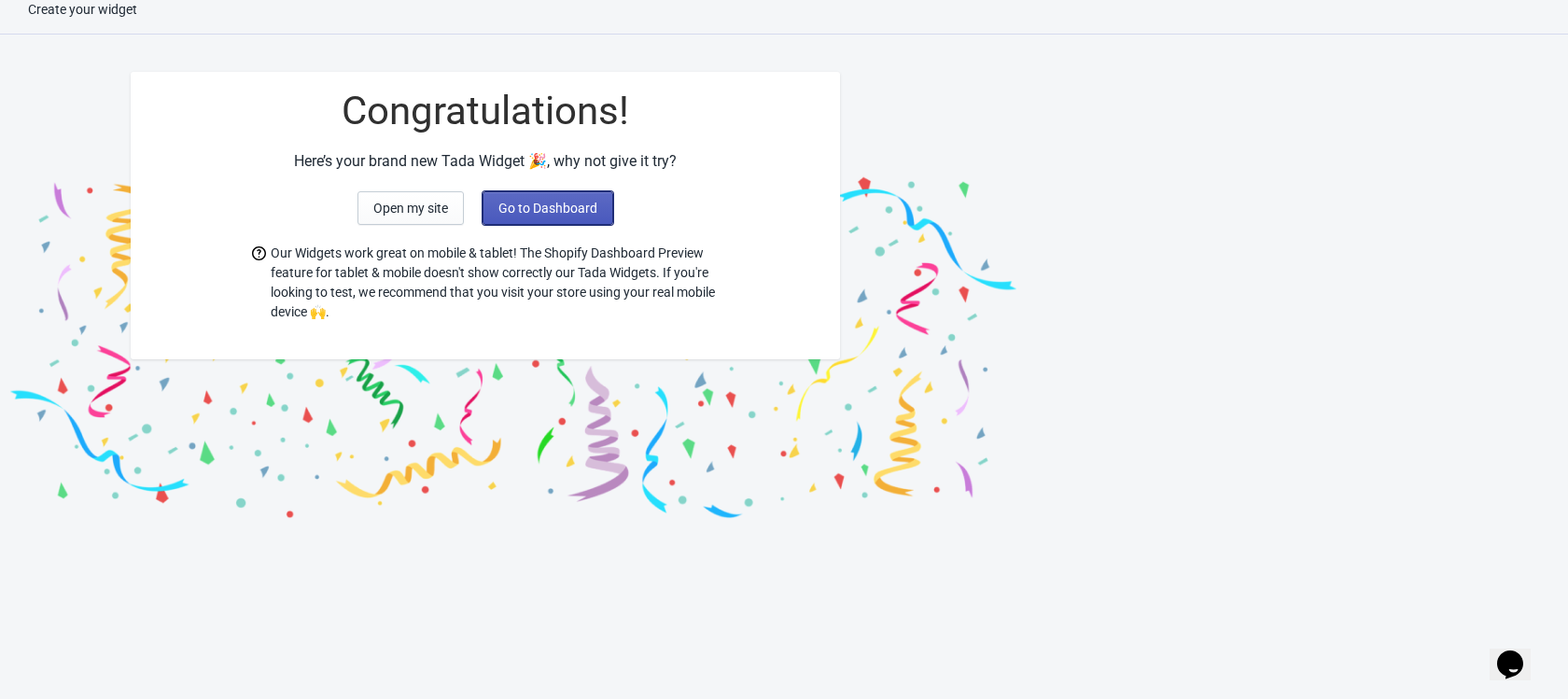
click at [512, 214] on span "Go to Dashboard" at bounding box center [547, 208] width 99 height 15
